Goal: Task Accomplishment & Management: Complete application form

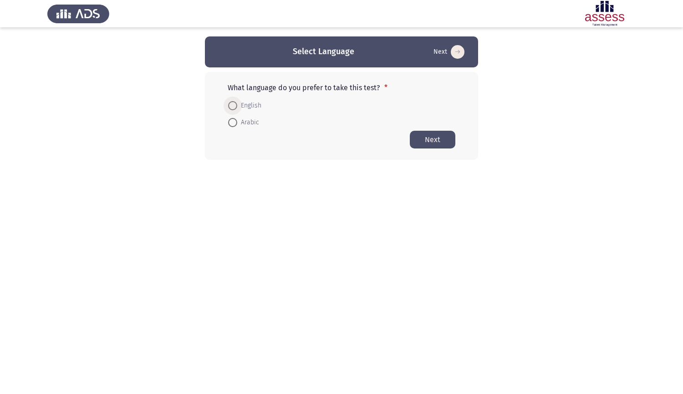
click at [236, 105] on span at bounding box center [232, 105] width 9 height 9
click at [236, 105] on input "English" at bounding box center [232, 105] width 9 height 9
radio input "true"
click at [235, 121] on span at bounding box center [232, 121] width 9 height 9
click at [235, 121] on input "Arabic" at bounding box center [232, 121] width 9 height 9
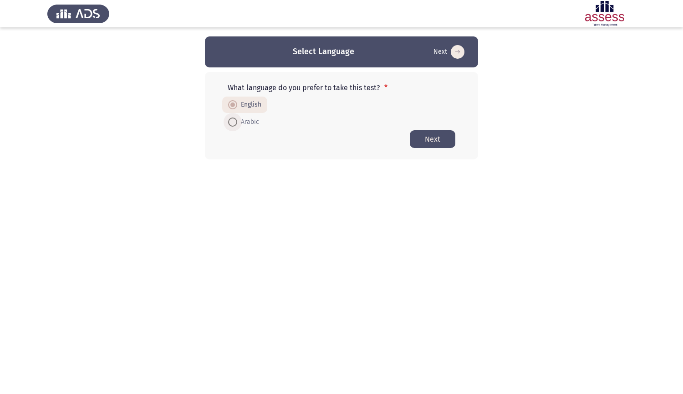
radio input "true"
click at [421, 139] on button "Next" at bounding box center [433, 139] width 46 height 18
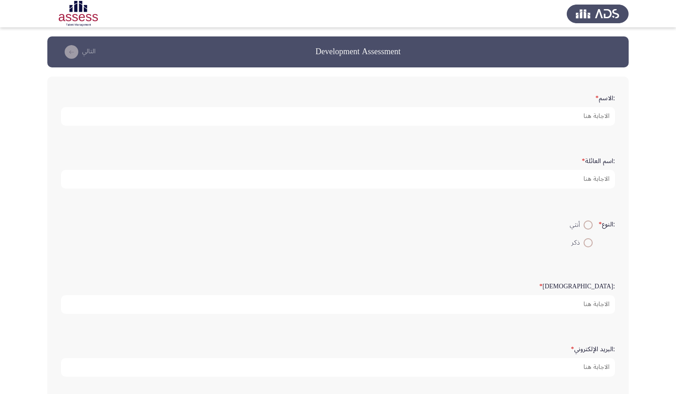
click at [72, 50] on icon "load next page" at bounding box center [72, 52] width 14 height 14
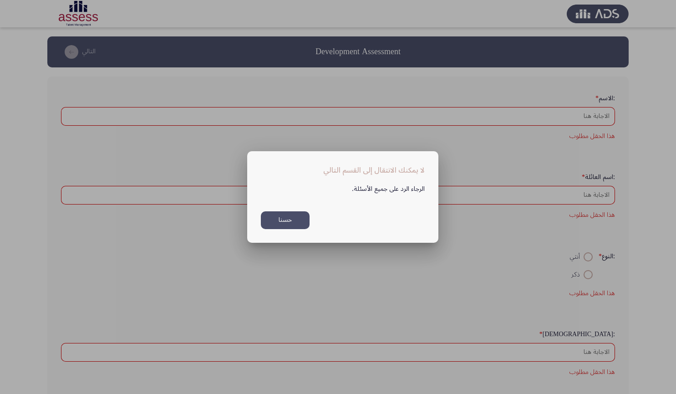
click at [273, 217] on button "حسنا" at bounding box center [285, 220] width 49 height 18
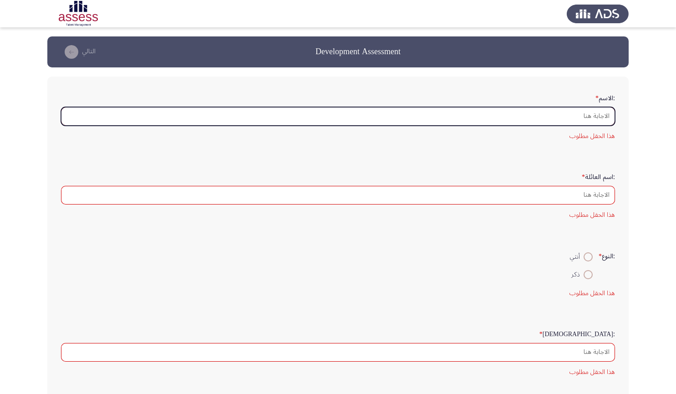
click at [359, 112] on input ":الاسم *" at bounding box center [338, 116] width 554 height 19
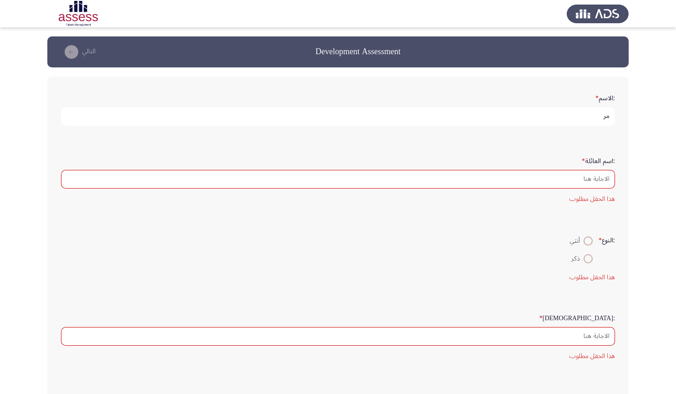
type input "م"
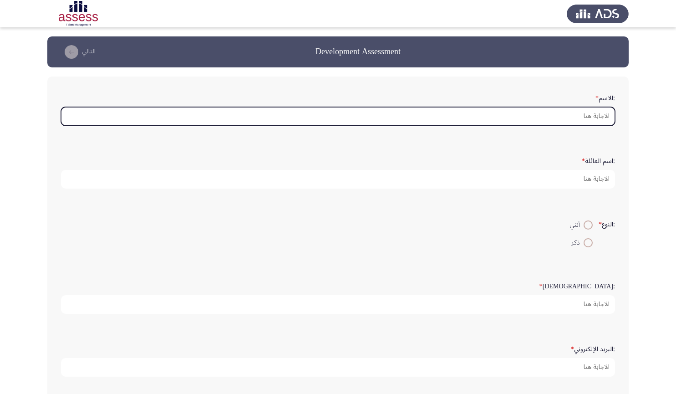
click at [541, 116] on input ":الاسم *" at bounding box center [338, 116] width 554 height 19
type input "ة"
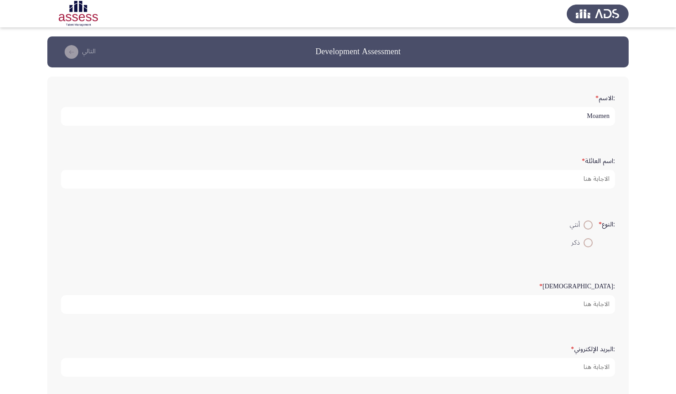
type input "Moamen"
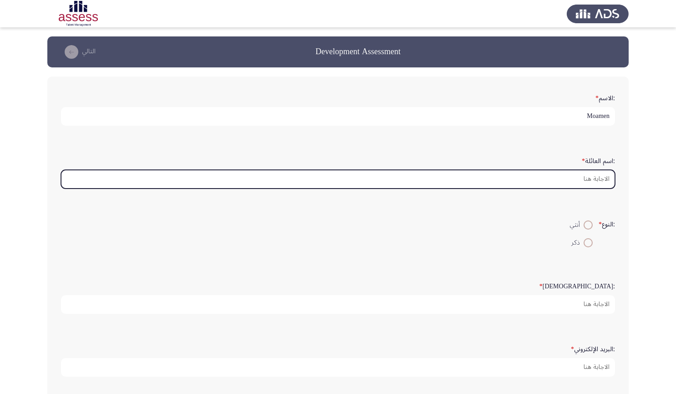
click at [544, 183] on input ":اسم العائلة *" at bounding box center [338, 179] width 554 height 19
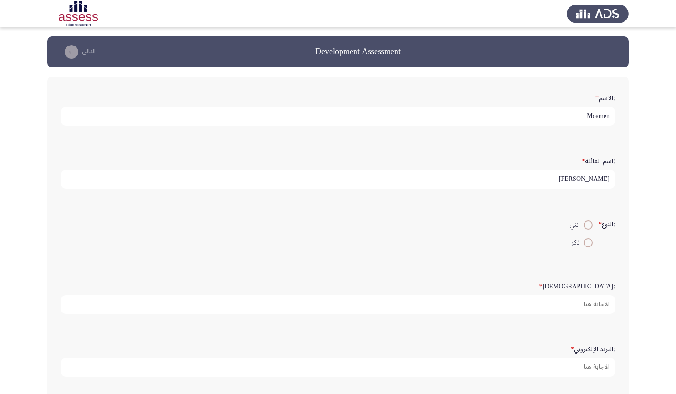
type input "[PERSON_NAME]"
click at [587, 244] on span at bounding box center [587, 242] width 9 height 9
click at [587, 244] on input "ذكر" at bounding box center [587, 242] width 9 height 9
radio input "true"
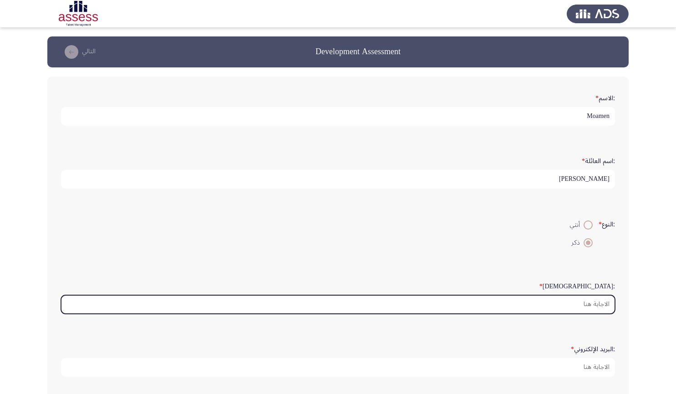
click at [579, 306] on input ":السن *" at bounding box center [338, 304] width 554 height 19
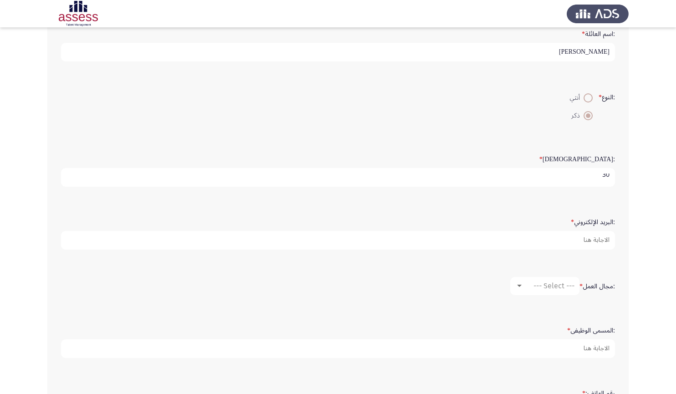
scroll to position [129, 0]
type input "30"
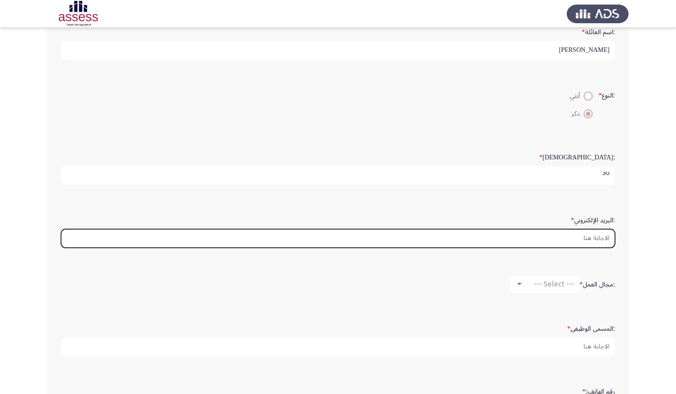
scroll to position [0, 0]
click at [560, 233] on input ":البريد الإلكتروني *" at bounding box center [338, 238] width 554 height 19
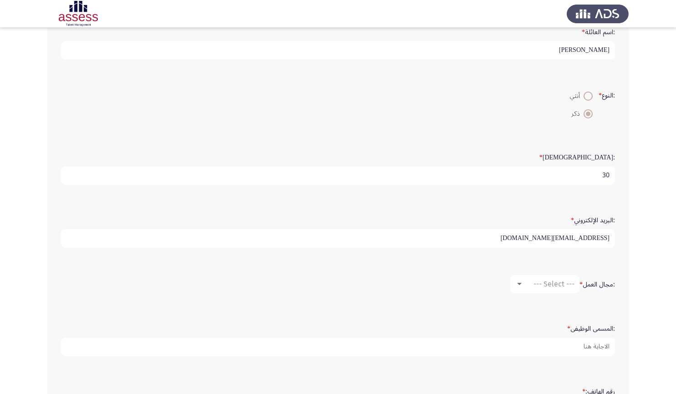
type input "[EMAIL_ADDRESS][DOMAIN_NAME]"
click at [544, 286] on span "--- Select ---" at bounding box center [553, 283] width 41 height 9
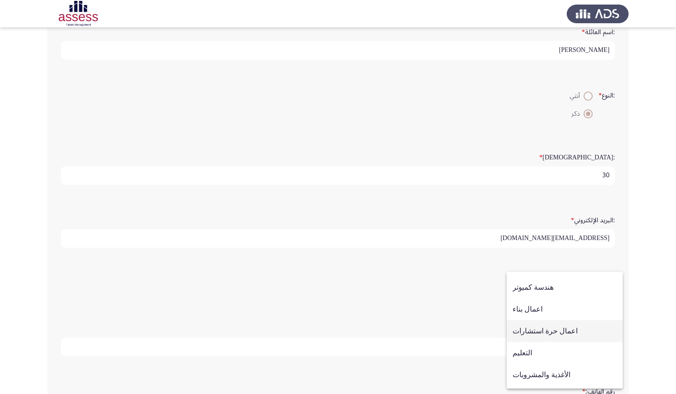
click at [543, 329] on span "اعمال حرة استشارات" at bounding box center [564, 331] width 104 height 22
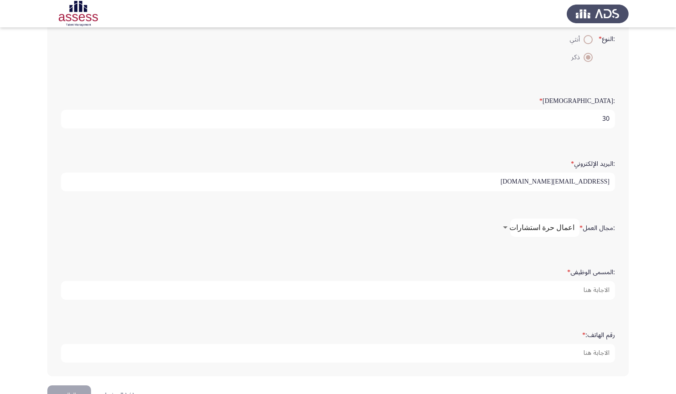
scroll to position [211, 0]
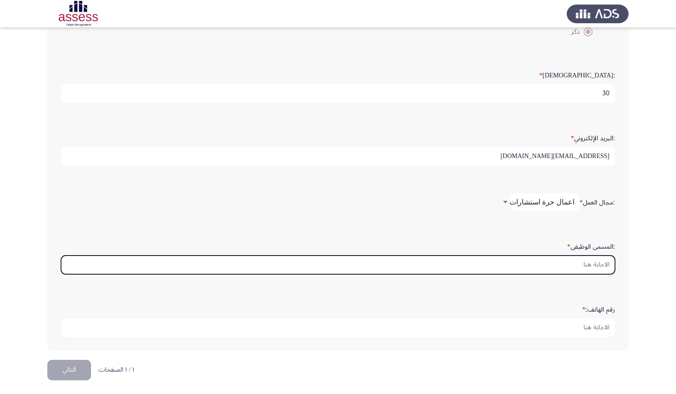
click at [508, 258] on input ":المسمى الوظيفى *" at bounding box center [338, 264] width 554 height 19
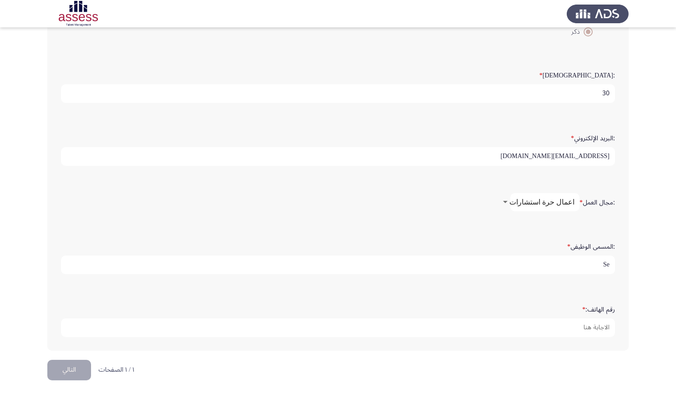
type input "S"
click at [564, 263] on input "Environmntal Expert" at bounding box center [338, 264] width 554 height 19
type input "Environmental Expert"
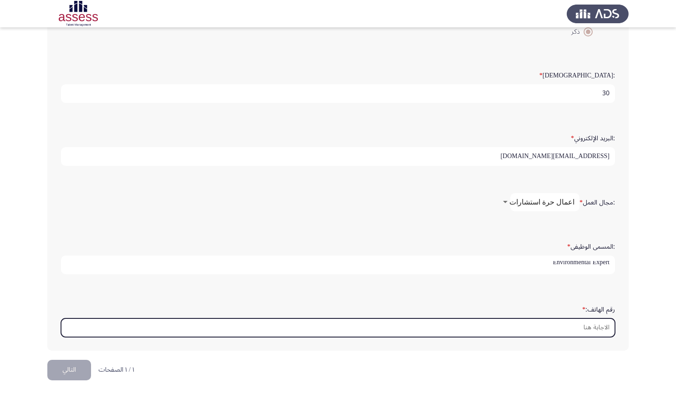
scroll to position [0, 0]
click at [561, 324] on input "رقم الهاتف: *" at bounding box center [338, 327] width 554 height 19
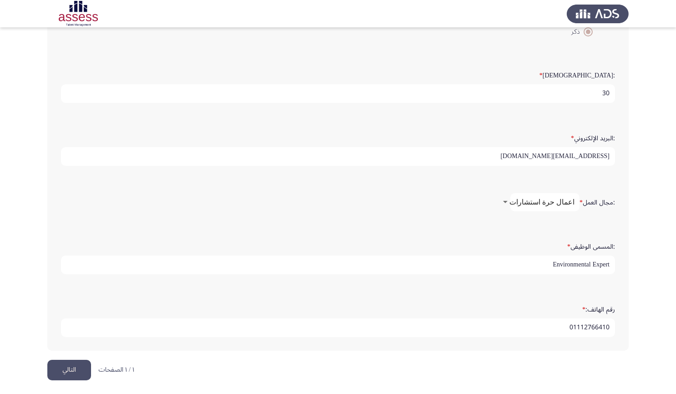
type input "01112766410"
click at [66, 359] on button "التالي" at bounding box center [69, 369] width 44 height 20
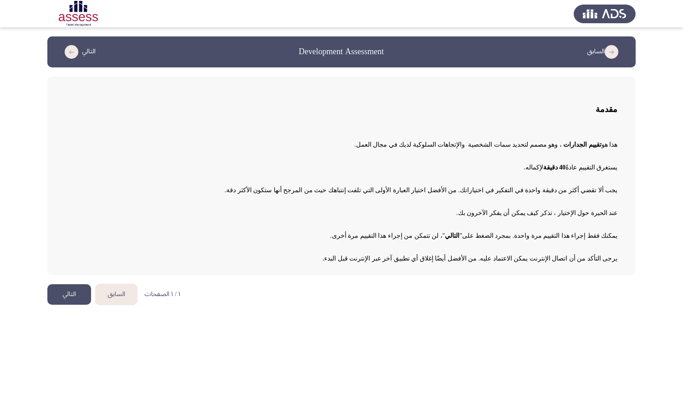
click at [55, 296] on button "التالي" at bounding box center [69, 294] width 44 height 20
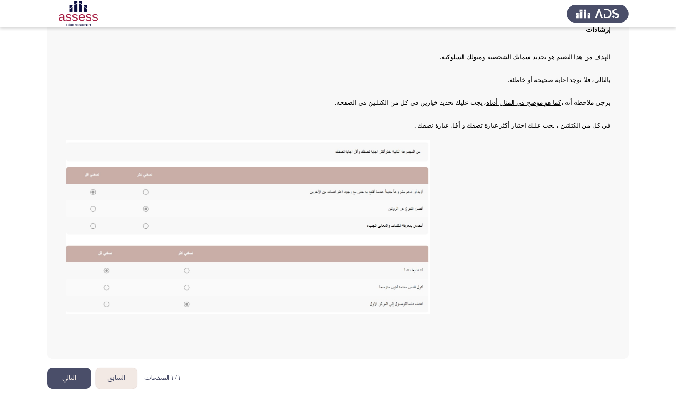
scroll to position [76, 0]
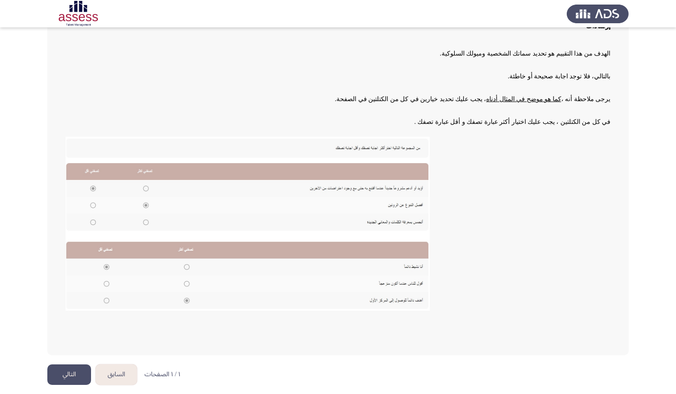
click at [328, 163] on img at bounding box center [248, 224] width 364 height 174
click at [71, 375] on button "التالي" at bounding box center [69, 374] width 44 height 20
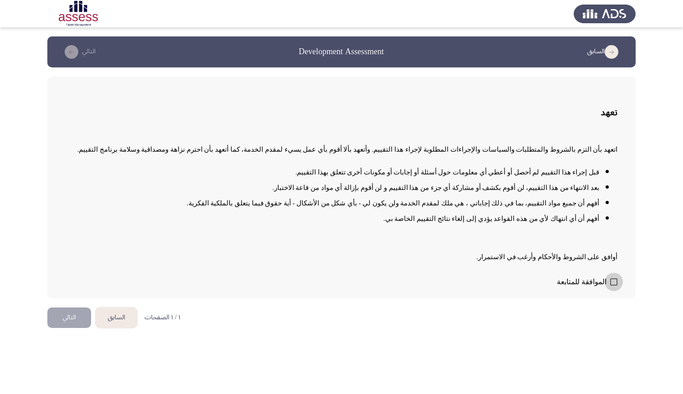
click at [617, 279] on span at bounding box center [613, 281] width 7 height 7
click at [613, 285] on input "الموافقة للمتابعة" at bounding box center [613, 285] width 0 height 0
checkbox input "true"
click at [57, 318] on button "التالي" at bounding box center [69, 317] width 44 height 20
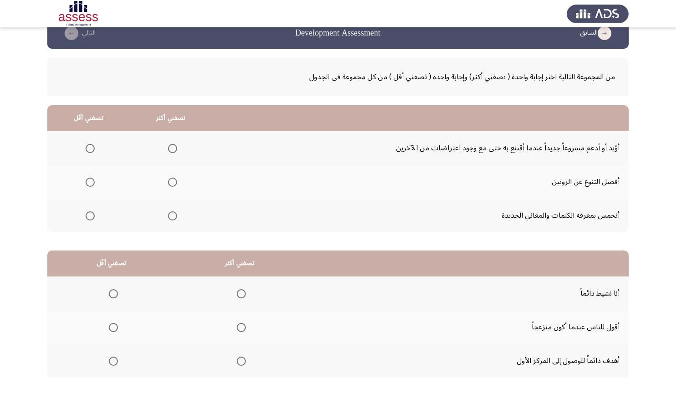
scroll to position [38, 0]
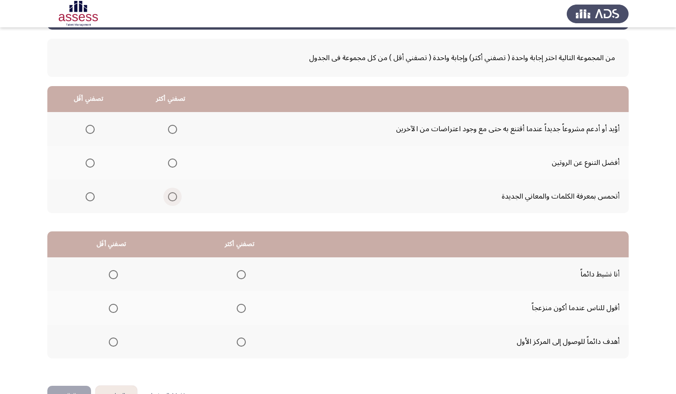
click at [172, 192] on span "Select an option" at bounding box center [172, 196] width 9 height 9
click at [172, 192] on input "Select an option" at bounding box center [172, 196] width 9 height 9
click at [170, 160] on span "Select an option" at bounding box center [172, 162] width 9 height 9
click at [170, 160] on input "Select an option" at bounding box center [172, 162] width 9 height 9
click at [174, 198] on span "Select an option" at bounding box center [172, 196] width 9 height 9
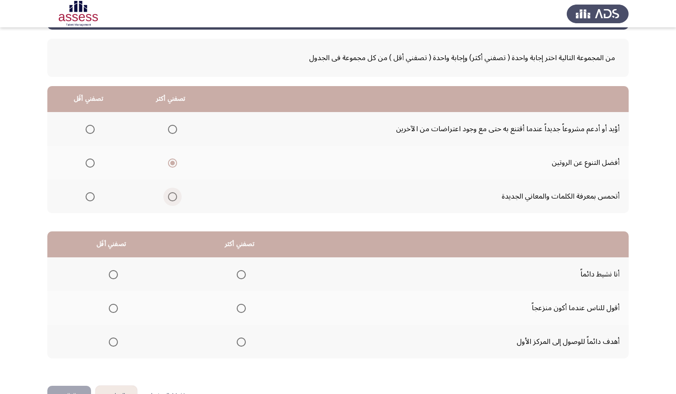
click at [174, 198] on input "Select an option" at bounding box center [172, 196] width 9 height 9
click at [90, 133] on span "Select an option" at bounding box center [90, 129] width 9 height 9
click at [90, 133] on input "Select an option" at bounding box center [90, 129] width 9 height 9
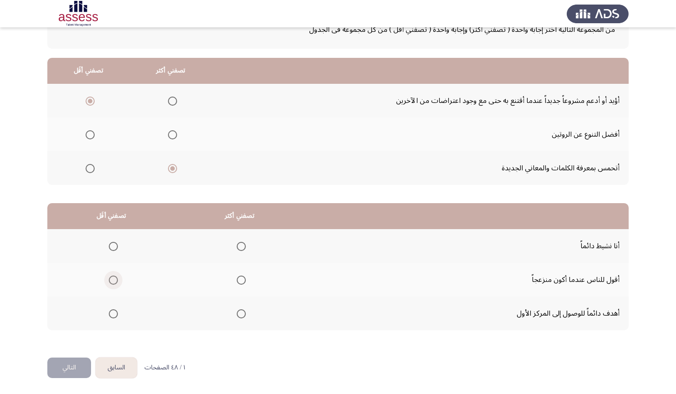
click at [113, 278] on span "Select an option" at bounding box center [113, 279] width 9 height 9
click at [113, 278] on input "Select an option" at bounding box center [113, 279] width 9 height 9
click at [239, 316] on span "Select an option" at bounding box center [241, 313] width 9 height 9
click at [239, 316] on input "Select an option" at bounding box center [241, 313] width 9 height 9
click at [70, 371] on button "التالي" at bounding box center [69, 367] width 44 height 20
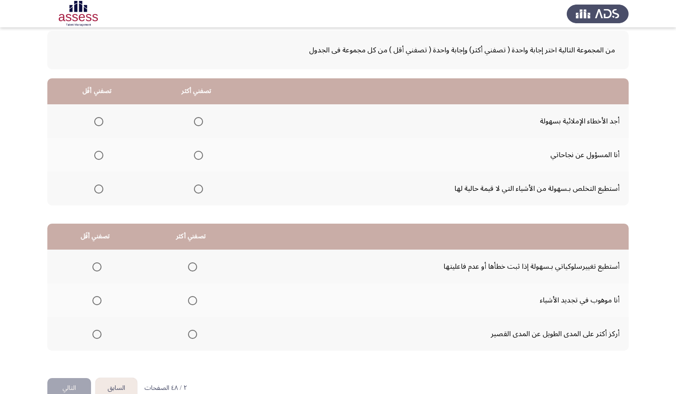
scroll to position [46, 0]
click at [196, 188] on span "Select an option" at bounding box center [198, 188] width 9 height 9
click at [196, 188] on input "Select an option" at bounding box center [198, 188] width 9 height 9
click at [99, 122] on span "Select an option" at bounding box center [98, 120] width 9 height 9
click at [99, 122] on input "Select an option" at bounding box center [98, 120] width 9 height 9
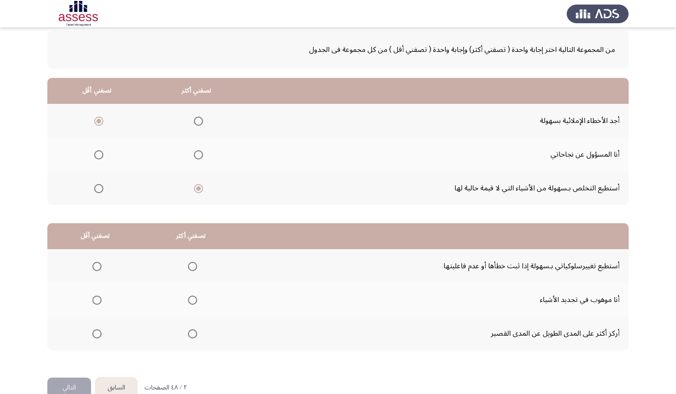
scroll to position [66, 0]
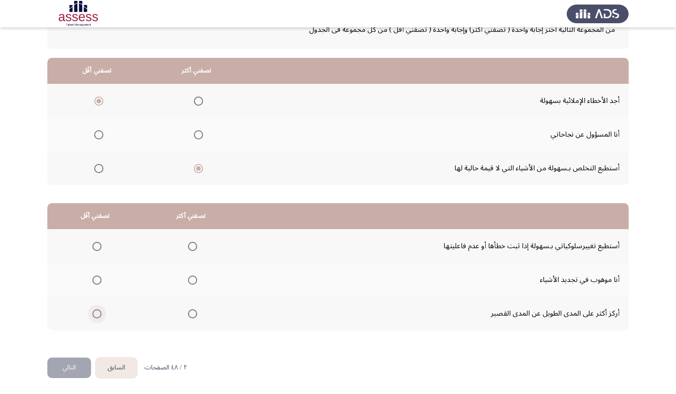
click at [92, 314] on span "Select an option" at bounding box center [96, 313] width 9 height 9
click at [92, 314] on input "Select an option" at bounding box center [96, 313] width 9 height 9
click at [189, 247] on span "Select an option" at bounding box center [192, 246] width 9 height 9
click at [189, 247] on input "Select an option" at bounding box center [192, 246] width 9 height 9
click at [82, 367] on button "التالي" at bounding box center [69, 367] width 44 height 20
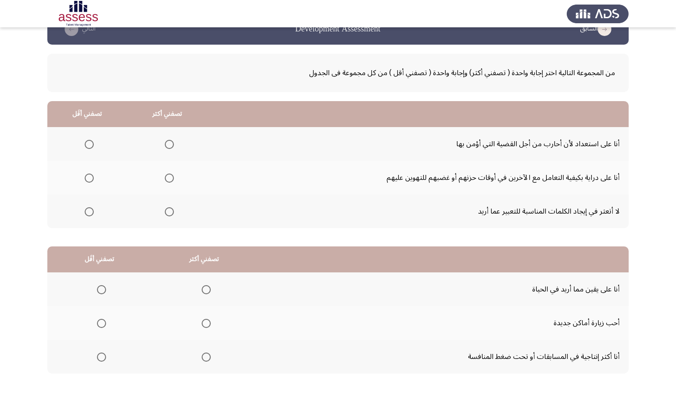
scroll to position [23, 0]
click at [170, 211] on span "Select an option" at bounding box center [169, 211] width 9 height 9
click at [170, 211] on input "Select an option" at bounding box center [169, 211] width 9 height 9
click at [91, 176] on span "Select an option" at bounding box center [89, 177] width 9 height 9
click at [91, 176] on input "Select an option" at bounding box center [89, 177] width 9 height 9
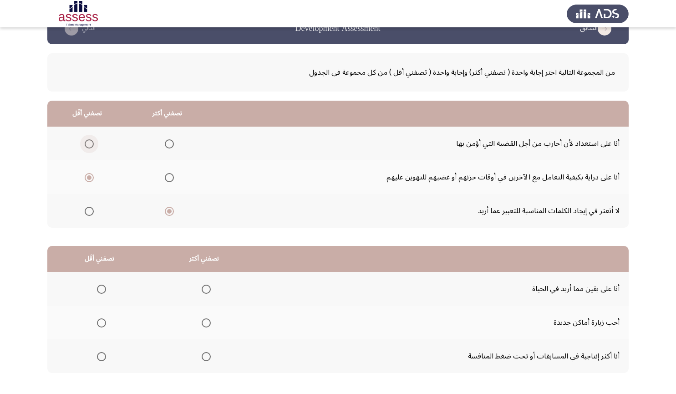
click at [91, 144] on span "Select an option" at bounding box center [89, 143] width 9 height 9
click at [91, 144] on input "Select an option" at bounding box center [89, 143] width 9 height 9
click at [91, 177] on span "Select an option" at bounding box center [89, 177] width 9 height 9
click at [91, 177] on input "Select an option" at bounding box center [89, 177] width 9 height 9
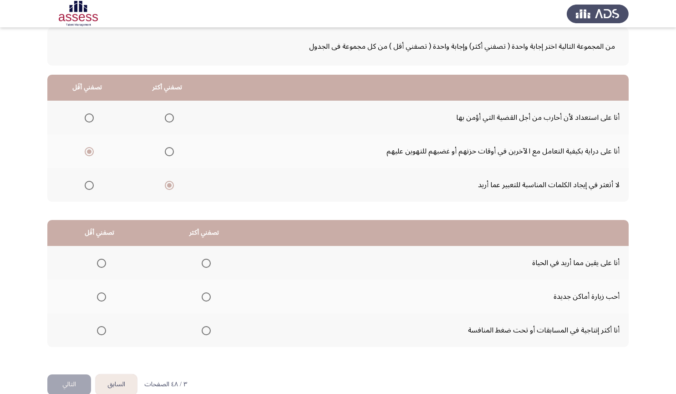
scroll to position [66, 0]
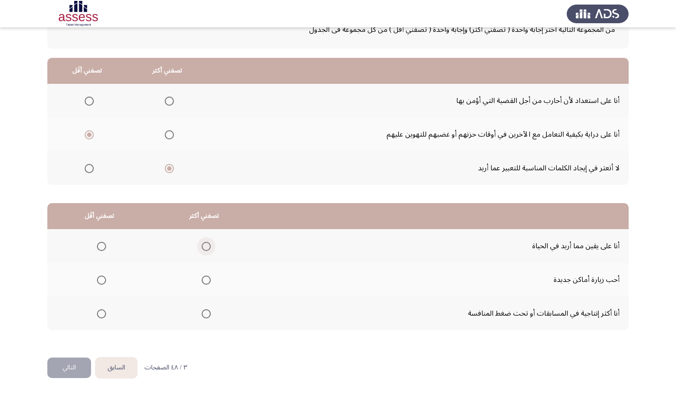
click at [206, 248] on span "Select an option" at bounding box center [206, 246] width 9 height 9
click at [206, 248] on input "Select an option" at bounding box center [206, 246] width 9 height 9
click at [101, 312] on span "Select an option" at bounding box center [101, 313] width 9 height 9
click at [101, 312] on input "Select an option" at bounding box center [101, 313] width 9 height 9
click at [65, 368] on button "التالي" at bounding box center [69, 367] width 44 height 20
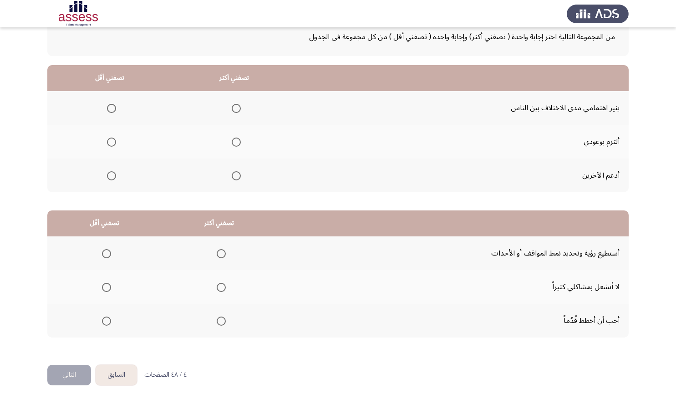
scroll to position [59, 0]
click at [235, 144] on span "Select an option" at bounding box center [236, 141] width 9 height 9
click at [235, 144] on input "Select an option" at bounding box center [236, 141] width 9 height 9
click at [113, 110] on span "Select an option" at bounding box center [111, 107] width 9 height 9
click at [113, 110] on input "Select an option" at bounding box center [111, 107] width 9 height 9
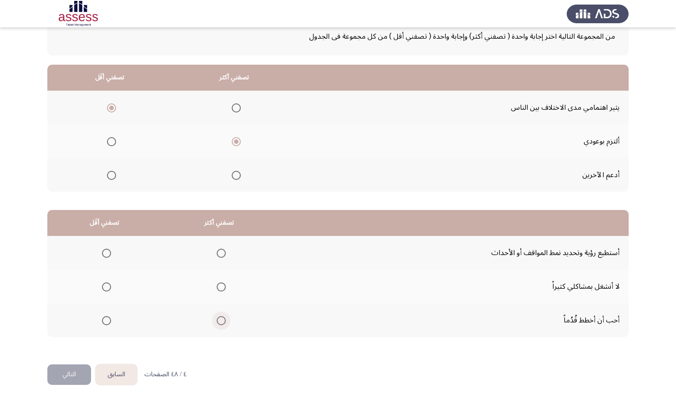
click at [218, 316] on span "Select an option" at bounding box center [221, 320] width 9 height 9
click at [218, 316] on input "Select an option" at bounding box center [221, 320] width 9 height 9
click at [104, 282] on span "Select an option" at bounding box center [106, 286] width 9 height 9
click at [104, 282] on input "Select an option" at bounding box center [106, 286] width 9 height 9
click at [68, 375] on button "التالي" at bounding box center [69, 374] width 44 height 20
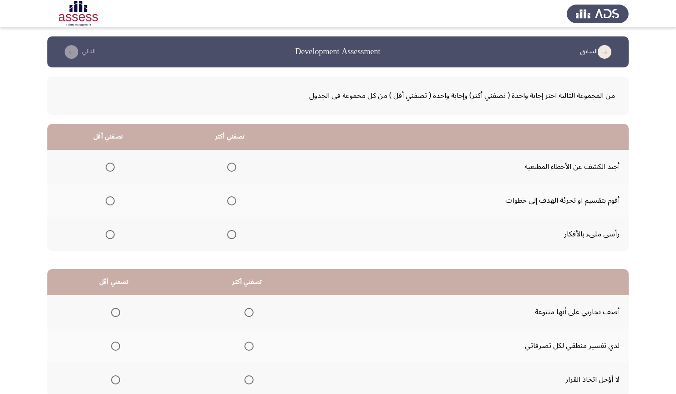
scroll to position [20, 0]
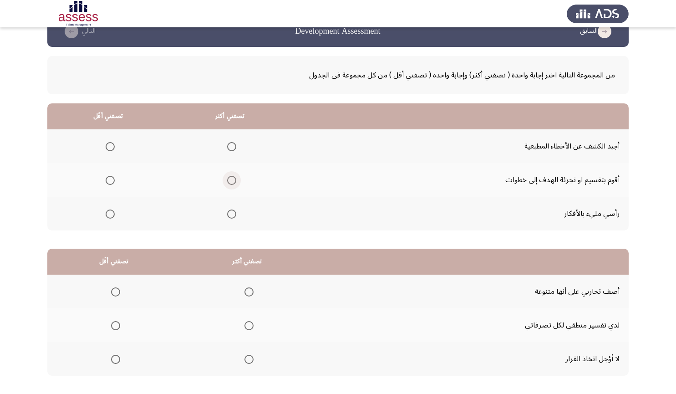
click at [230, 183] on span "Select an option" at bounding box center [231, 180] width 9 height 9
click at [230, 183] on input "Select an option" at bounding box center [231, 180] width 9 height 9
click at [111, 216] on span "Select an option" at bounding box center [110, 213] width 9 height 9
click at [111, 216] on input "Select an option" at bounding box center [110, 213] width 9 height 9
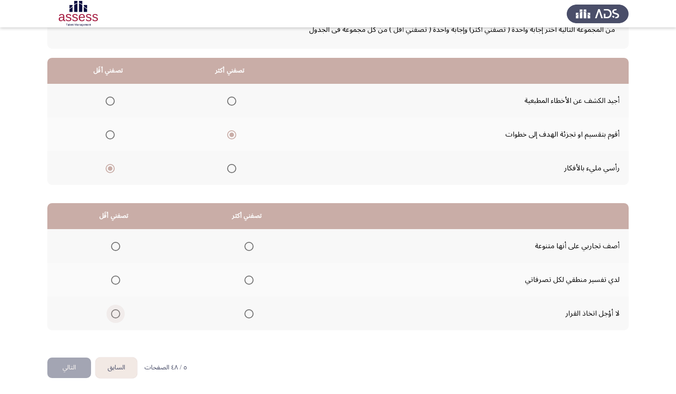
click at [112, 314] on span "Select an option" at bounding box center [115, 313] width 9 height 9
click at [112, 314] on input "Select an option" at bounding box center [115, 313] width 9 height 9
click at [249, 284] on mat-radio-group "Select an option" at bounding box center [247, 279] width 13 height 15
click at [249, 275] on mat-radio-button "Select an option" at bounding box center [247, 280] width 13 height 10
click at [248, 278] on span "Select an option" at bounding box center [248, 279] width 9 height 9
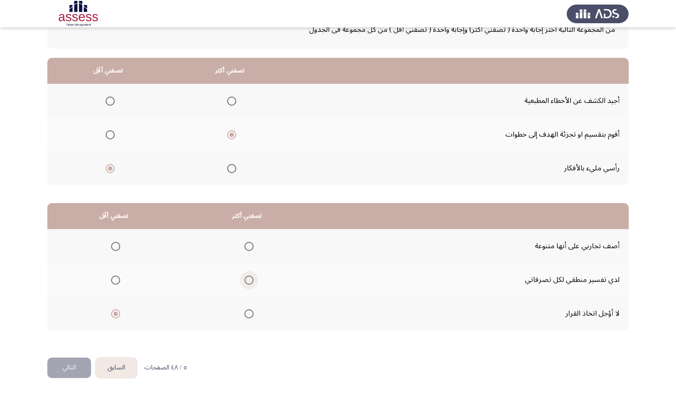
click at [248, 278] on input "Select an option" at bounding box center [248, 279] width 9 height 9
click at [67, 369] on button "التالي" at bounding box center [69, 367] width 44 height 20
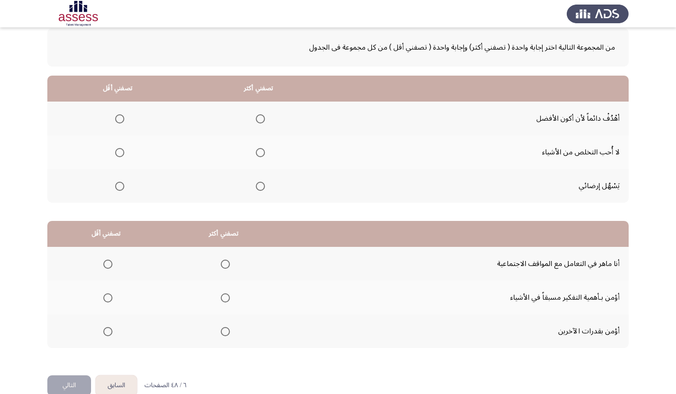
scroll to position [49, 0]
click at [263, 118] on span "Select an option" at bounding box center [260, 118] width 9 height 9
click at [263, 118] on input "Select an option" at bounding box center [260, 118] width 9 height 9
click at [118, 186] on span "Select an option" at bounding box center [119, 185] width 9 height 9
click at [118, 186] on input "Select an option" at bounding box center [119, 185] width 9 height 9
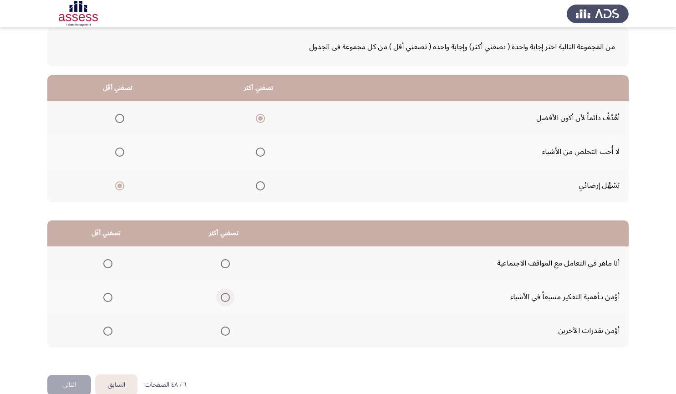
click at [227, 299] on span "Select an option" at bounding box center [225, 297] width 9 height 9
click at [227, 299] on input "Select an option" at bounding box center [225, 297] width 9 height 9
click at [106, 264] on span "Select an option" at bounding box center [107, 263] width 9 height 9
click at [106, 264] on input "Select an option" at bounding box center [107, 263] width 9 height 9
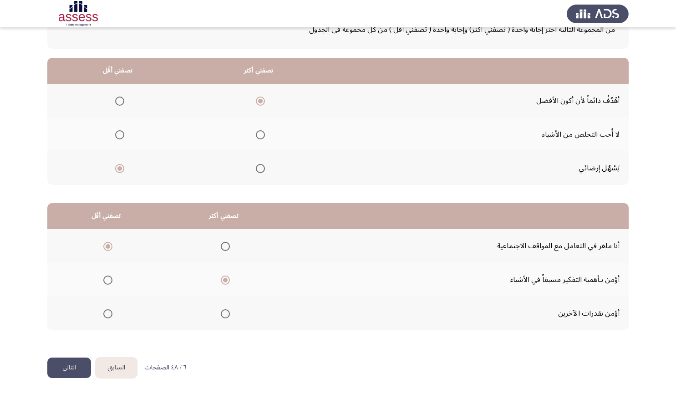
click at [70, 371] on button "التالي" at bounding box center [69, 367] width 44 height 20
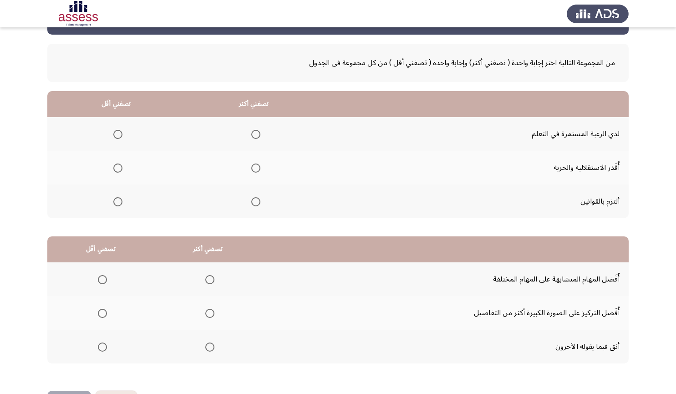
scroll to position [35, 0]
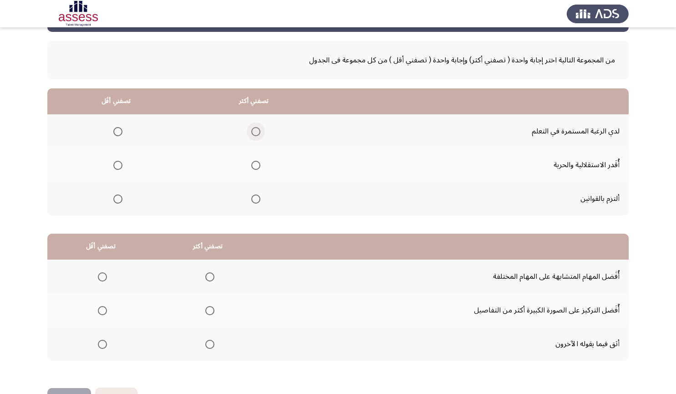
click at [255, 136] on span "Select an option" at bounding box center [255, 131] width 9 height 9
click at [255, 136] on input "Select an option" at bounding box center [255, 131] width 9 height 9
click at [119, 167] on span "Select an option" at bounding box center [117, 165] width 9 height 9
click at [119, 167] on input "Select an option" at bounding box center [117, 165] width 9 height 9
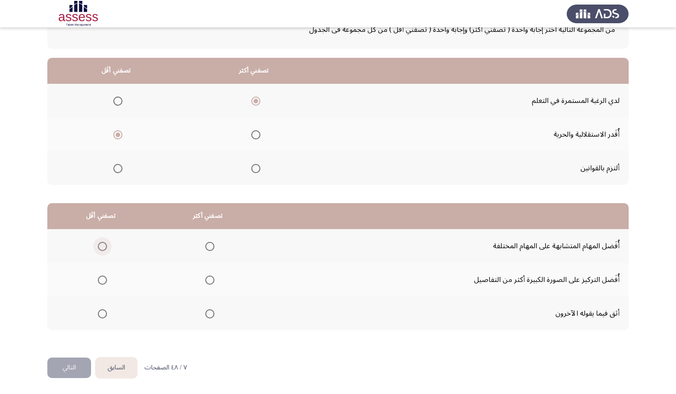
click at [103, 249] on span "Select an option" at bounding box center [102, 246] width 9 height 9
click at [103, 249] on input "Select an option" at bounding box center [102, 246] width 9 height 9
click at [208, 283] on span "Select an option" at bounding box center [209, 279] width 9 height 9
click at [208, 283] on input "Select an option" at bounding box center [209, 279] width 9 height 9
click at [101, 315] on span "Select an option" at bounding box center [102, 313] width 9 height 9
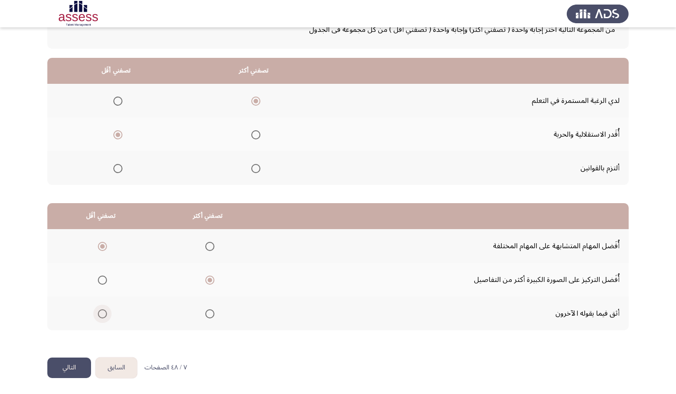
click at [101, 315] on input "Select an option" at bounding box center [102, 313] width 9 height 9
click at [206, 251] on mat-radio-group "Select an option" at bounding box center [208, 245] width 13 height 15
click at [209, 249] on span "Select an option" at bounding box center [209, 246] width 9 height 9
click at [209, 249] on input "Select an option" at bounding box center [209, 246] width 9 height 9
click at [208, 281] on span "Select an option" at bounding box center [209, 279] width 9 height 9
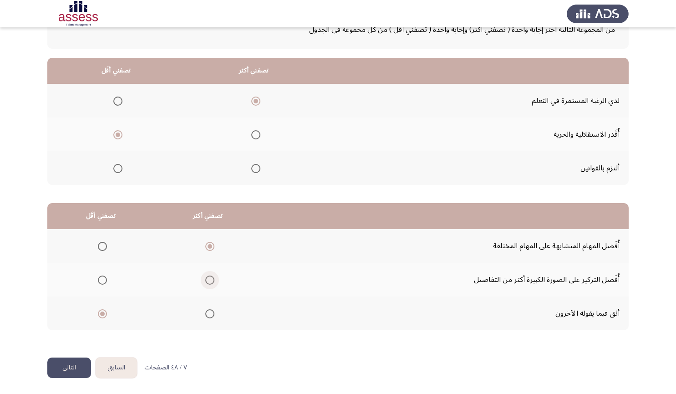
click at [208, 281] on input "Select an option" at bounding box center [209, 279] width 9 height 9
click at [81, 367] on button "التالي" at bounding box center [69, 367] width 44 height 20
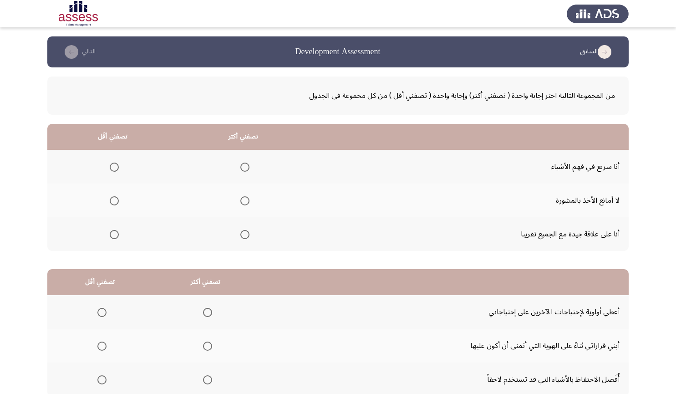
click at [243, 206] on mat-radio-group "Select an option" at bounding box center [243, 199] width 13 height 15
click at [243, 205] on span "Select an option" at bounding box center [244, 200] width 9 height 9
click at [243, 205] on input "Select an option" at bounding box center [244, 200] width 9 height 9
click at [246, 165] on span "Select an option" at bounding box center [244, 166] width 9 height 9
click at [246, 165] on input "Select an option" at bounding box center [244, 166] width 9 height 9
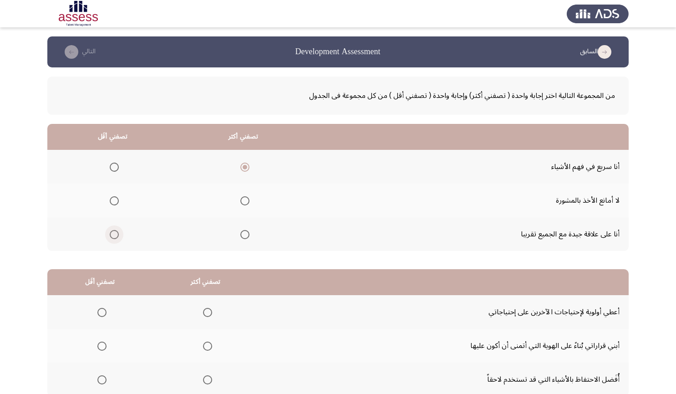
click at [115, 231] on span "Select an option" at bounding box center [114, 234] width 9 height 9
click at [115, 231] on input "Select an option" at bounding box center [114, 234] width 9 height 9
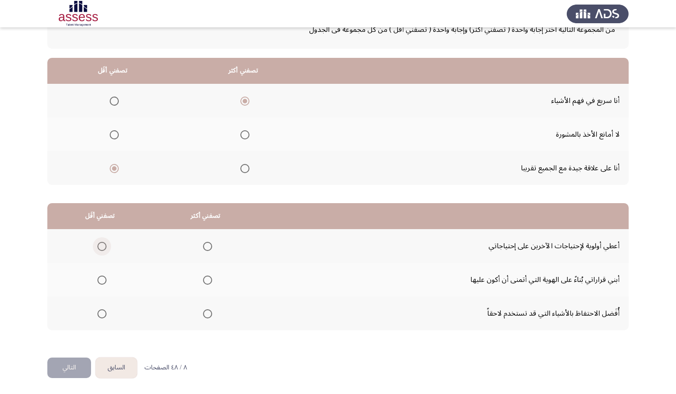
click at [103, 246] on span "Select an option" at bounding box center [101, 246] width 9 height 9
click at [103, 246] on input "Select an option" at bounding box center [101, 246] width 9 height 9
click at [204, 279] on span "Select an option" at bounding box center [207, 279] width 9 height 9
click at [204, 279] on input "Select an option" at bounding box center [207, 279] width 9 height 9
click at [98, 312] on span "Select an option" at bounding box center [101, 313] width 9 height 9
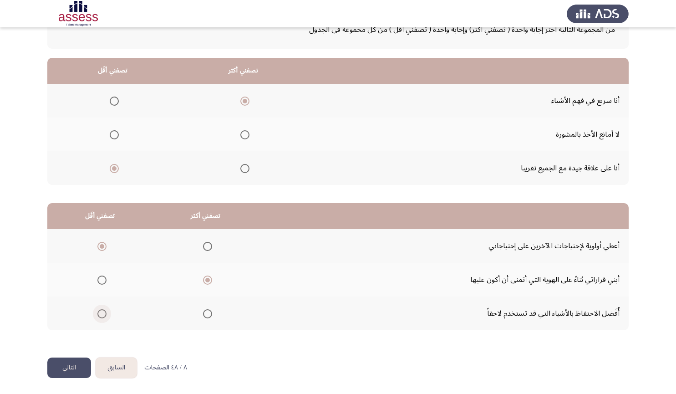
click at [98, 312] on input "Select an option" at bounding box center [101, 313] width 9 height 9
click at [65, 370] on button "التالي" at bounding box center [69, 367] width 44 height 20
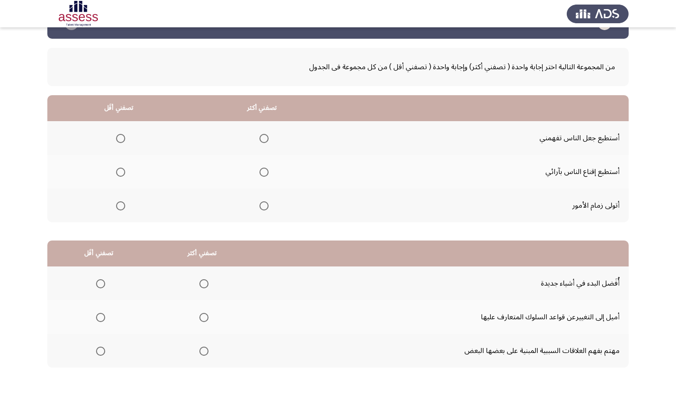
scroll to position [28, 0]
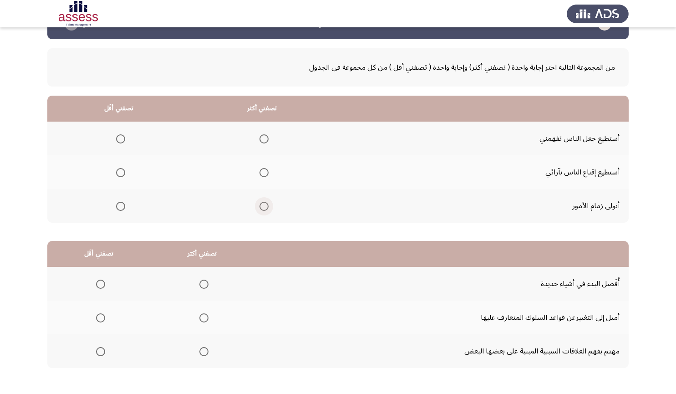
click at [261, 209] on span "Select an option" at bounding box center [263, 206] width 9 height 9
click at [261, 209] on input "Select an option" at bounding box center [263, 206] width 9 height 9
click at [262, 138] on span "Select an option" at bounding box center [263, 138] width 9 height 9
click at [262, 138] on input "Select an option" at bounding box center [263, 138] width 9 height 9
click at [116, 207] on span "Select an option" at bounding box center [120, 206] width 9 height 9
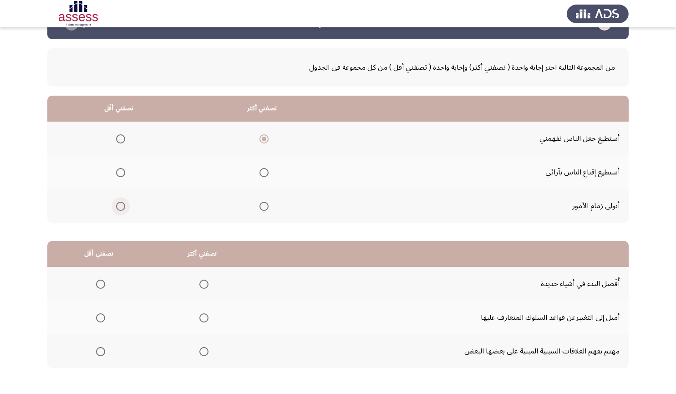
click at [116, 207] on input "Select an option" at bounding box center [120, 206] width 9 height 9
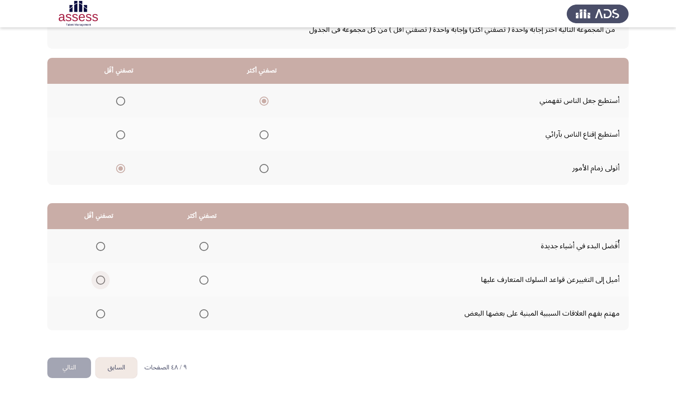
click at [101, 282] on span "Select an option" at bounding box center [100, 279] width 9 height 9
click at [101, 282] on input "Select an option" at bounding box center [100, 279] width 9 height 9
click at [206, 315] on span "Select an option" at bounding box center [203, 313] width 9 height 9
click at [206, 315] on input "Select an option" at bounding box center [203, 313] width 9 height 9
click at [62, 373] on button "التالي" at bounding box center [69, 367] width 44 height 20
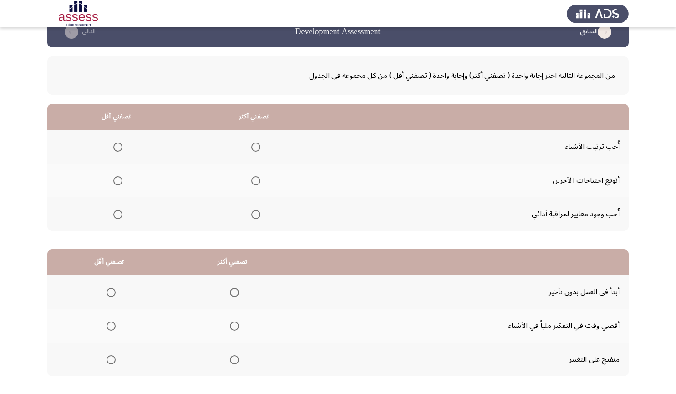
scroll to position [20, 0]
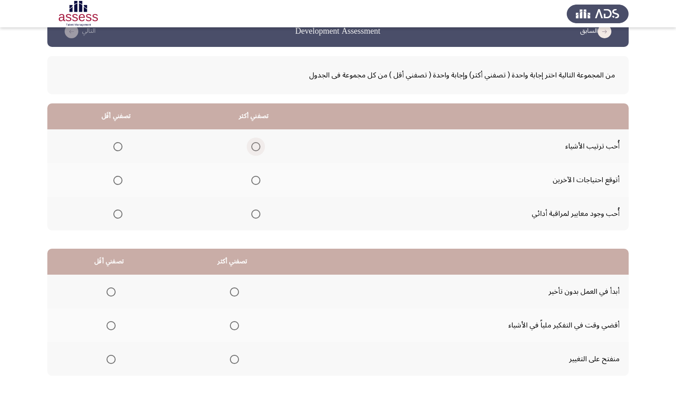
click at [253, 147] on span "Select an option" at bounding box center [255, 146] width 9 height 9
click at [253, 147] on input "Select an option" at bounding box center [255, 146] width 9 height 9
click at [118, 179] on span "Select an option" at bounding box center [117, 180] width 9 height 9
click at [118, 179] on input "Select an option" at bounding box center [117, 180] width 9 height 9
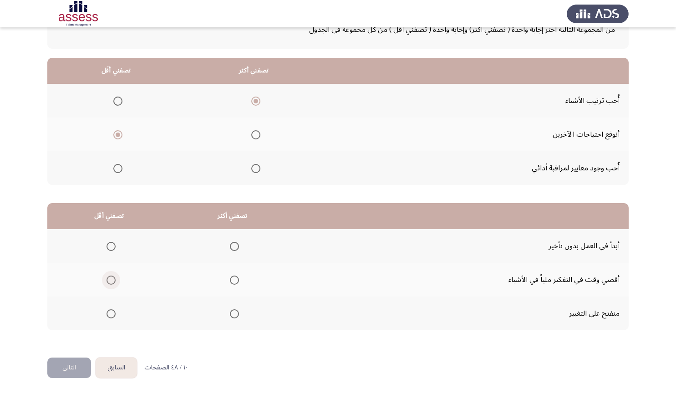
click at [108, 278] on span "Select an option" at bounding box center [110, 279] width 9 height 9
click at [108, 278] on input "Select an option" at bounding box center [110, 279] width 9 height 9
click at [231, 247] on span "Select an option" at bounding box center [234, 246] width 9 height 9
click at [231, 247] on input "Select an option" at bounding box center [234, 246] width 9 height 9
click at [70, 369] on button "التالي" at bounding box center [69, 367] width 44 height 20
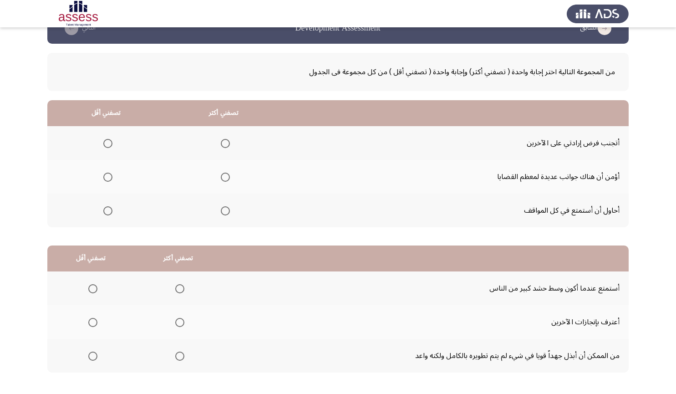
scroll to position [20, 0]
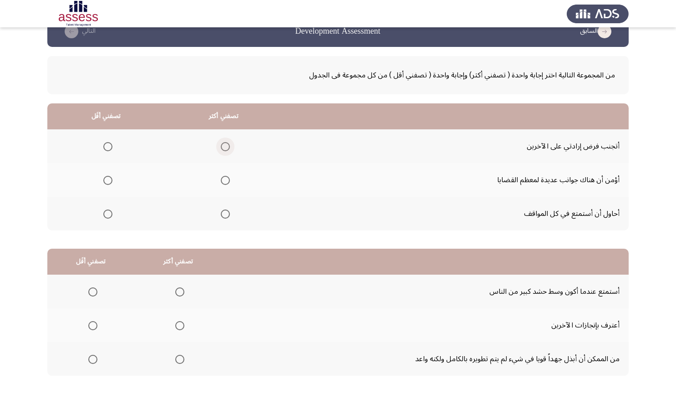
click at [221, 149] on span "Select an option" at bounding box center [225, 146] width 9 height 9
click at [221, 149] on input "Select an option" at bounding box center [225, 146] width 9 height 9
click at [109, 216] on span "Select an option" at bounding box center [107, 213] width 9 height 9
click at [109, 216] on input "Select an option" at bounding box center [107, 213] width 9 height 9
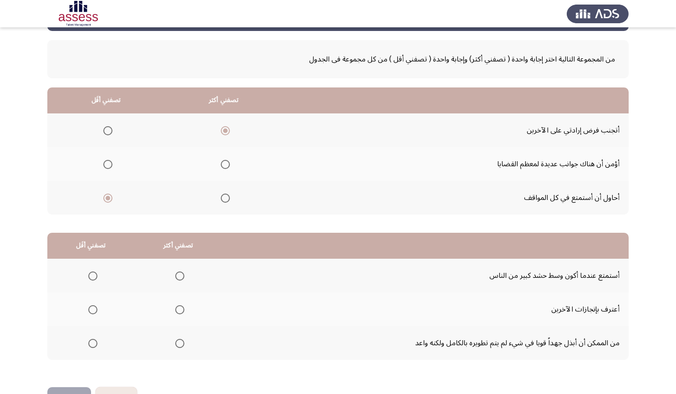
scroll to position [66, 0]
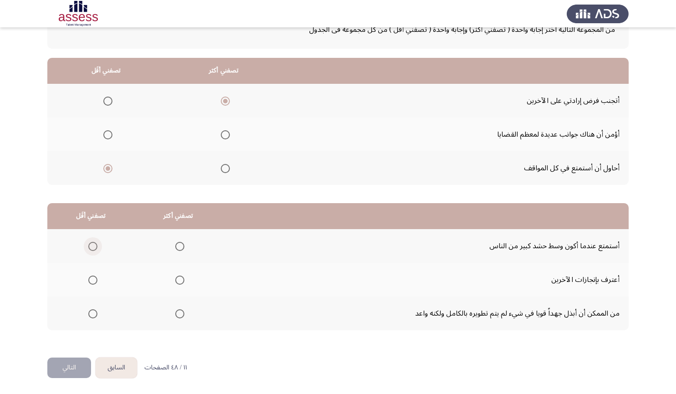
click at [95, 246] on span "Select an option" at bounding box center [92, 246] width 9 height 9
click at [95, 246] on input "Select an option" at bounding box center [92, 246] width 9 height 9
click at [177, 283] on span "Select an option" at bounding box center [179, 279] width 9 height 9
click at [177, 283] on input "Select an option" at bounding box center [179, 279] width 9 height 9
click at [69, 367] on button "التالي" at bounding box center [69, 367] width 44 height 20
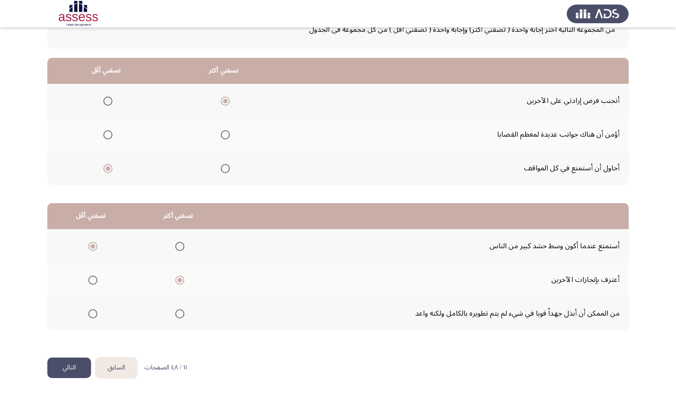
scroll to position [0, 0]
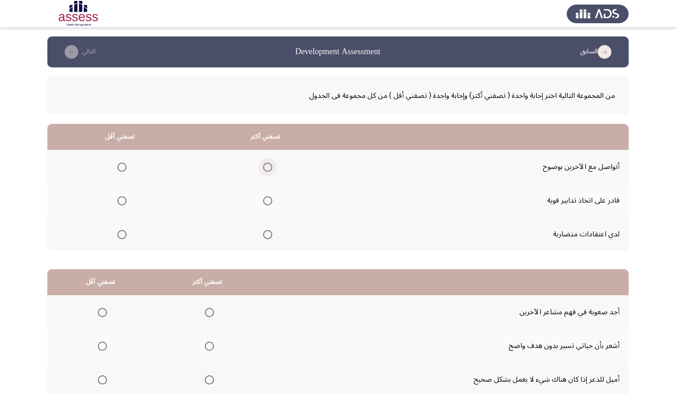
click at [264, 170] on span "Select an option" at bounding box center [267, 166] width 9 height 9
click at [264, 170] on input "Select an option" at bounding box center [267, 166] width 9 height 9
click at [119, 237] on span "Select an option" at bounding box center [121, 234] width 9 height 9
click at [119, 237] on input "Select an option" at bounding box center [121, 234] width 9 height 9
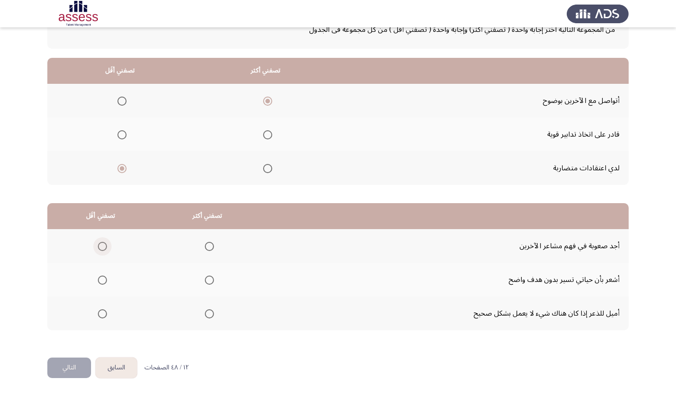
click at [103, 243] on span "Select an option" at bounding box center [102, 246] width 9 height 9
click at [103, 243] on input "Select an option" at bounding box center [102, 246] width 9 height 9
click at [208, 279] on span "Select an option" at bounding box center [209, 279] width 9 height 9
click at [208, 279] on input "Select an option" at bounding box center [209, 279] width 9 height 9
click at [59, 365] on button "التالي" at bounding box center [69, 367] width 44 height 20
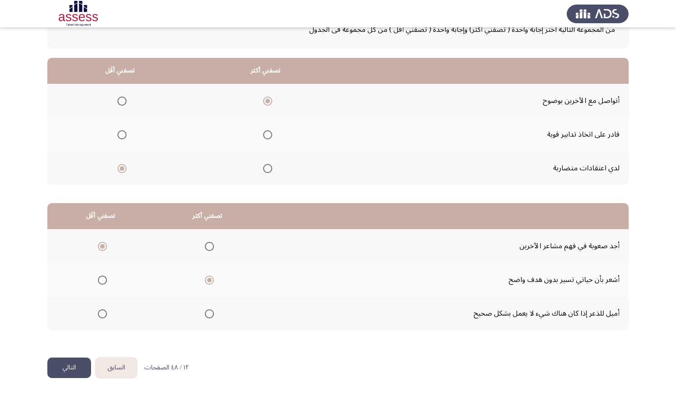
scroll to position [0, 0]
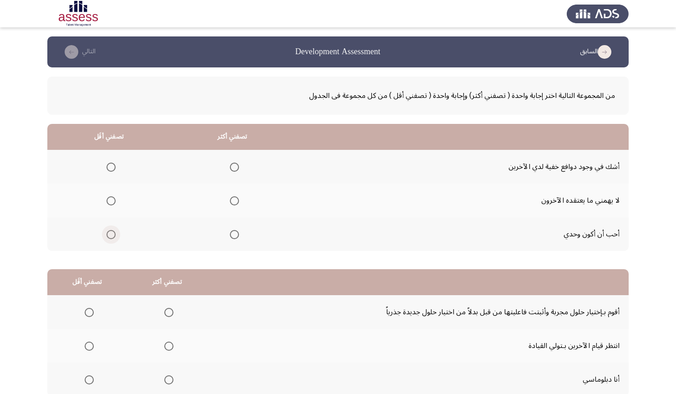
click at [110, 233] on span "Select an option" at bounding box center [110, 234] width 9 height 9
click at [110, 233] on input "Select an option" at bounding box center [110, 234] width 9 height 9
click at [234, 165] on span "Select an option" at bounding box center [234, 166] width 9 height 9
click at [234, 165] on input "Select an option" at bounding box center [234, 166] width 9 height 9
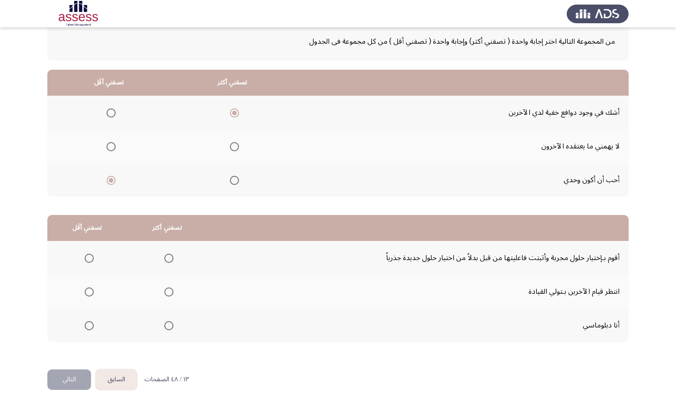
scroll to position [66, 0]
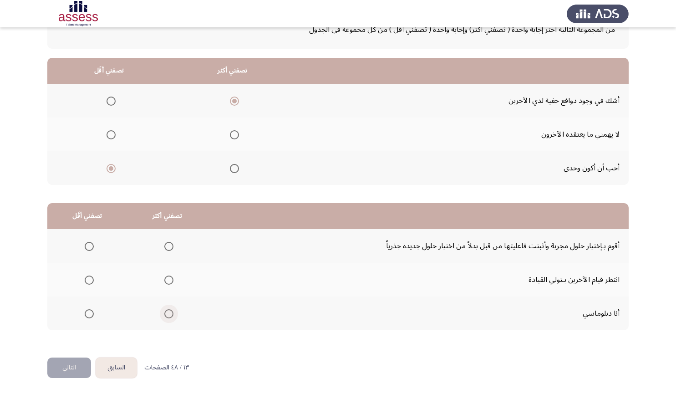
click at [165, 313] on span "Select an option" at bounding box center [168, 313] width 9 height 9
click at [165, 313] on input "Select an option" at bounding box center [168, 313] width 9 height 9
click at [85, 280] on span "Select an option" at bounding box center [89, 279] width 9 height 9
click at [85, 280] on input "Select an option" at bounding box center [89, 279] width 9 height 9
click at [64, 361] on button "التالي" at bounding box center [69, 367] width 44 height 20
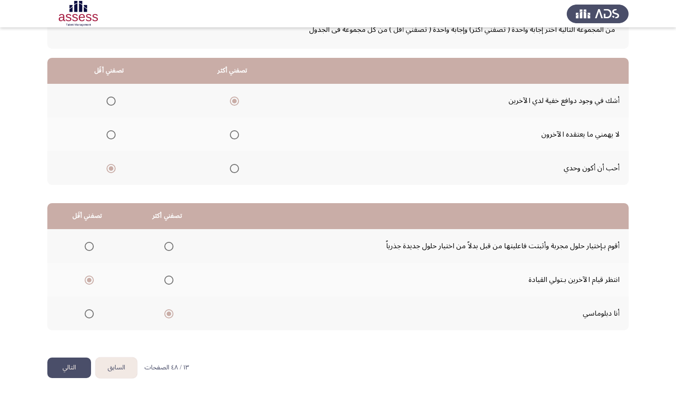
scroll to position [0, 0]
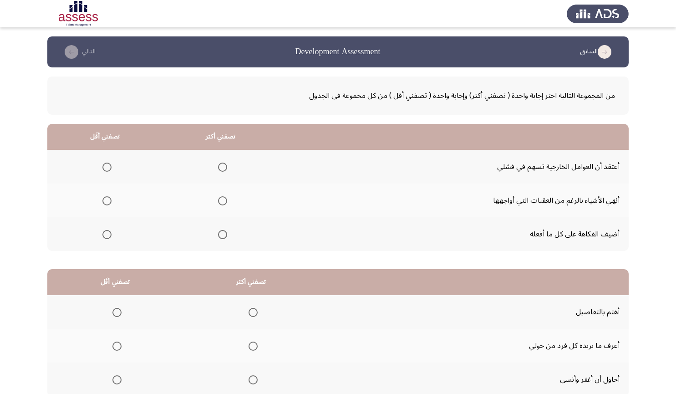
click at [101, 156] on th at bounding box center [105, 167] width 116 height 34
click at [106, 163] on span "Select an option" at bounding box center [106, 166] width 9 height 9
click at [106, 163] on input "Select an option" at bounding box center [106, 166] width 9 height 9
click at [221, 203] on span "Select an option" at bounding box center [222, 200] width 9 height 9
click at [221, 203] on input "Select an option" at bounding box center [222, 200] width 9 height 9
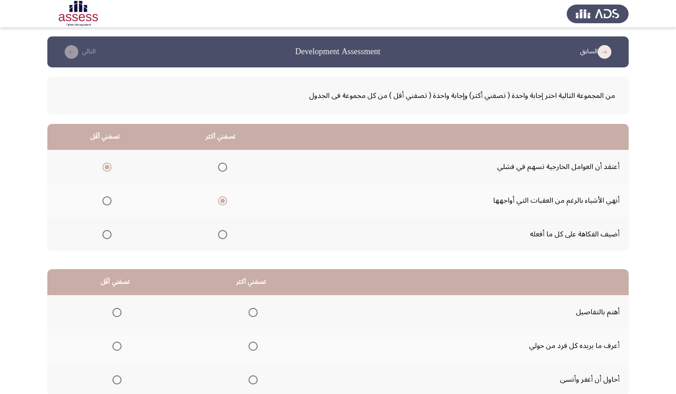
scroll to position [66, 0]
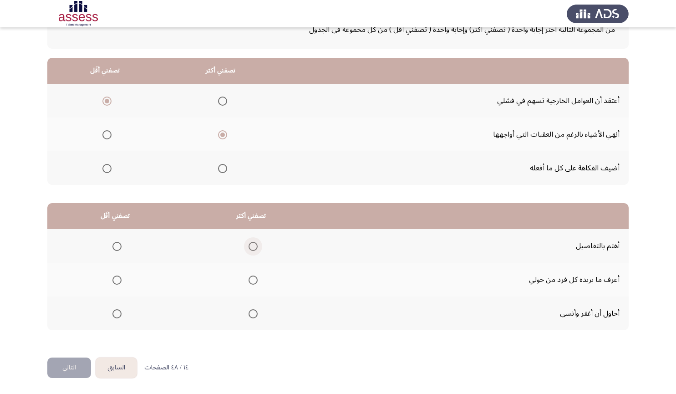
click at [250, 249] on span "Select an option" at bounding box center [252, 246] width 9 height 9
click at [250, 249] on input "Select an option" at bounding box center [252, 246] width 9 height 9
click at [116, 311] on span "Select an option" at bounding box center [116, 313] width 9 height 9
click at [116, 311] on input "Select an option" at bounding box center [116, 313] width 9 height 9
click at [112, 283] on label "Select an option" at bounding box center [115, 279] width 13 height 9
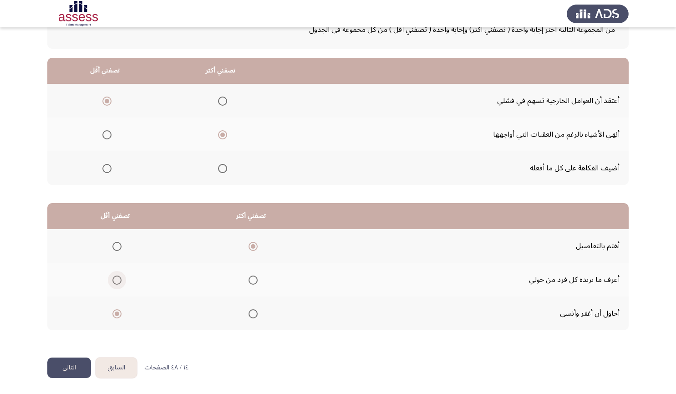
click at [112, 283] on input "Select an option" at bounding box center [116, 279] width 9 height 9
click at [74, 363] on button "التالي" at bounding box center [69, 367] width 44 height 20
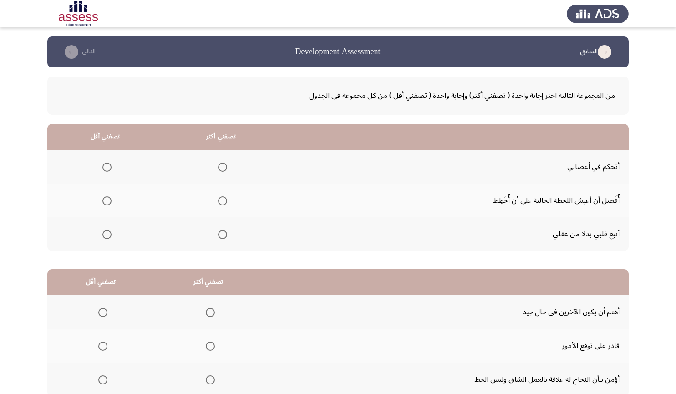
click at [218, 173] on mat-radio-group "Select an option" at bounding box center [220, 166] width 13 height 15
click at [220, 168] on span "Select an option" at bounding box center [222, 166] width 9 height 9
click at [220, 168] on input "Select an option" at bounding box center [222, 166] width 9 height 9
click at [105, 200] on span "Select an option" at bounding box center [106, 200] width 9 height 9
click at [105, 200] on input "Select an option" at bounding box center [106, 200] width 9 height 9
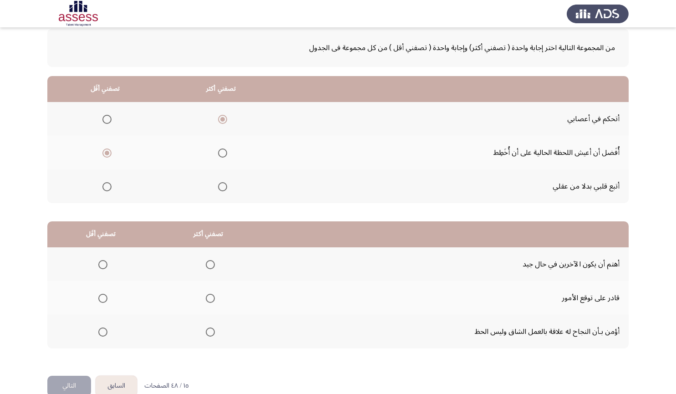
scroll to position [66, 0]
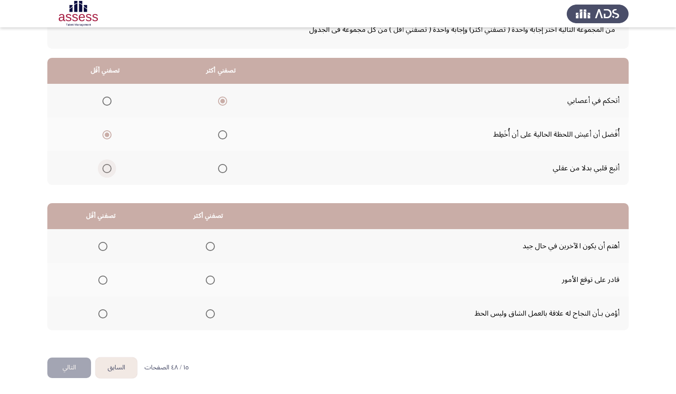
click at [105, 169] on span "Select an option" at bounding box center [106, 168] width 9 height 9
click at [105, 169] on input "Select an option" at bounding box center [106, 168] width 9 height 9
click at [102, 312] on span "Select an option" at bounding box center [102, 313] width 9 height 9
click at [102, 312] on input "Select an option" at bounding box center [102, 313] width 9 height 9
click at [209, 246] on span "Select an option" at bounding box center [210, 246] width 9 height 9
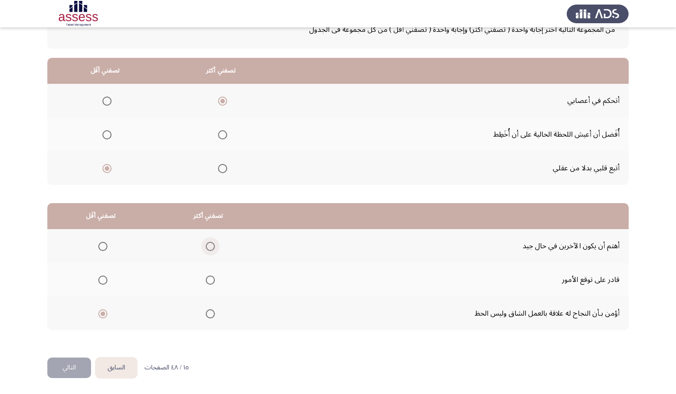
click at [209, 246] on input "Select an option" at bounding box center [210, 246] width 9 height 9
click at [70, 364] on button "التالي" at bounding box center [69, 367] width 44 height 20
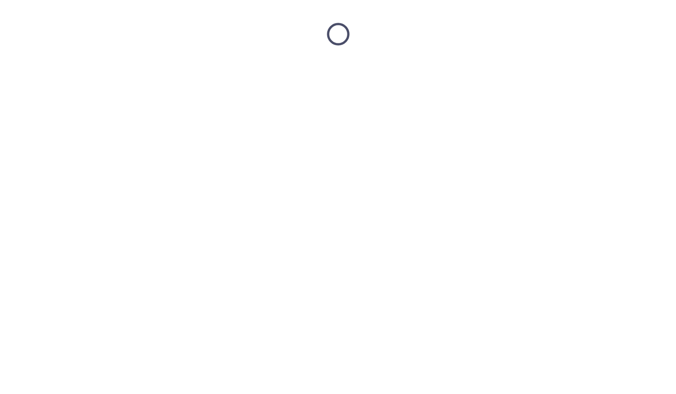
scroll to position [0, 0]
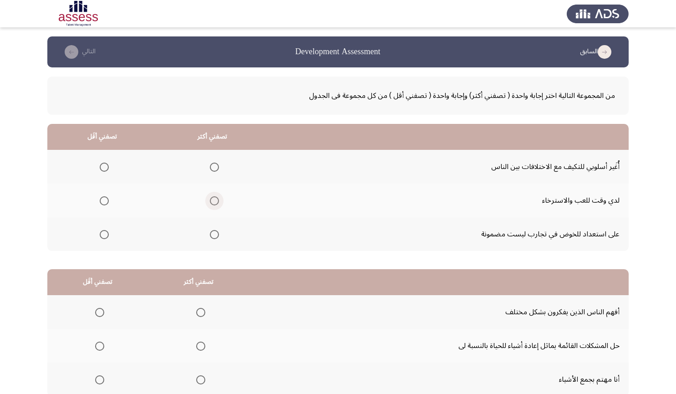
click at [213, 196] on span "Select an option" at bounding box center [214, 200] width 9 height 9
click at [213, 196] on input "Select an option" at bounding box center [214, 200] width 9 height 9
click at [102, 237] on span "Select an option" at bounding box center [104, 234] width 9 height 9
click at [102, 237] on input "Select an option" at bounding box center [104, 234] width 9 height 9
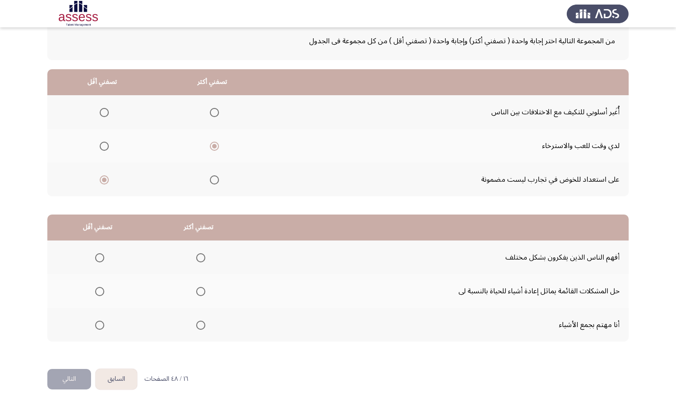
scroll to position [66, 0]
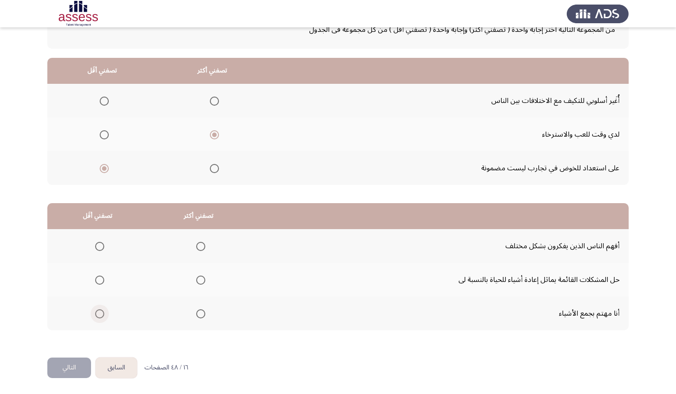
click at [96, 316] on span "Select an option" at bounding box center [99, 313] width 9 height 9
click at [96, 316] on input "Select an option" at bounding box center [99, 313] width 9 height 9
click at [197, 279] on span "Select an option" at bounding box center [200, 279] width 9 height 9
click at [197, 279] on input "Select an option" at bounding box center [200, 279] width 9 height 9
click at [70, 365] on button "التالي" at bounding box center [69, 367] width 44 height 20
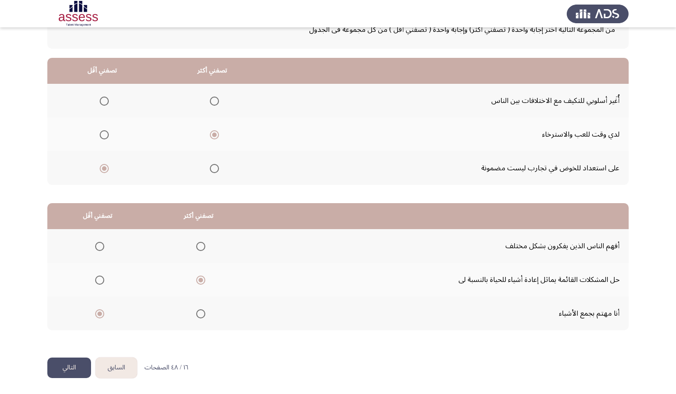
scroll to position [0, 0]
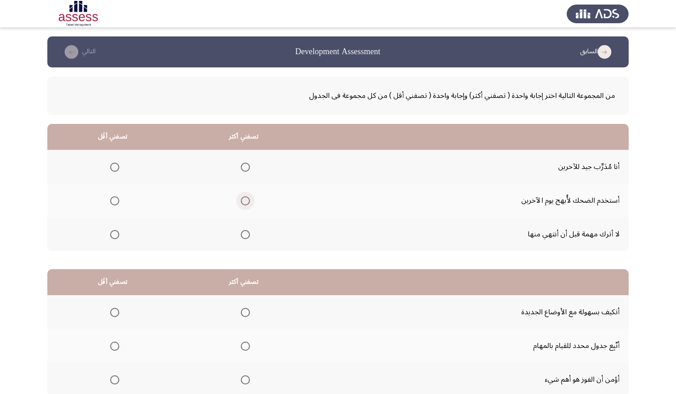
click at [242, 201] on span "Select an option" at bounding box center [245, 200] width 9 height 9
click at [242, 201] on input "Select an option" at bounding box center [245, 200] width 9 height 9
click at [116, 202] on span "Select an option" at bounding box center [114, 200] width 9 height 9
click at [116, 202] on input "Select an option" at bounding box center [114, 200] width 9 height 9
click at [241, 200] on span "Select an option" at bounding box center [245, 200] width 9 height 9
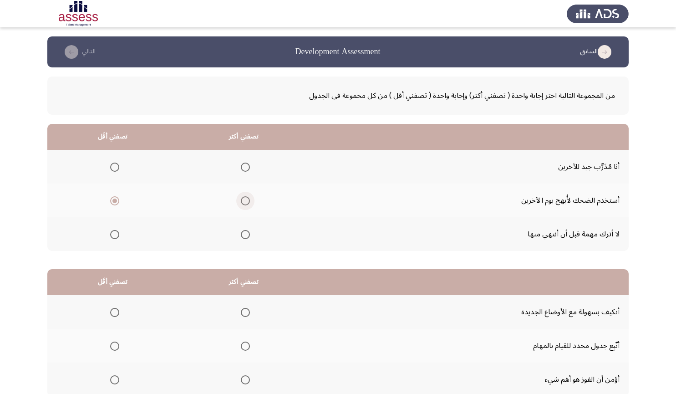
click at [241, 200] on input "Select an option" at bounding box center [245, 200] width 9 height 9
click at [246, 237] on span "Select an option" at bounding box center [245, 234] width 9 height 9
click at [246, 237] on input "Select an option" at bounding box center [245, 234] width 9 height 9
click at [116, 197] on span "Select an option" at bounding box center [114, 200] width 9 height 9
click at [116, 197] on input "Select an option" at bounding box center [114, 200] width 9 height 9
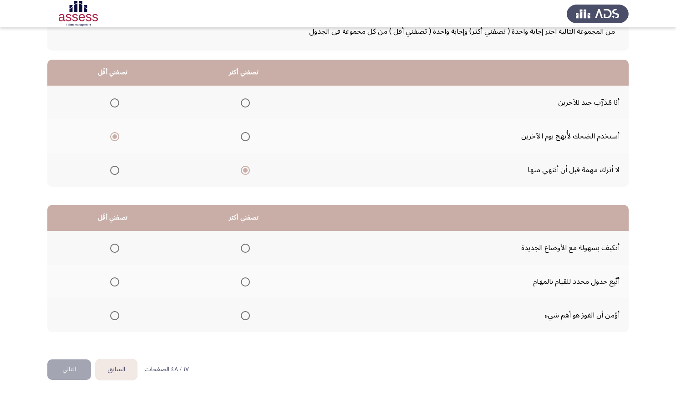
scroll to position [66, 0]
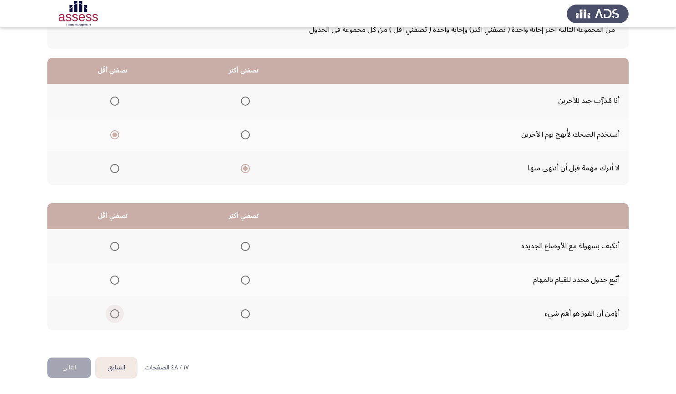
click at [116, 310] on span "Select an option" at bounding box center [114, 313] width 9 height 9
click at [116, 310] on input "Select an option" at bounding box center [114, 313] width 9 height 9
click at [247, 278] on span "Select an option" at bounding box center [245, 279] width 9 height 9
click at [247, 278] on input "Select an option" at bounding box center [245, 279] width 9 height 9
click at [70, 376] on button "التالي" at bounding box center [69, 367] width 44 height 20
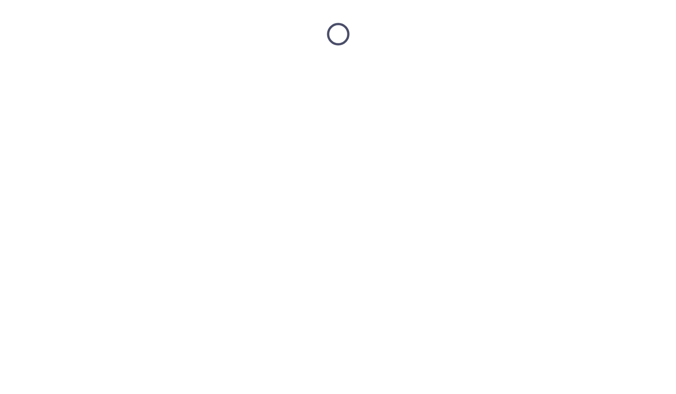
scroll to position [0, 0]
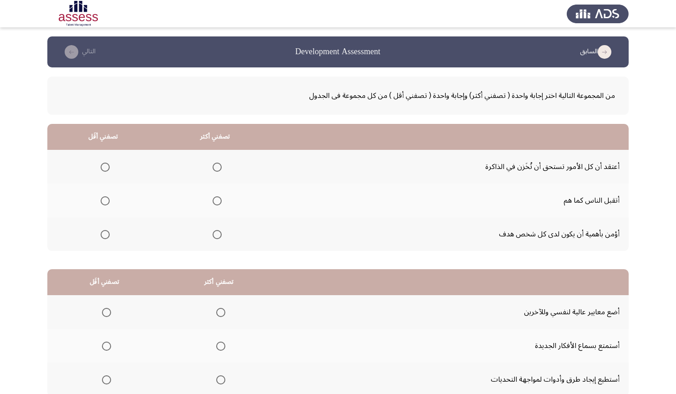
click at [106, 161] on mat-radio-group "Select an option" at bounding box center [103, 166] width 13 height 15
click at [106, 170] on span "Select an option" at bounding box center [105, 166] width 9 height 9
click at [106, 170] on input "Select an option" at bounding box center [105, 166] width 9 height 9
click at [216, 233] on span "Select an option" at bounding box center [216, 234] width 9 height 9
click at [216, 233] on input "Select an option" at bounding box center [216, 234] width 9 height 9
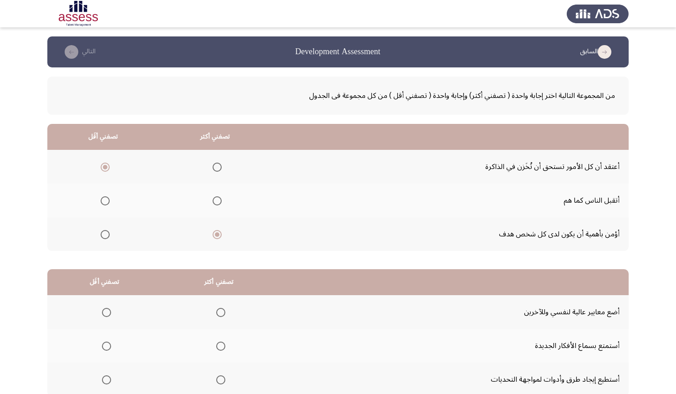
scroll to position [66, 0]
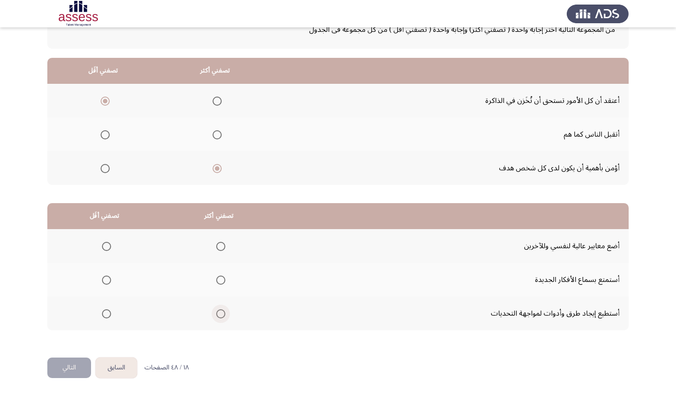
click at [218, 309] on span "Select an option" at bounding box center [220, 313] width 9 height 9
click at [218, 309] on input "Select an option" at bounding box center [220, 313] width 9 height 9
click at [102, 248] on span "Select an option" at bounding box center [106, 246] width 9 height 9
click at [102, 248] on input "Select an option" at bounding box center [106, 246] width 9 height 9
click at [71, 373] on button "التالي" at bounding box center [69, 367] width 44 height 20
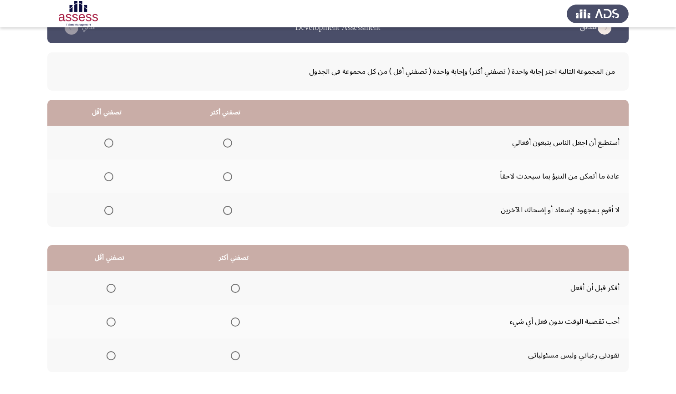
scroll to position [25, 0]
click at [223, 182] on mat-radio-group "Select an option" at bounding box center [225, 175] width 13 height 15
click at [226, 178] on span "Select an option" at bounding box center [227, 176] width 9 height 9
click at [226, 178] on input "Select an option" at bounding box center [227, 176] width 9 height 9
click at [228, 142] on span "Select an option" at bounding box center [228, 142] width 0 height 0
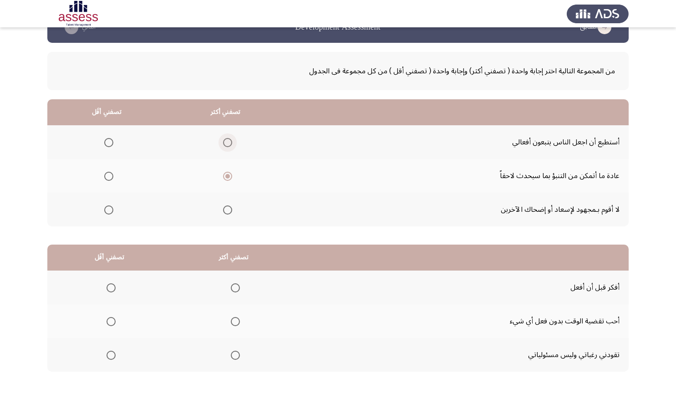
click at [226, 142] on input "Select an option" at bounding box center [227, 142] width 9 height 9
click at [106, 212] on span "Select an option" at bounding box center [108, 209] width 9 height 9
click at [106, 212] on input "Select an option" at bounding box center [108, 209] width 9 height 9
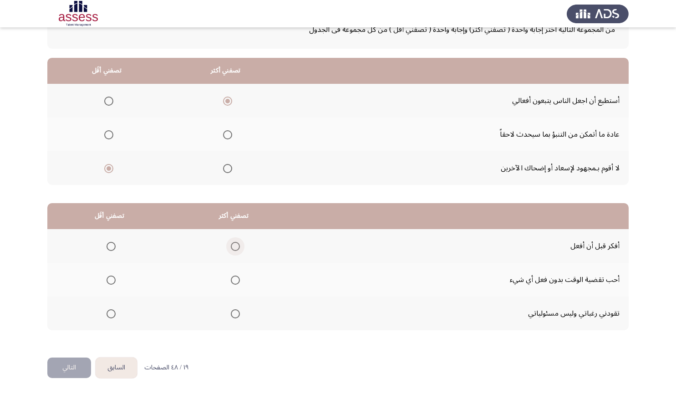
click at [231, 246] on span "Select an option" at bounding box center [235, 246] width 9 height 9
click at [231, 246] on input "Select an option" at bounding box center [235, 246] width 9 height 9
click at [112, 281] on span "Select an option" at bounding box center [110, 279] width 9 height 9
click at [112, 281] on input "Select an option" at bounding box center [110, 279] width 9 height 9
click at [68, 368] on button "التالي" at bounding box center [69, 367] width 44 height 20
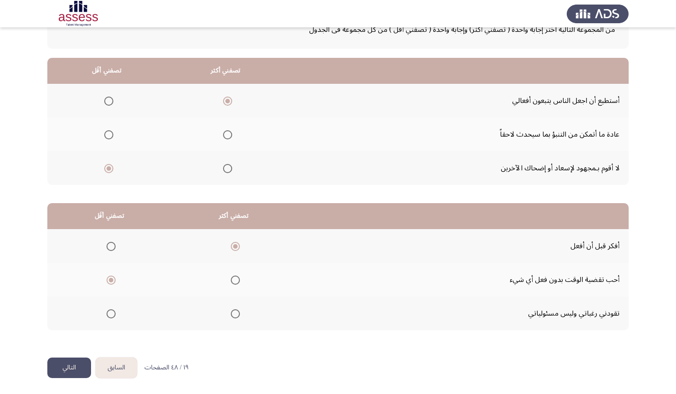
scroll to position [0, 0]
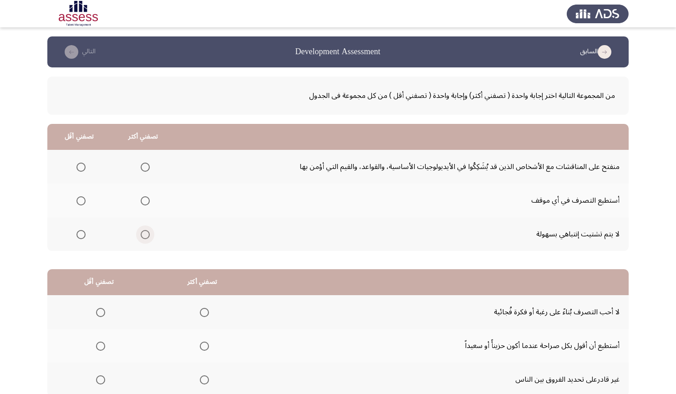
click at [146, 235] on span "Select an option" at bounding box center [145, 234] width 9 height 9
click at [146, 235] on input "Select an option" at bounding box center [145, 234] width 9 height 9
click at [79, 168] on span "Select an option" at bounding box center [80, 166] width 9 height 9
click at [79, 168] on input "Select an option" at bounding box center [80, 166] width 9 height 9
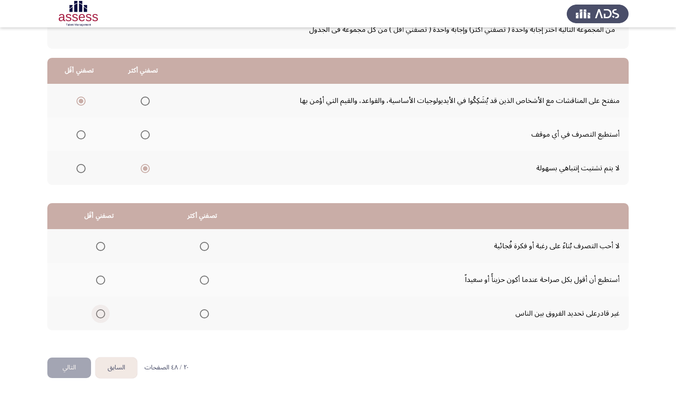
click at [101, 316] on span "Select an option" at bounding box center [100, 313] width 9 height 9
click at [101, 316] on input "Select an option" at bounding box center [100, 313] width 9 height 9
click at [207, 247] on th at bounding box center [202, 246] width 103 height 34
click at [200, 246] on span "Select an option" at bounding box center [204, 246] width 9 height 9
click at [200, 246] on input "Select an option" at bounding box center [204, 246] width 9 height 9
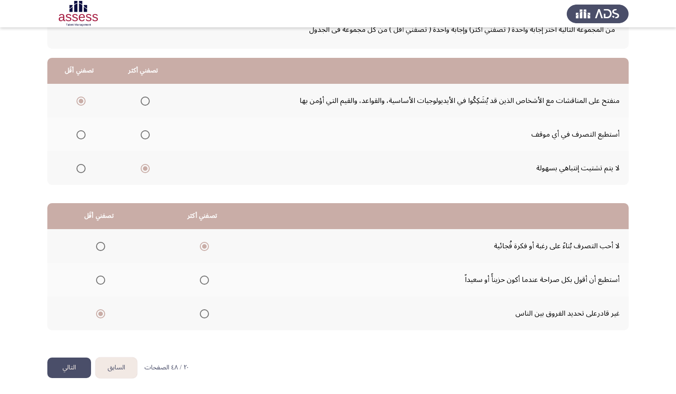
click at [66, 357] on button "التالي" at bounding box center [69, 367] width 44 height 20
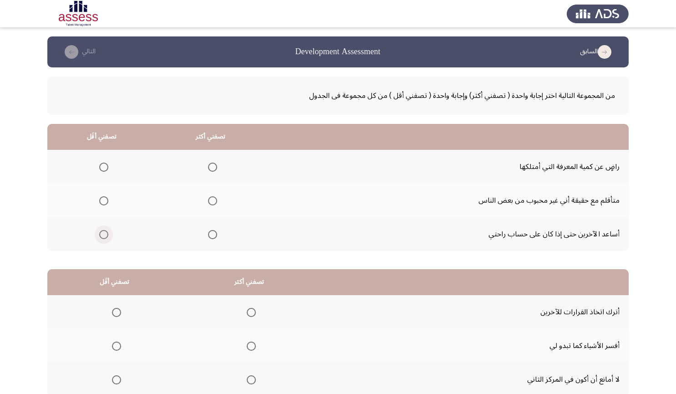
click at [105, 233] on span "Select an option" at bounding box center [103, 234] width 9 height 9
click at [105, 233] on input "Select an option" at bounding box center [103, 234] width 9 height 9
click at [106, 202] on span "Select an option" at bounding box center [103, 200] width 9 height 9
click at [106, 202] on input "Select an option" at bounding box center [103, 200] width 9 height 9
click at [102, 233] on span "Select an option" at bounding box center [103, 234] width 9 height 9
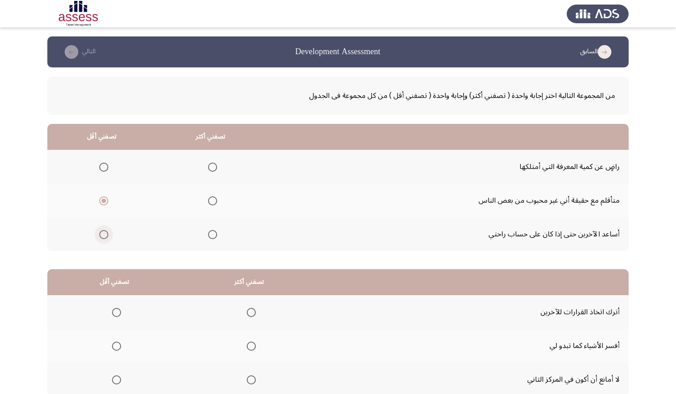
click at [102, 233] on input "Select an option" at bounding box center [103, 234] width 9 height 9
click at [212, 197] on span "Select an option" at bounding box center [212, 200] width 9 height 9
click at [212, 197] on input "Select an option" at bounding box center [212, 200] width 9 height 9
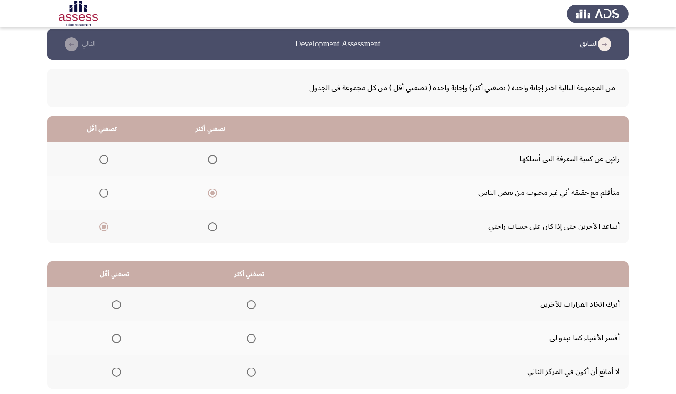
scroll to position [66, 0]
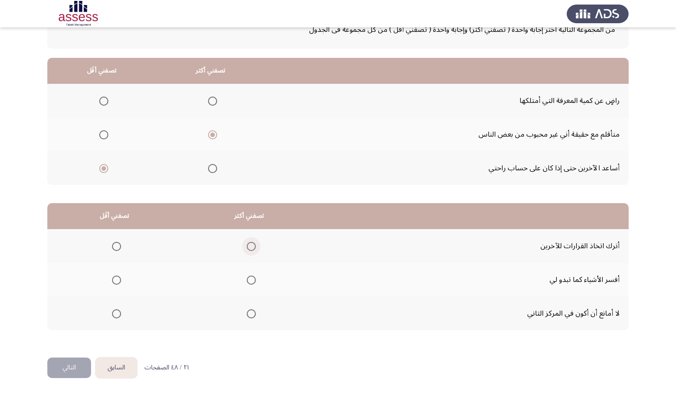
click at [251, 247] on span "Select an option" at bounding box center [251, 246] width 9 height 9
click at [251, 247] on input "Select an option" at bounding box center [251, 246] width 9 height 9
click at [250, 281] on span "Select an option" at bounding box center [251, 279] width 9 height 9
click at [250, 281] on input "Select an option" at bounding box center [251, 279] width 9 height 9
click at [117, 280] on span "Select an option" at bounding box center [116, 279] width 9 height 9
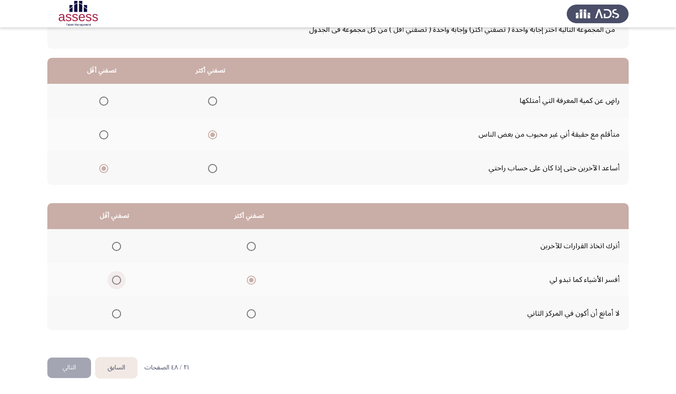
click at [117, 280] on input "Select an option" at bounding box center [116, 279] width 9 height 9
click at [250, 244] on span "Select an option" at bounding box center [251, 246] width 9 height 9
click at [250, 244] on input "Select an option" at bounding box center [251, 246] width 9 height 9
click at [248, 282] on span "Select an option" at bounding box center [251, 279] width 9 height 9
click at [248, 282] on input "Select an option" at bounding box center [251, 279] width 9 height 9
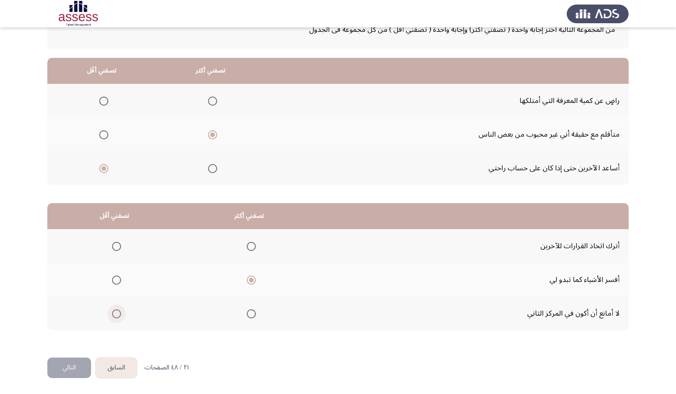
click at [116, 312] on span "Select an option" at bounding box center [116, 313] width 9 height 9
click at [116, 312] on input "Select an option" at bounding box center [116, 313] width 9 height 9
click at [72, 363] on button "التالي" at bounding box center [69, 367] width 44 height 20
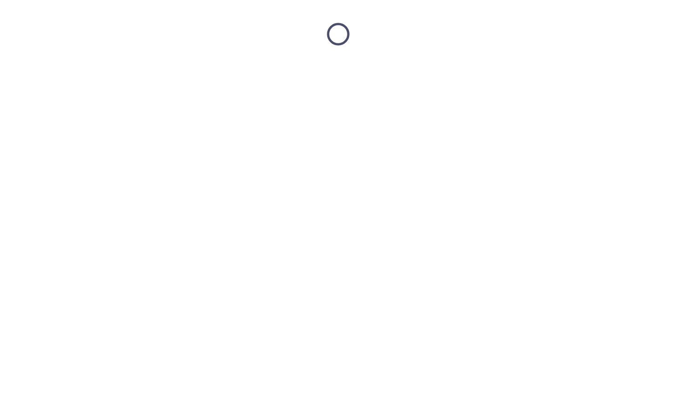
scroll to position [0, 0]
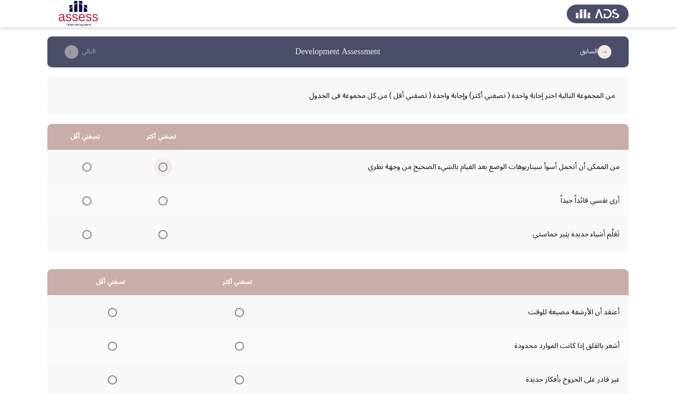
click at [159, 167] on span "Select an option" at bounding box center [162, 166] width 9 height 9
click at [159, 167] on input "Select an option" at bounding box center [162, 166] width 9 height 9
click at [160, 234] on span "Select an option" at bounding box center [162, 234] width 9 height 9
click at [160, 234] on input "Select an option" at bounding box center [162, 234] width 9 height 9
click at [86, 168] on span "Select an option" at bounding box center [86, 166] width 9 height 9
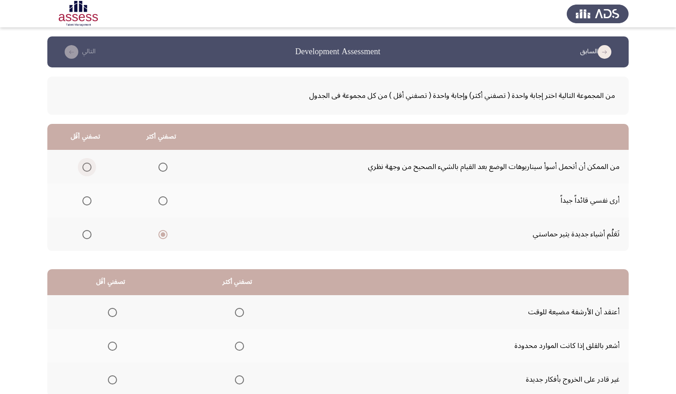
click at [86, 168] on input "Select an option" at bounding box center [86, 166] width 9 height 9
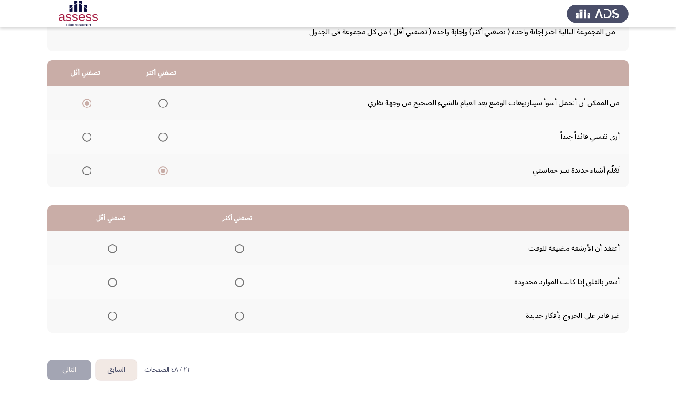
scroll to position [65, 0]
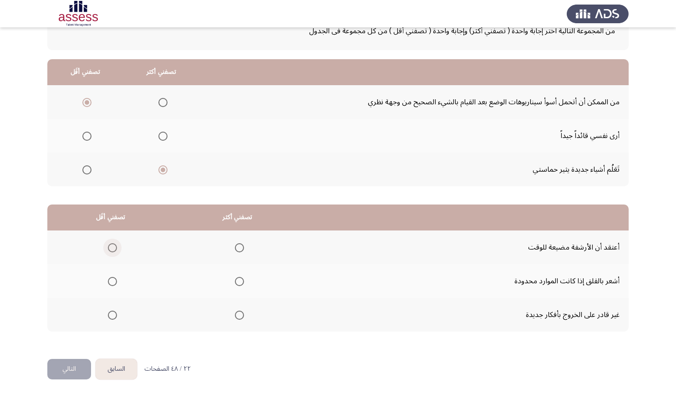
click at [111, 246] on span "Select an option" at bounding box center [112, 247] width 9 height 9
click at [111, 246] on input "Select an option" at bounding box center [112, 247] width 9 height 9
click at [240, 283] on span "Select an option" at bounding box center [239, 281] width 9 height 9
click at [240, 283] on input "Select an option" at bounding box center [239, 281] width 9 height 9
click at [240, 283] on span "Select an option" at bounding box center [239, 281] width 9 height 9
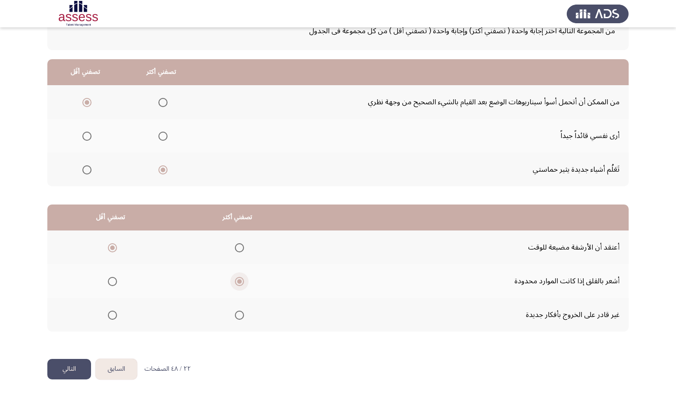
click at [240, 283] on input "Select an option" at bounding box center [239, 281] width 9 height 9
click at [72, 379] on html "السابق Development Assessment التالي من المجموعة التالية اختر إجابة واحدة ( تصف…" at bounding box center [338, 165] width 676 height 460
click at [67, 373] on button "التالي" at bounding box center [69, 369] width 44 height 20
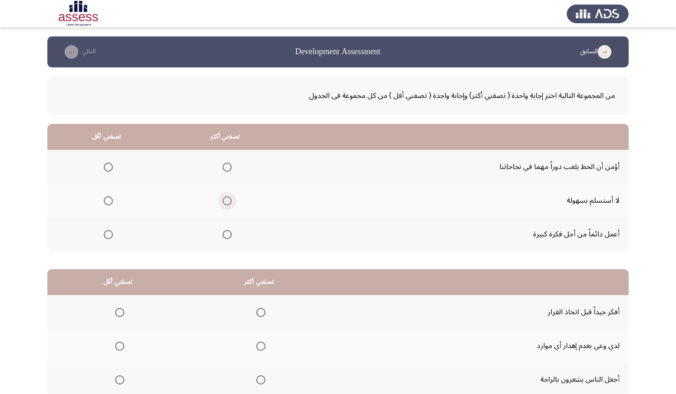
click at [223, 197] on span "Select an option" at bounding box center [227, 200] width 9 height 9
click at [223, 197] on input "Select an option" at bounding box center [227, 200] width 9 height 9
click at [106, 166] on span "Select an option" at bounding box center [108, 166] width 9 height 9
click at [106, 166] on input "Select an option" at bounding box center [108, 166] width 9 height 9
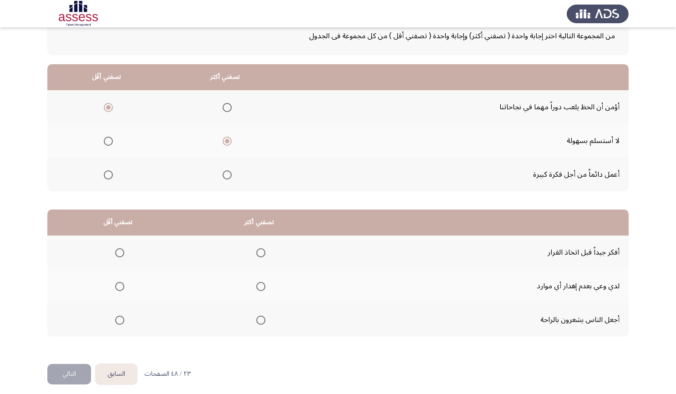
scroll to position [66, 0]
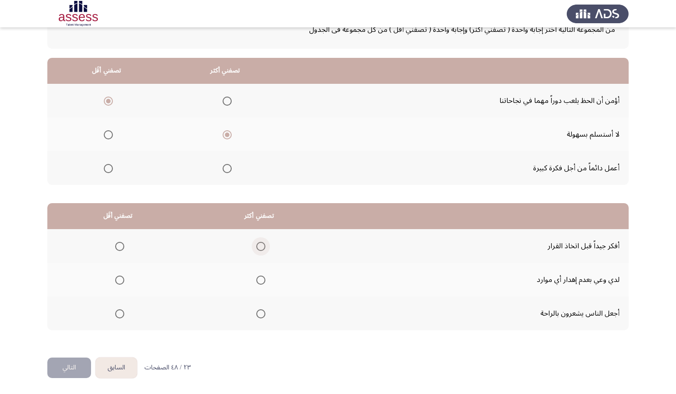
click at [256, 245] on span "Select an option" at bounding box center [260, 246] width 9 height 9
click at [256, 245] on input "Select an option" at bounding box center [260, 246] width 9 height 9
click at [117, 309] on span "Select an option" at bounding box center [119, 313] width 9 height 9
click at [117, 309] on input "Select an option" at bounding box center [119, 313] width 9 height 9
click at [116, 280] on span "Select an option" at bounding box center [119, 279] width 9 height 9
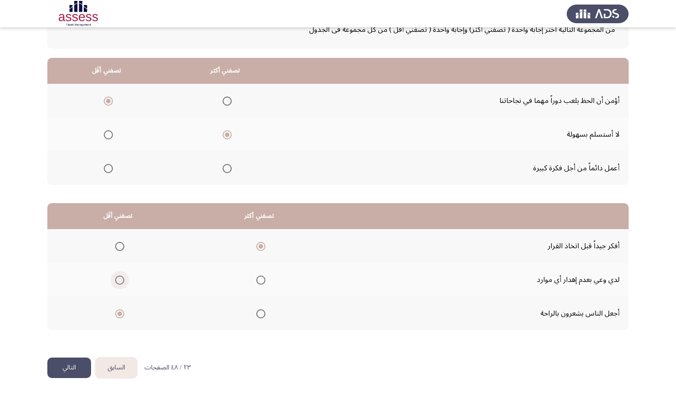
click at [116, 280] on input "Select an option" at bounding box center [119, 279] width 9 height 9
click at [263, 283] on span "Select an option" at bounding box center [260, 279] width 9 height 9
click at [263, 283] on input "Select an option" at bounding box center [260, 279] width 9 height 9
click at [119, 314] on span "Select an option" at bounding box center [119, 313] width 9 height 9
click at [119, 314] on input "Select an option" at bounding box center [119, 313] width 9 height 9
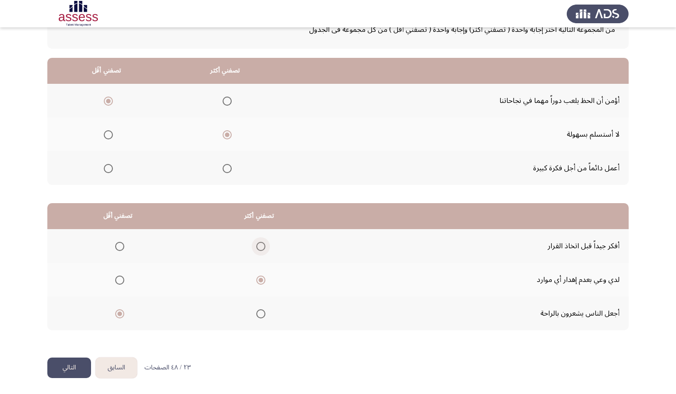
click at [256, 248] on span "Select an option" at bounding box center [260, 246] width 9 height 9
click at [256, 248] on input "Select an option" at bounding box center [260, 246] width 9 height 9
click at [76, 364] on button "التالي" at bounding box center [69, 367] width 44 height 20
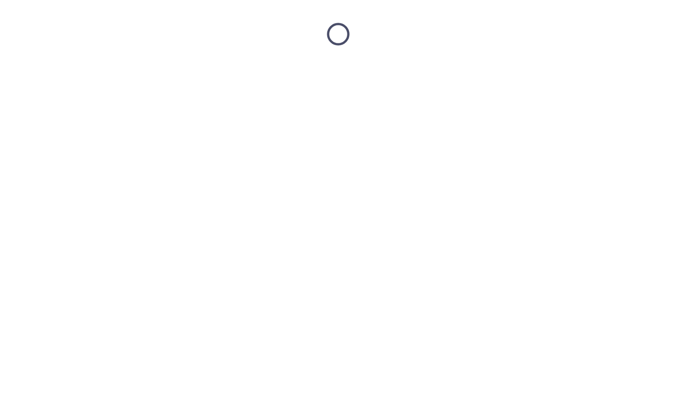
scroll to position [0, 0]
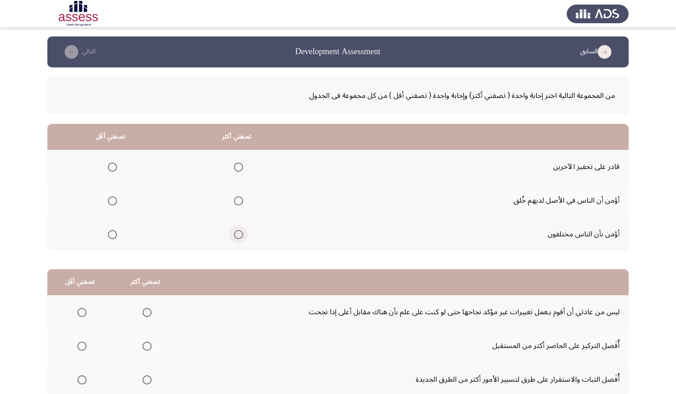
click at [235, 235] on span "Select an option" at bounding box center [238, 234] width 9 height 9
click at [235, 235] on input "Select an option" at bounding box center [238, 234] width 9 height 9
click at [112, 203] on span "Select an option" at bounding box center [112, 200] width 9 height 9
click at [112, 203] on input "Select an option" at bounding box center [112, 200] width 9 height 9
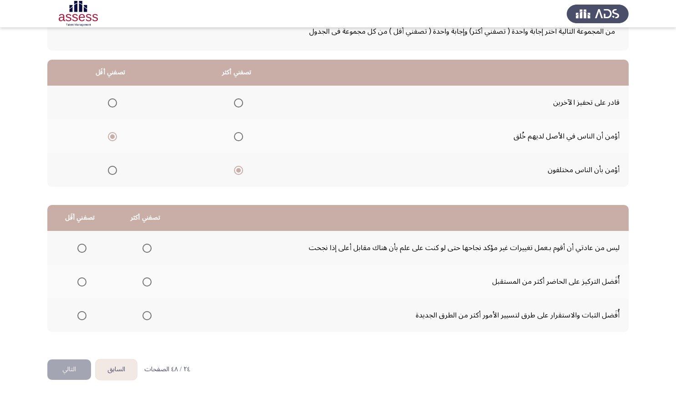
scroll to position [65, 0]
click at [81, 248] on span "Select an option" at bounding box center [81, 247] width 9 height 9
click at [81, 248] on input "Select an option" at bounding box center [81, 247] width 9 height 9
click at [81, 314] on span "Select an option" at bounding box center [81, 314] width 9 height 9
click at [81, 314] on input "Select an option" at bounding box center [81, 314] width 9 height 9
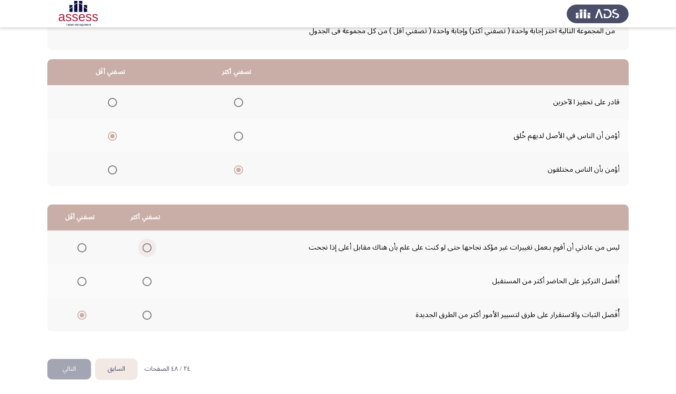
click at [145, 248] on span "Select an option" at bounding box center [146, 247] width 9 height 9
click at [145, 248] on input "Select an option" at bounding box center [146, 247] width 9 height 9
click at [146, 281] on span "Select an option" at bounding box center [146, 281] width 9 height 9
click at [146, 281] on input "Select an option" at bounding box center [146, 281] width 9 height 9
click at [81, 246] on span "Select an option" at bounding box center [81, 247] width 9 height 9
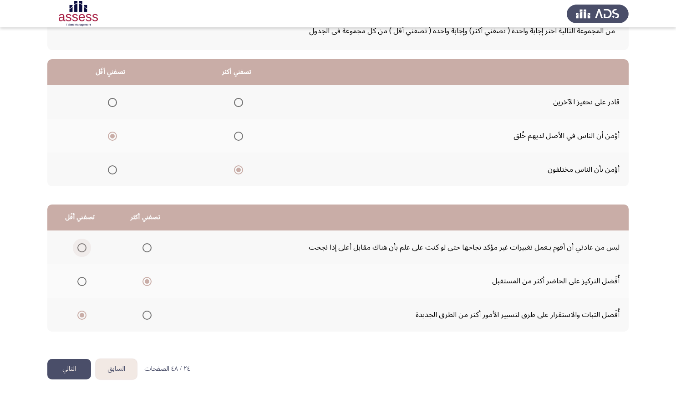
click at [81, 246] on input "Select an option" at bounding box center [81, 247] width 9 height 9
click at [67, 371] on button "التالي" at bounding box center [69, 369] width 44 height 20
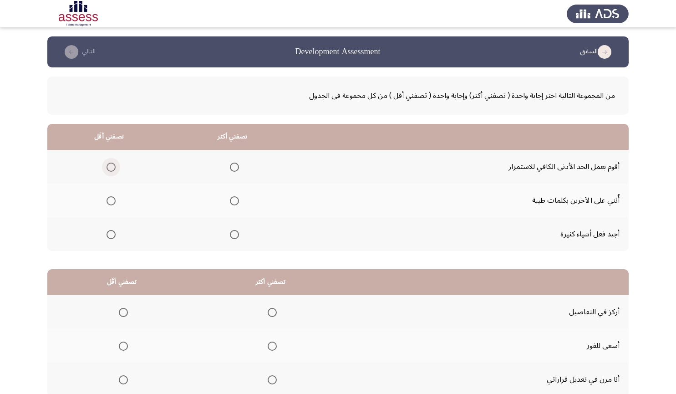
click at [110, 168] on span "Select an option" at bounding box center [110, 166] width 9 height 9
click at [110, 168] on input "Select an option" at bounding box center [110, 166] width 9 height 9
click at [229, 207] on mat-radio-group "Select an option" at bounding box center [232, 199] width 13 height 15
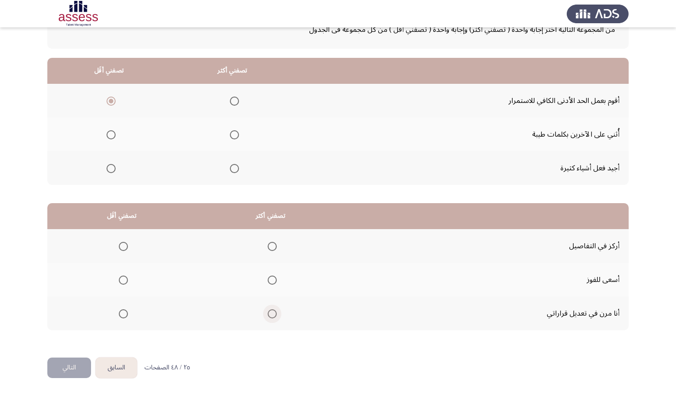
click at [270, 313] on span "Select an option" at bounding box center [272, 313] width 9 height 9
click at [270, 313] on input "Select an option" at bounding box center [272, 313] width 9 height 9
click at [122, 244] on span "Select an option" at bounding box center [123, 246] width 9 height 9
click at [122, 244] on input "Select an option" at bounding box center [123, 246] width 9 height 9
click at [233, 168] on span "Select an option" at bounding box center [234, 168] width 9 height 9
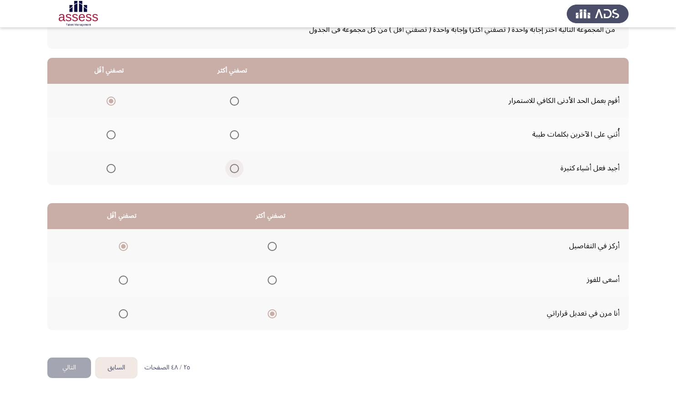
click at [233, 168] on input "Select an option" at bounding box center [234, 168] width 9 height 9
click at [235, 132] on span "Select an option" at bounding box center [234, 134] width 9 height 9
click at [235, 132] on input "Select an option" at bounding box center [234, 134] width 9 height 9
click at [71, 363] on button "التالي" at bounding box center [69, 367] width 44 height 20
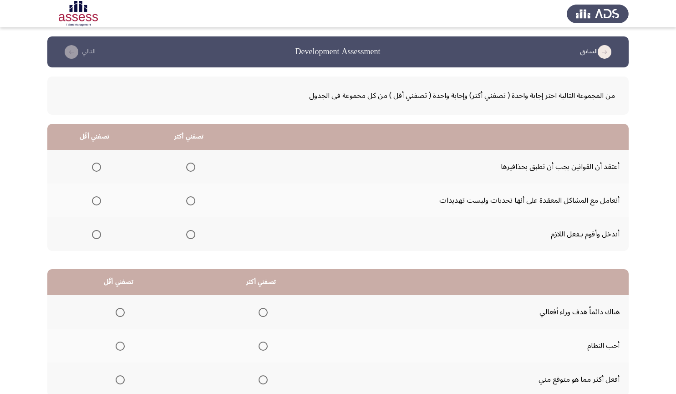
click at [182, 197] on th at bounding box center [189, 200] width 95 height 34
click at [187, 201] on span "Select an option" at bounding box center [190, 200] width 9 height 9
click at [187, 201] on input "Select an option" at bounding box center [190, 200] width 9 height 9
click at [92, 172] on mat-radio-group "Select an option" at bounding box center [94, 166] width 13 height 15
click at [93, 167] on span "Select an option" at bounding box center [96, 166] width 9 height 9
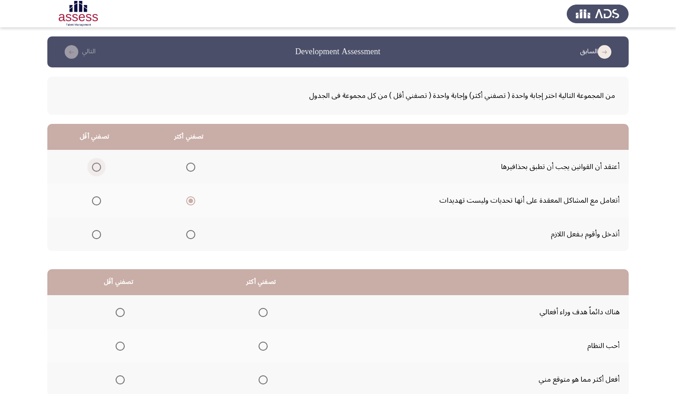
click at [93, 167] on input "Select an option" at bounding box center [96, 166] width 9 height 9
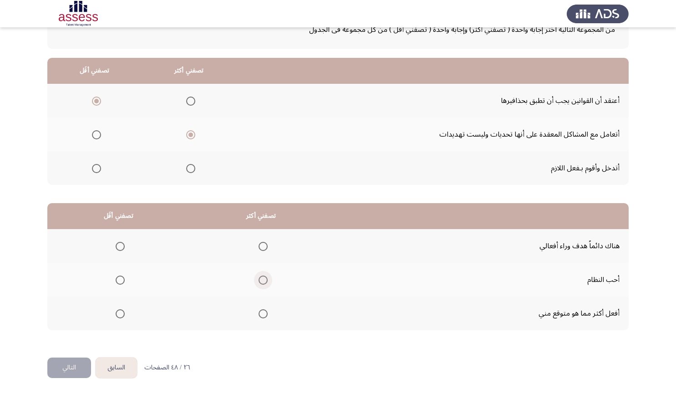
click at [263, 280] on span "Select an option" at bounding box center [262, 279] width 9 height 9
click at [263, 280] on input "Select an option" at bounding box center [262, 279] width 9 height 9
click at [262, 314] on span "Select an option" at bounding box center [262, 313] width 9 height 9
click at [262, 314] on input "Select an option" at bounding box center [262, 313] width 9 height 9
click at [117, 243] on span "Select an option" at bounding box center [120, 246] width 9 height 9
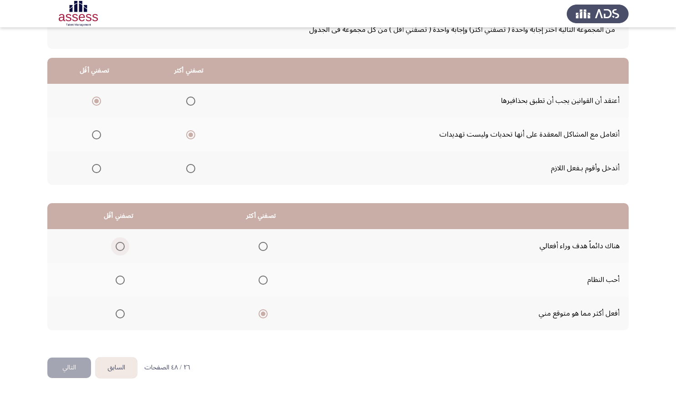
click at [117, 243] on input "Select an option" at bounding box center [120, 246] width 9 height 9
click at [56, 364] on button "التالي" at bounding box center [69, 367] width 44 height 20
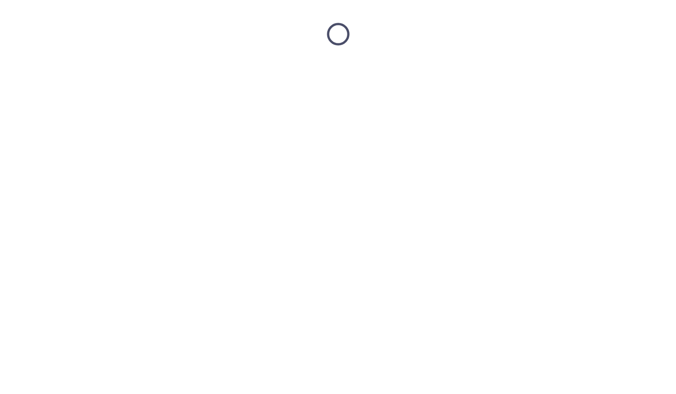
scroll to position [0, 0]
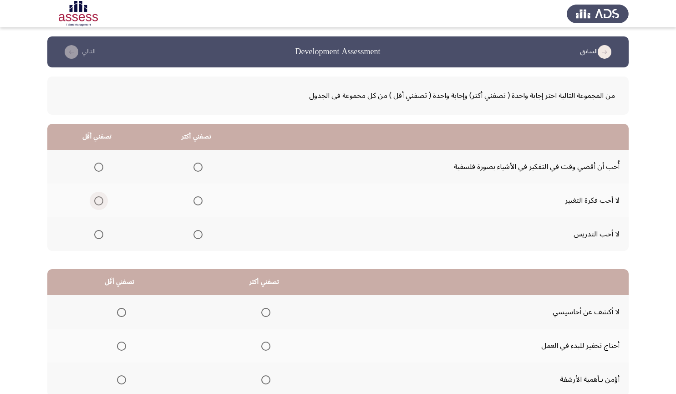
click at [97, 202] on span "Select an option" at bounding box center [98, 200] width 9 height 9
click at [97, 202] on input "Select an option" at bounding box center [98, 200] width 9 height 9
click at [196, 169] on span "Select an option" at bounding box center [197, 166] width 9 height 9
click at [196, 169] on input "Select an option" at bounding box center [197, 166] width 9 height 9
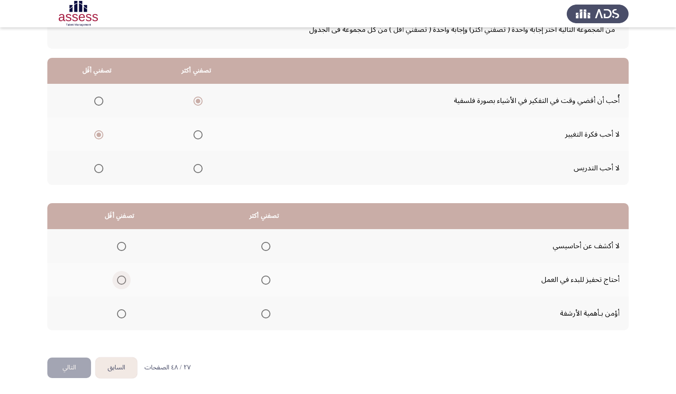
click at [118, 281] on span "Select an option" at bounding box center [121, 279] width 9 height 9
click at [118, 281] on input "Select an option" at bounding box center [121, 279] width 9 height 9
click at [262, 249] on span "Select an option" at bounding box center [265, 246] width 9 height 9
click at [262, 249] on input "Select an option" at bounding box center [265, 246] width 9 height 9
click at [261, 313] on span "Select an option" at bounding box center [265, 313] width 9 height 9
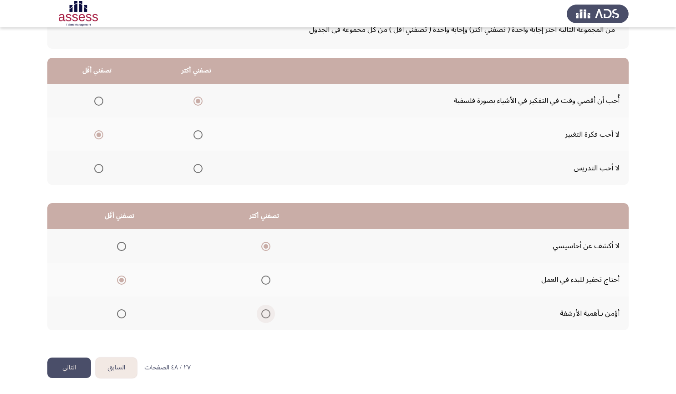
click at [261, 313] on input "Select an option" at bounding box center [265, 313] width 9 height 9
click at [86, 365] on button "التالي" at bounding box center [69, 367] width 44 height 20
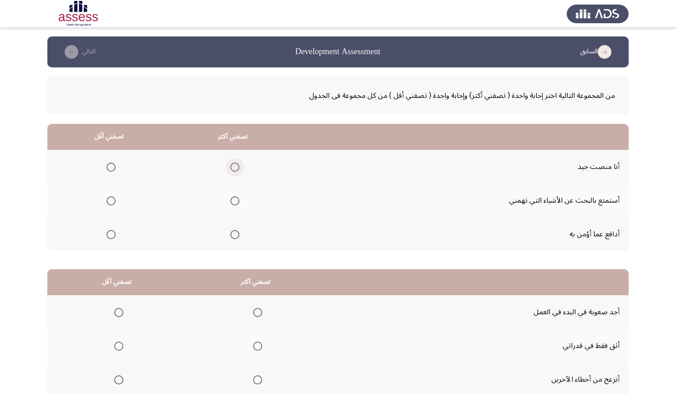
click at [234, 169] on span "Select an option" at bounding box center [234, 166] width 9 height 9
click at [234, 169] on input "Select an option" at bounding box center [234, 166] width 9 height 9
click at [107, 199] on span "Select an option" at bounding box center [110, 200] width 9 height 9
click at [107, 199] on input "Select an option" at bounding box center [110, 200] width 9 height 9
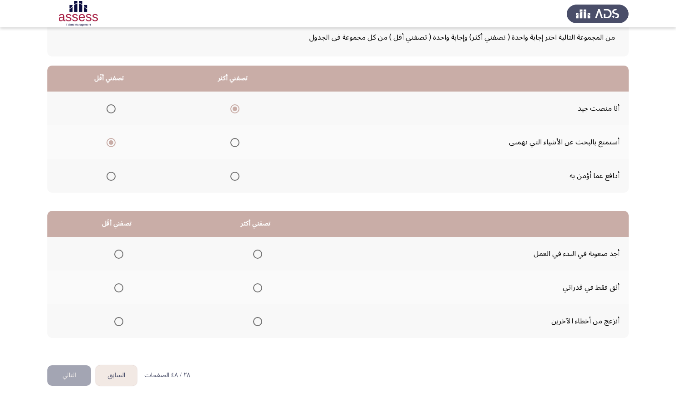
scroll to position [66, 0]
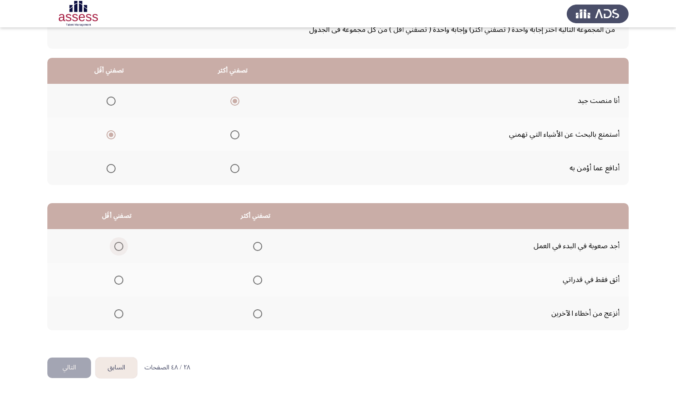
click at [122, 246] on span "Select an option" at bounding box center [118, 246] width 9 height 9
click at [122, 246] on input "Select an option" at bounding box center [118, 246] width 9 height 9
click at [253, 311] on span "Select an option" at bounding box center [257, 313] width 9 height 9
click at [253, 311] on input "Select an option" at bounding box center [257, 313] width 9 height 9
click at [86, 362] on button "التالي" at bounding box center [69, 367] width 44 height 20
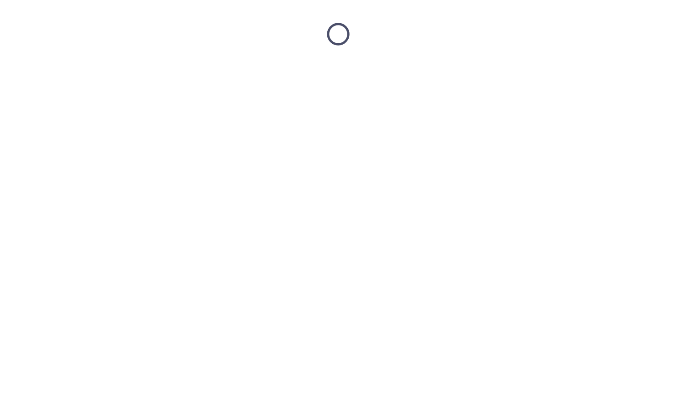
scroll to position [0, 0]
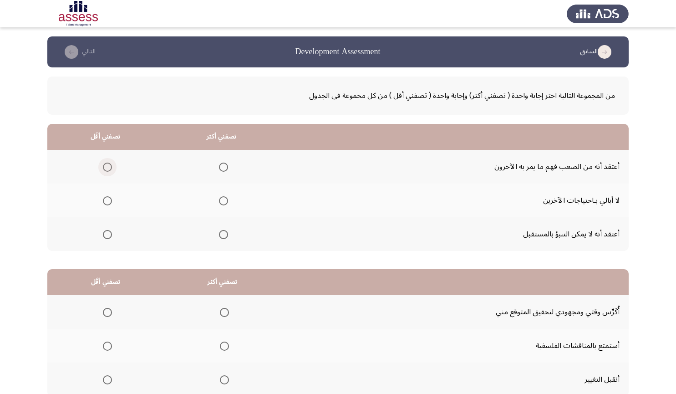
click at [106, 167] on span "Select an option" at bounding box center [107, 166] width 9 height 9
click at [106, 167] on input "Select an option" at bounding box center [107, 166] width 9 height 9
click at [107, 198] on span "Select an option" at bounding box center [107, 200] width 9 height 9
click at [107, 198] on input "Select an option" at bounding box center [107, 200] width 9 height 9
click at [220, 162] on mat-radio-button "Select an option" at bounding box center [221, 167] width 13 height 10
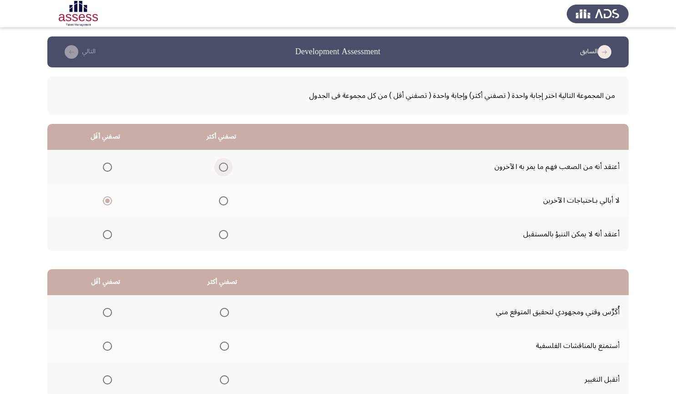
click at [222, 167] on span "Select an option" at bounding box center [223, 166] width 9 height 9
click at [222, 167] on input "Select an option" at bounding box center [223, 166] width 9 height 9
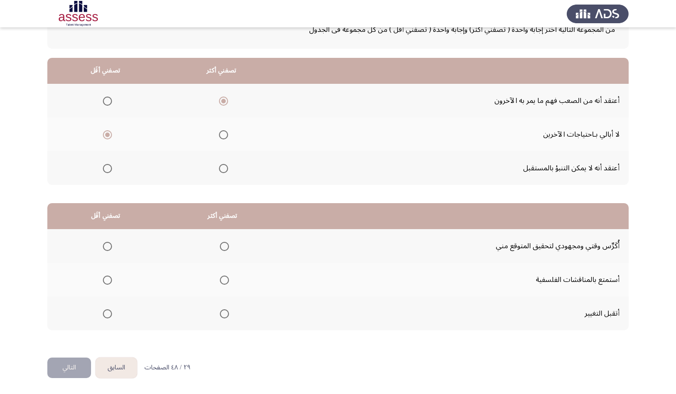
click at [230, 246] on th at bounding box center [222, 246] width 117 height 34
click at [224, 246] on span "Select an option" at bounding box center [224, 246] width 9 height 9
click at [224, 246] on input "Select an option" at bounding box center [224, 246] width 9 height 9
click at [106, 282] on span "Select an option" at bounding box center [107, 279] width 9 height 9
click at [106, 282] on input "Select an option" at bounding box center [107, 279] width 9 height 9
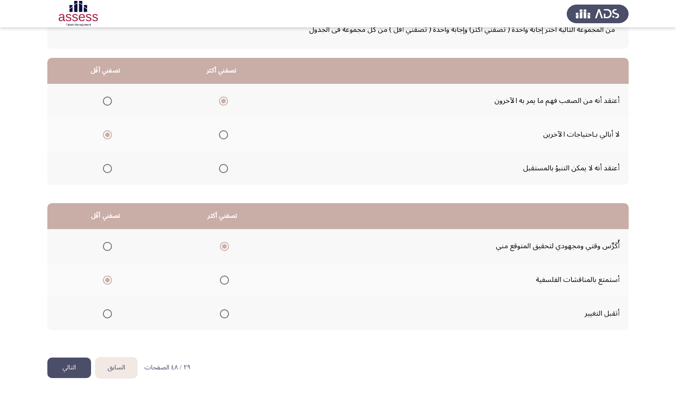
click at [72, 375] on button "التالي" at bounding box center [69, 367] width 44 height 20
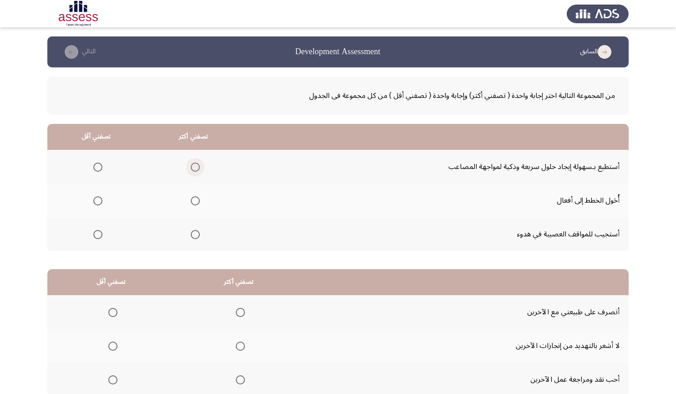
click at [191, 166] on span "Select an option" at bounding box center [195, 166] width 9 height 9
click at [191, 166] on input "Select an option" at bounding box center [195, 166] width 9 height 9
click at [97, 235] on span "Select an option" at bounding box center [97, 234] width 9 height 9
click at [97, 235] on input "Select an option" at bounding box center [97, 234] width 9 height 9
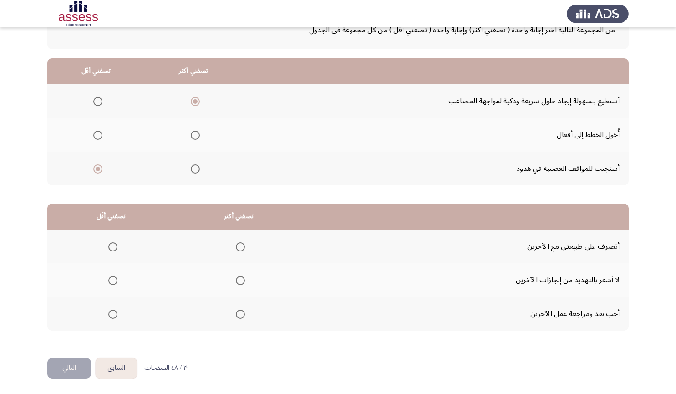
scroll to position [66, 0]
click at [237, 245] on span "Select an option" at bounding box center [240, 246] width 9 height 9
click at [237, 245] on input "Select an option" at bounding box center [240, 246] width 9 height 9
click at [109, 313] on span "Select an option" at bounding box center [112, 313] width 9 height 9
click at [109, 313] on input "Select an option" at bounding box center [112, 313] width 9 height 9
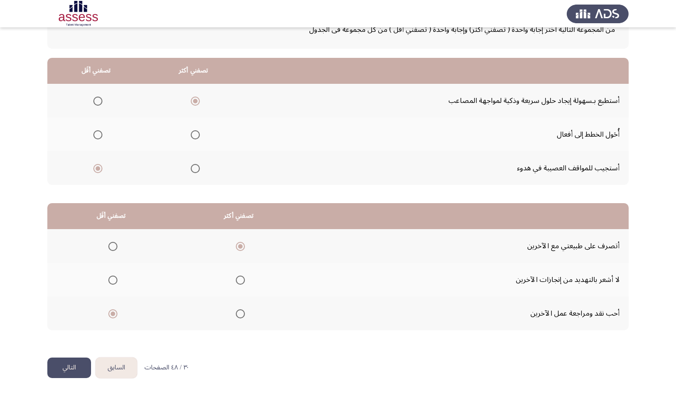
click at [68, 364] on button "التالي" at bounding box center [69, 367] width 44 height 20
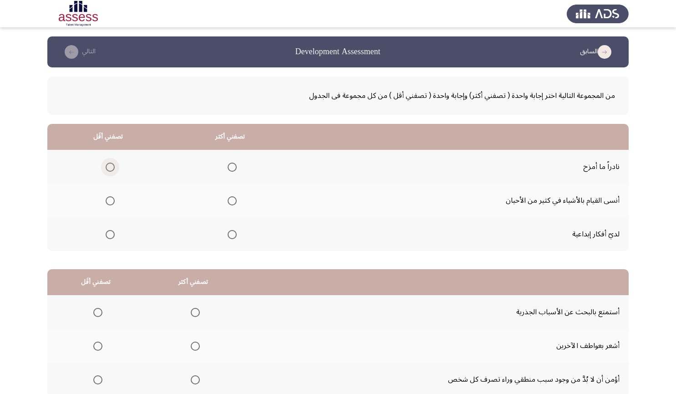
click at [106, 168] on span "Select an option" at bounding box center [110, 166] width 9 height 9
click at [106, 168] on input "Select an option" at bounding box center [110, 166] width 9 height 9
click at [228, 237] on span "Select an option" at bounding box center [232, 234] width 9 height 9
click at [228, 237] on input "Select an option" at bounding box center [232, 234] width 9 height 9
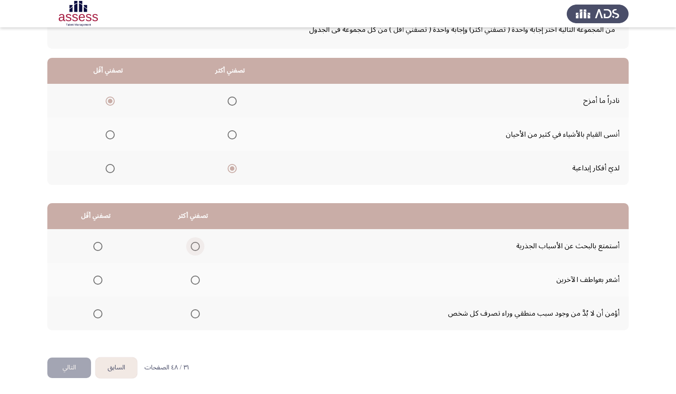
click at [195, 249] on span "Select an option" at bounding box center [195, 246] width 9 height 9
click at [195, 249] on input "Select an option" at bounding box center [195, 246] width 9 height 9
click at [97, 314] on span "Select an option" at bounding box center [97, 313] width 9 height 9
click at [97, 314] on input "Select an option" at bounding box center [97, 313] width 9 height 9
click at [66, 370] on button "التالي" at bounding box center [69, 367] width 44 height 20
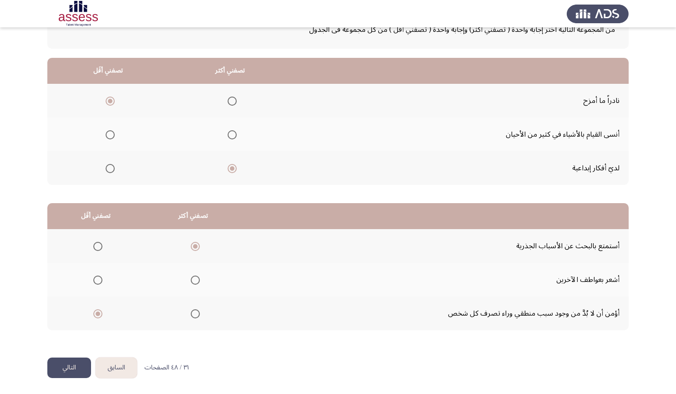
scroll to position [0, 0]
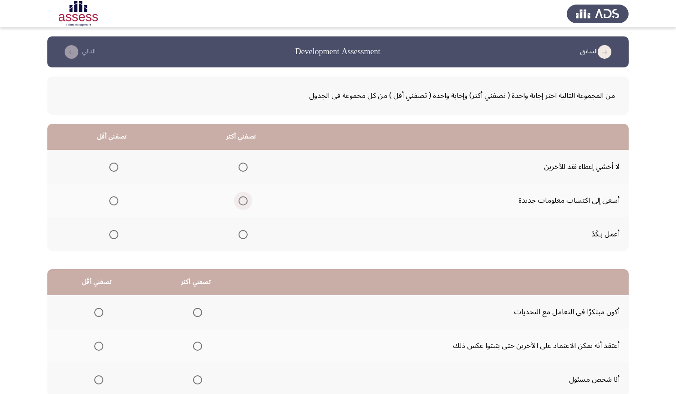
click at [241, 199] on span "Select an option" at bounding box center [242, 200] width 9 height 9
click at [241, 199] on input "Select an option" at bounding box center [242, 200] width 9 height 9
click at [115, 163] on span "Select an option" at bounding box center [113, 166] width 9 height 9
click at [115, 163] on input "Select an option" at bounding box center [113, 166] width 9 height 9
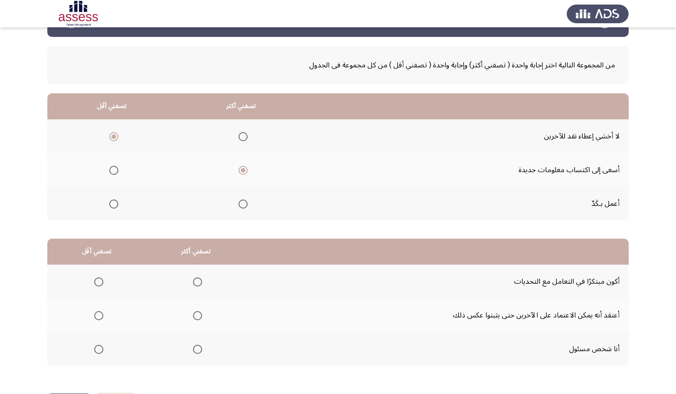
scroll to position [66, 0]
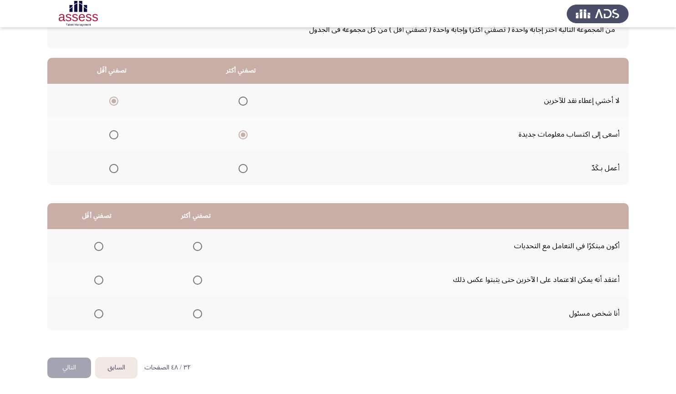
click at [198, 283] on span "Select an option" at bounding box center [197, 279] width 9 height 9
click at [198, 283] on input "Select an option" at bounding box center [197, 279] width 9 height 9
click at [104, 277] on th at bounding box center [96, 280] width 99 height 34
click at [102, 277] on span "Select an option" at bounding box center [98, 279] width 9 height 9
click at [102, 277] on input "Select an option" at bounding box center [98, 279] width 9 height 9
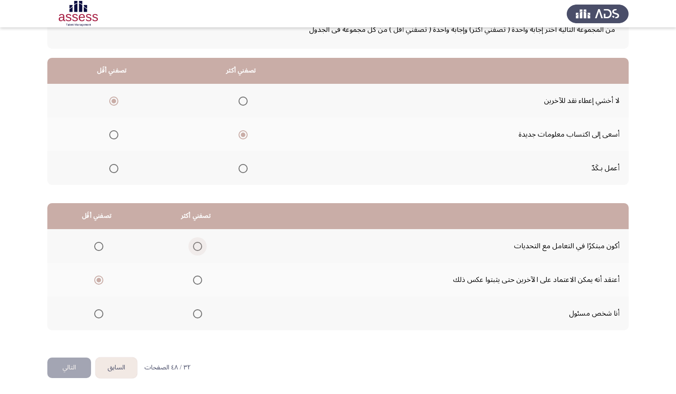
click at [197, 246] on span "Select an option" at bounding box center [197, 246] width 9 height 9
click at [197, 246] on input "Select an option" at bounding box center [197, 246] width 9 height 9
click at [66, 370] on button "التالي" at bounding box center [69, 367] width 44 height 20
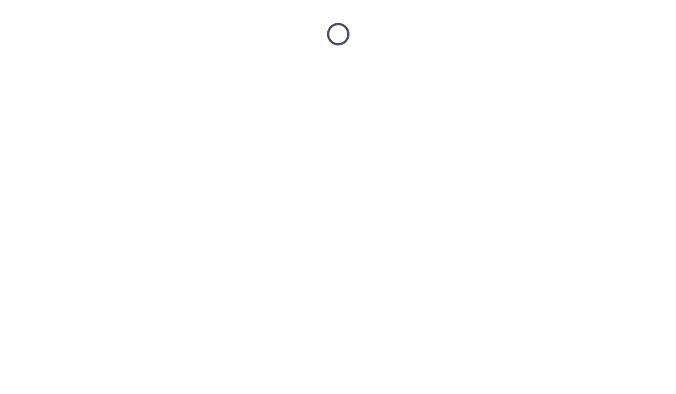
scroll to position [0, 0]
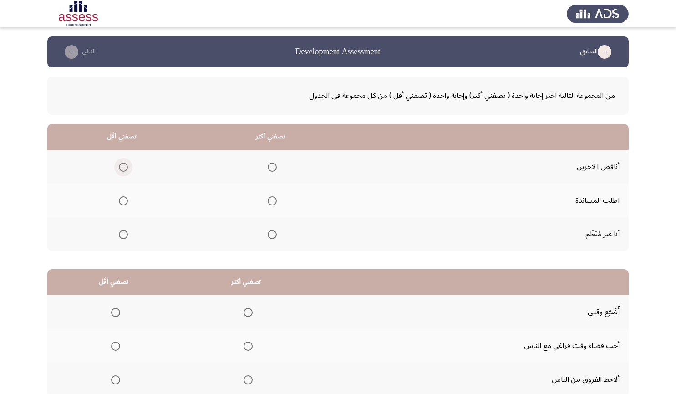
click at [123, 169] on span "Select an option" at bounding box center [123, 166] width 9 height 9
click at [123, 169] on input "Select an option" at bounding box center [123, 166] width 9 height 9
click at [273, 202] on span "Select an option" at bounding box center [272, 200] width 9 height 9
click at [273, 202] on input "Select an option" at bounding box center [272, 200] width 9 height 9
click at [120, 231] on span "Select an option" at bounding box center [123, 234] width 9 height 9
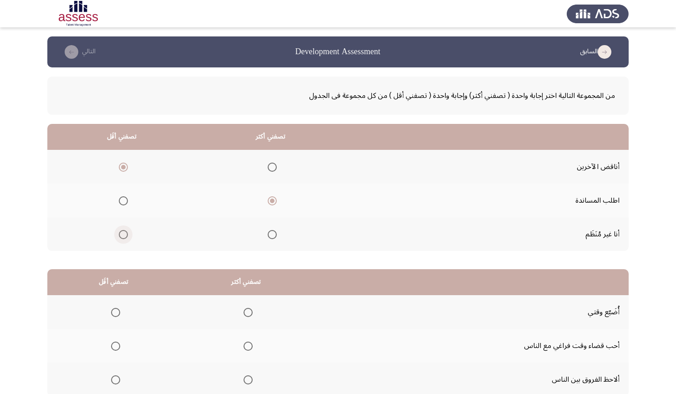
click at [120, 231] on input "Select an option" at bounding box center [123, 234] width 9 height 9
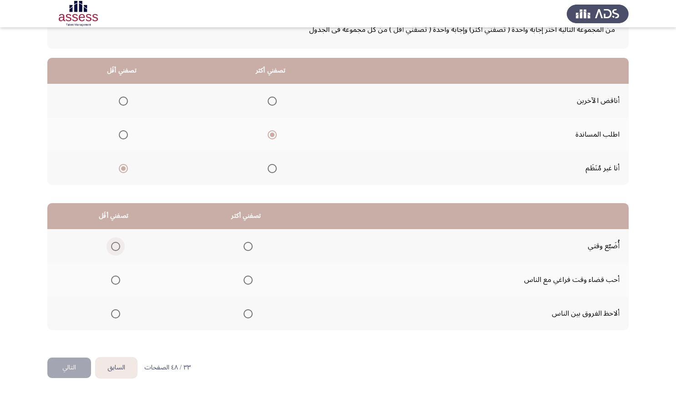
click at [115, 243] on span "Select an option" at bounding box center [115, 246] width 9 height 9
click at [115, 243] on input "Select an option" at bounding box center [115, 246] width 9 height 9
click at [245, 313] on span "Select an option" at bounding box center [247, 313] width 9 height 9
click at [245, 313] on input "Select an option" at bounding box center [247, 313] width 9 height 9
click at [70, 367] on button "التالي" at bounding box center [69, 367] width 44 height 20
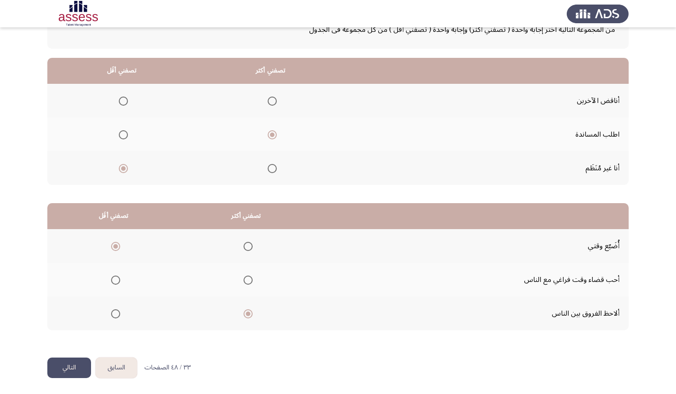
scroll to position [0, 0]
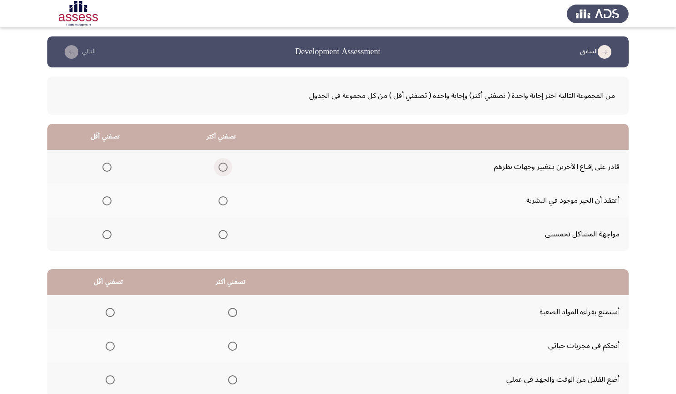
click at [218, 169] on span "Select an option" at bounding box center [222, 166] width 9 height 9
click at [218, 169] on input "Select an option" at bounding box center [222, 166] width 9 height 9
click at [106, 233] on span "Select an option" at bounding box center [106, 234] width 9 height 9
click at [106, 233] on input "Select an option" at bounding box center [106, 234] width 9 height 9
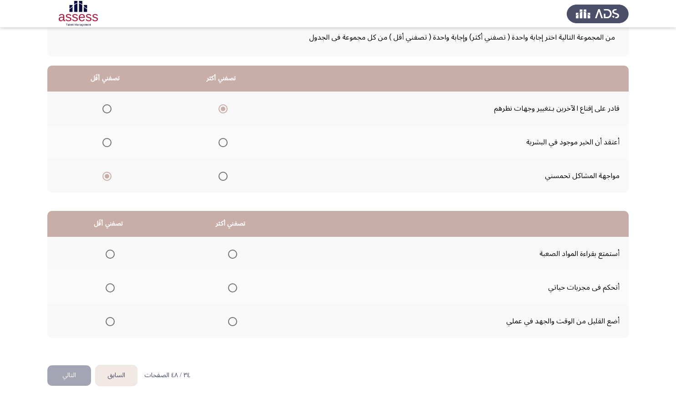
scroll to position [66, 0]
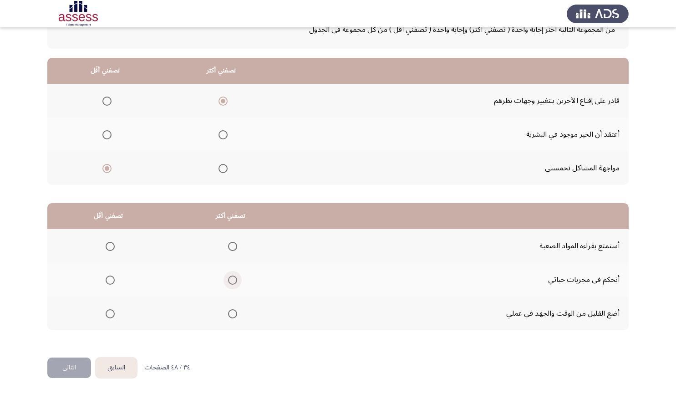
click at [233, 278] on span "Select an option" at bounding box center [232, 279] width 9 height 9
click at [233, 278] on input "Select an option" at bounding box center [232, 279] width 9 height 9
click at [110, 312] on span "Select an option" at bounding box center [110, 313] width 9 height 9
click at [110, 312] on input "Select an option" at bounding box center [110, 313] width 9 height 9
drag, startPoint x: 53, startPoint y: 379, endPoint x: 64, endPoint y: 364, distance: 18.2
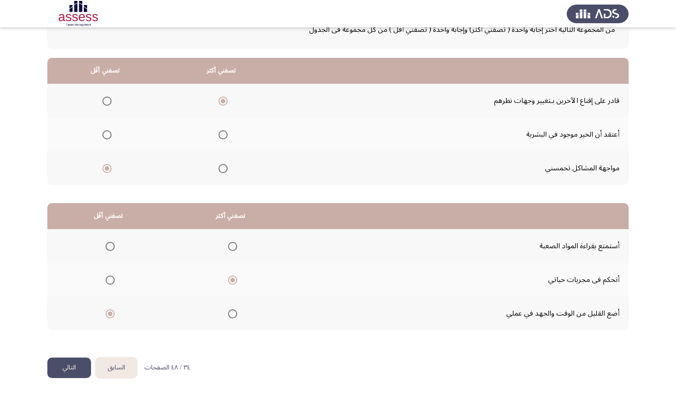
click at [64, 364] on html "السابق Development Assessment التالي من المجموعة التالية اختر إجابة واحدة ( تصف…" at bounding box center [338, 164] width 676 height 460
click at [64, 364] on button "التالي" at bounding box center [69, 367] width 44 height 20
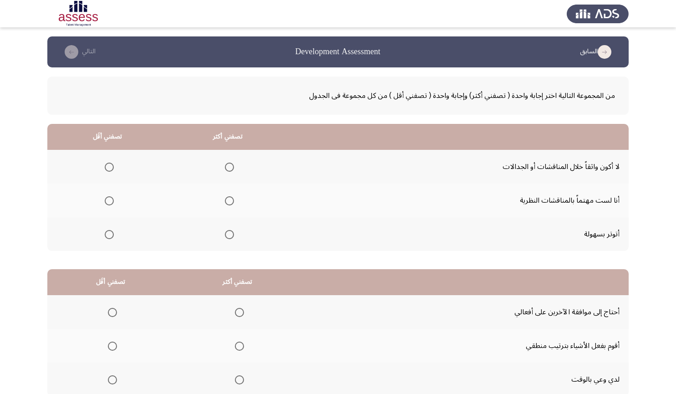
click at [107, 169] on span "Select an option" at bounding box center [109, 166] width 9 height 9
click at [107, 169] on input "Select an option" at bounding box center [109, 166] width 9 height 9
click at [225, 200] on span "Select an option" at bounding box center [229, 200] width 9 height 9
click at [225, 200] on input "Select an option" at bounding box center [229, 200] width 9 height 9
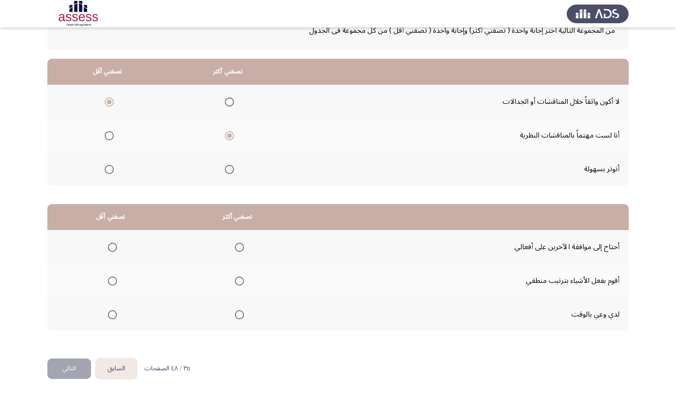
scroll to position [66, 0]
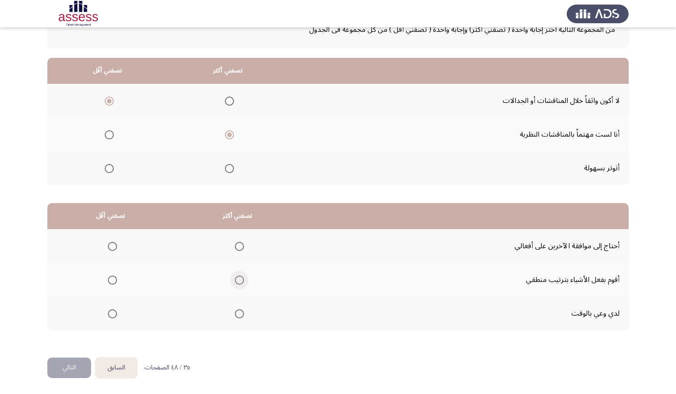
click at [233, 280] on label "Select an option" at bounding box center [237, 279] width 13 height 9
click at [235, 280] on input "Select an option" at bounding box center [239, 279] width 9 height 9
click at [115, 249] on span "Select an option" at bounding box center [112, 246] width 9 height 9
click at [115, 249] on input "Select an option" at bounding box center [112, 246] width 9 height 9
click at [66, 369] on button "التالي" at bounding box center [69, 367] width 44 height 20
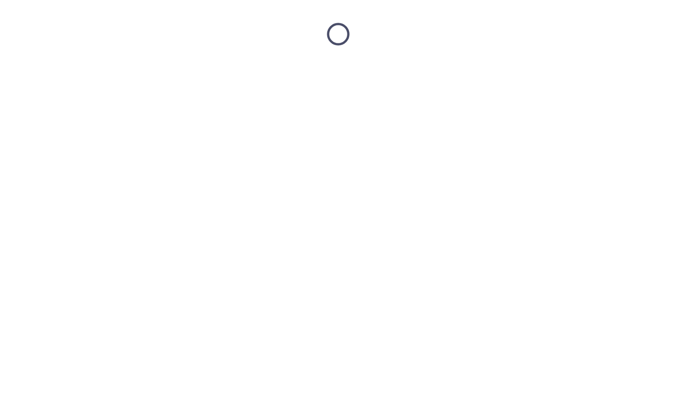
scroll to position [0, 0]
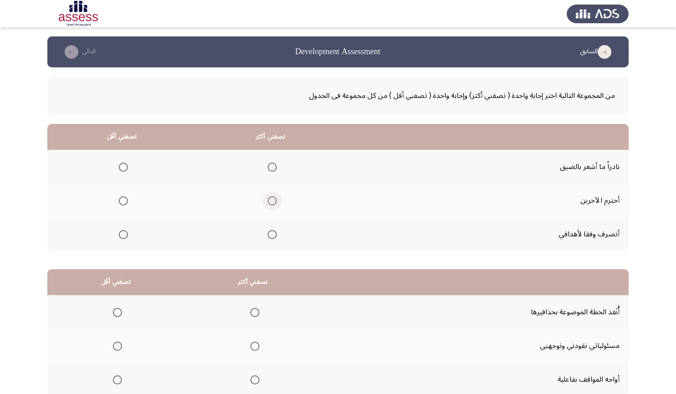
click at [268, 201] on span "Select an option" at bounding box center [272, 200] width 9 height 9
click at [268, 201] on input "Select an option" at bounding box center [272, 200] width 9 height 9
click at [271, 162] on span "Select an option" at bounding box center [272, 166] width 9 height 9
click at [271, 162] on input "Select an option" at bounding box center [272, 166] width 9 height 9
click at [126, 236] on span "Select an option" at bounding box center [123, 234] width 9 height 9
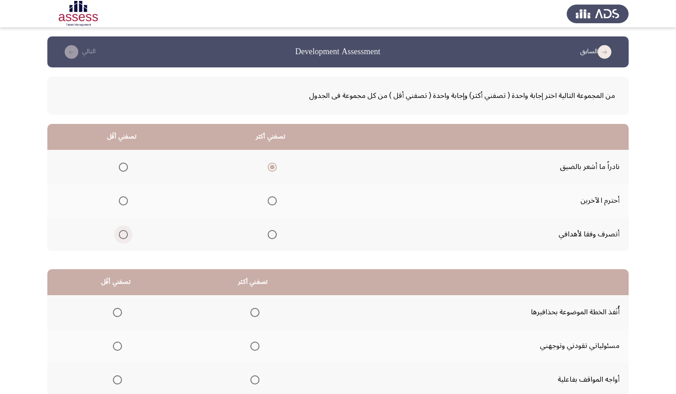
click at [126, 236] on input "Select an option" at bounding box center [123, 234] width 9 height 9
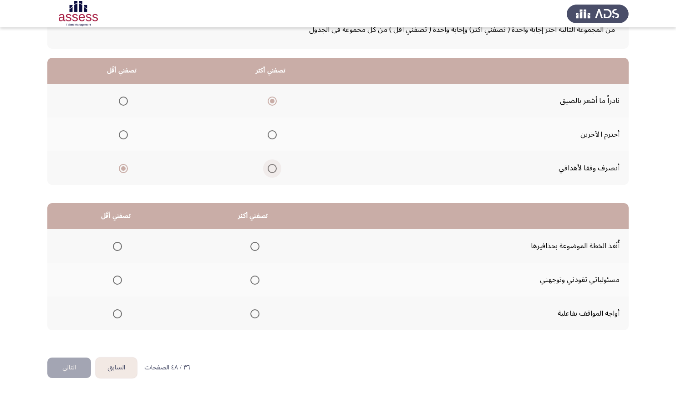
click at [268, 171] on span "Select an option" at bounding box center [272, 168] width 9 height 9
click at [268, 171] on input "Select an option" at bounding box center [272, 168] width 9 height 9
click at [127, 135] on th at bounding box center [121, 134] width 149 height 34
click at [124, 167] on span "Select an option" at bounding box center [123, 168] width 9 height 9
click at [124, 167] on input "Select an option" at bounding box center [123, 168] width 9 height 9
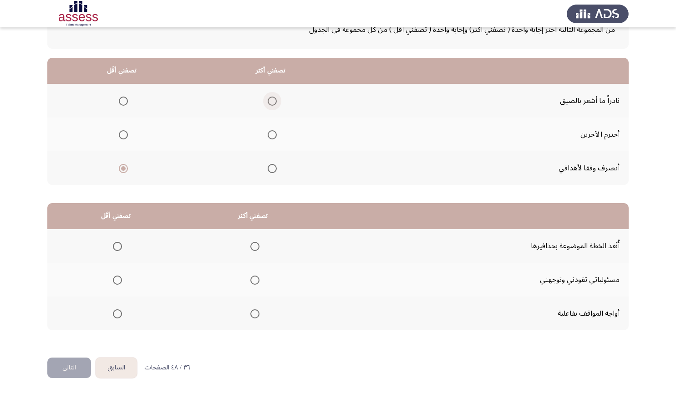
click at [264, 101] on label "Select an option" at bounding box center [270, 100] width 13 height 9
click at [268, 101] on input "Select an option" at bounding box center [272, 100] width 9 height 9
click at [250, 248] on span "Select an option" at bounding box center [254, 246] width 9 height 9
click at [250, 248] on input "Select an option" at bounding box center [254, 246] width 9 height 9
click at [111, 282] on label "Select an option" at bounding box center [115, 279] width 13 height 9
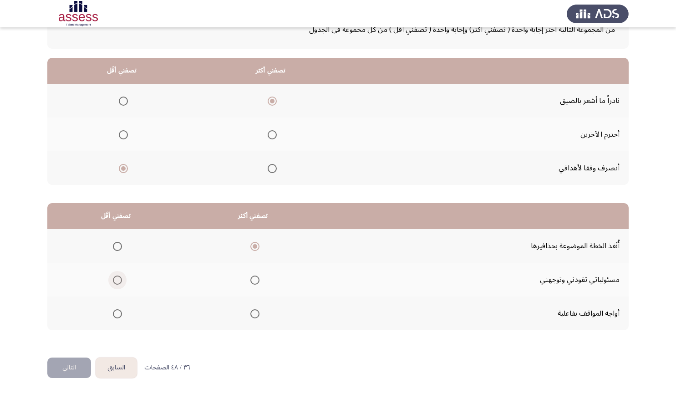
click at [113, 282] on input "Select an option" at bounding box center [117, 279] width 9 height 9
click at [70, 364] on button "التالي" at bounding box center [69, 367] width 44 height 20
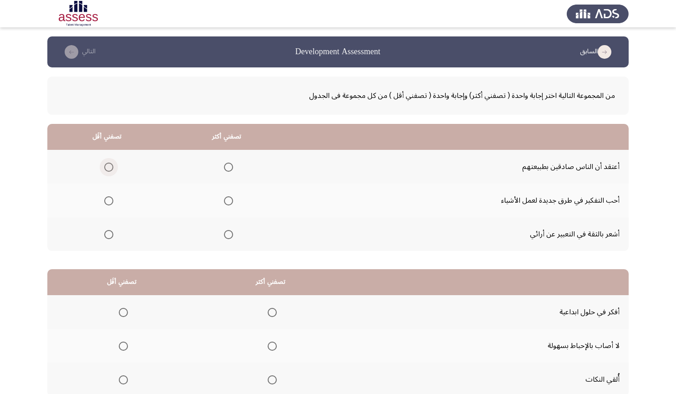
click at [110, 164] on span "Select an option" at bounding box center [108, 166] width 9 height 9
click at [110, 164] on input "Select an option" at bounding box center [108, 166] width 9 height 9
click at [231, 200] on th at bounding box center [227, 200] width 120 height 34
click at [226, 237] on span "Select an option" at bounding box center [228, 234] width 9 height 9
click at [226, 237] on input "Select an option" at bounding box center [228, 234] width 9 height 9
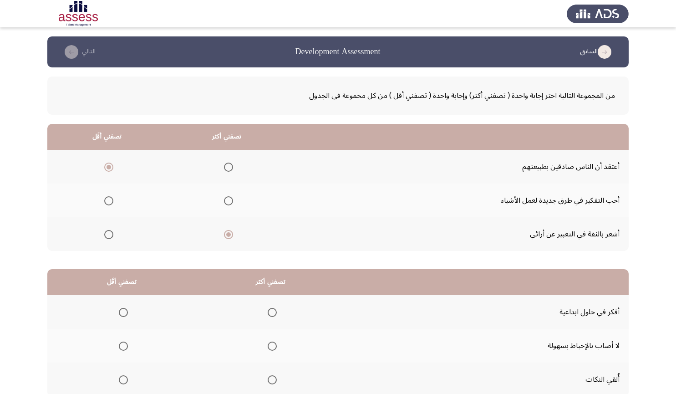
scroll to position [66, 0]
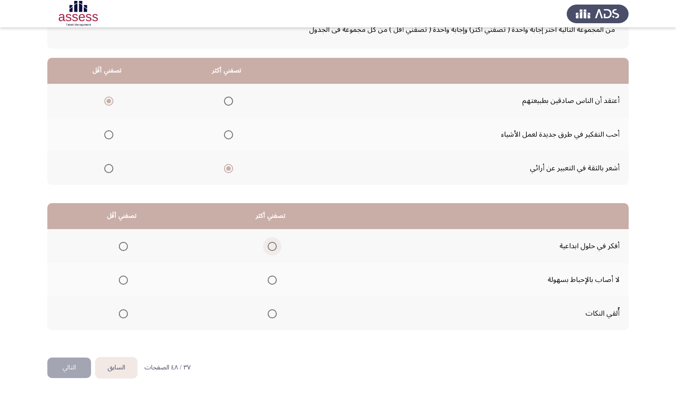
click at [271, 246] on span "Select an option" at bounding box center [272, 246] width 9 height 9
click at [271, 246] on input "Select an option" at bounding box center [272, 246] width 9 height 9
click at [121, 312] on span "Select an option" at bounding box center [123, 313] width 9 height 9
click at [121, 312] on input "Select an option" at bounding box center [123, 313] width 9 height 9
click at [72, 362] on button "التالي" at bounding box center [69, 367] width 44 height 20
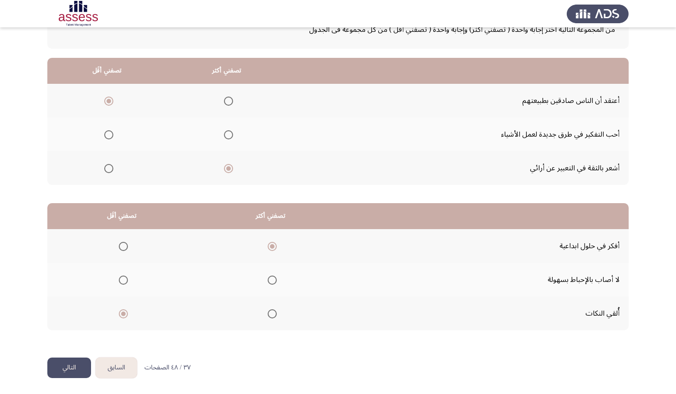
scroll to position [0, 0]
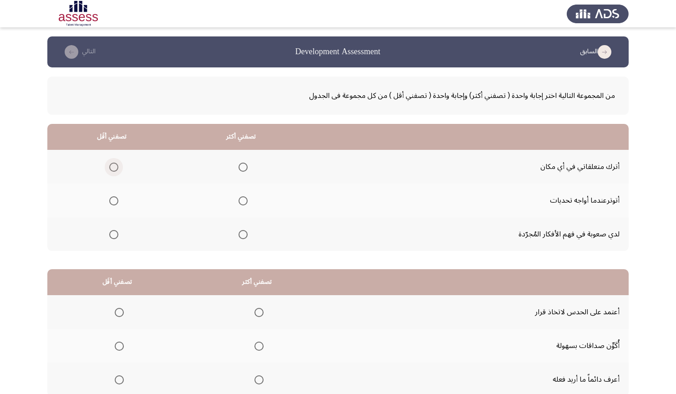
click at [115, 164] on span "Select an option" at bounding box center [113, 166] width 9 height 9
click at [115, 164] on input "Select an option" at bounding box center [113, 166] width 9 height 9
click at [240, 233] on span "Select an option" at bounding box center [242, 234] width 9 height 9
click at [240, 233] on input "Select an option" at bounding box center [242, 234] width 9 height 9
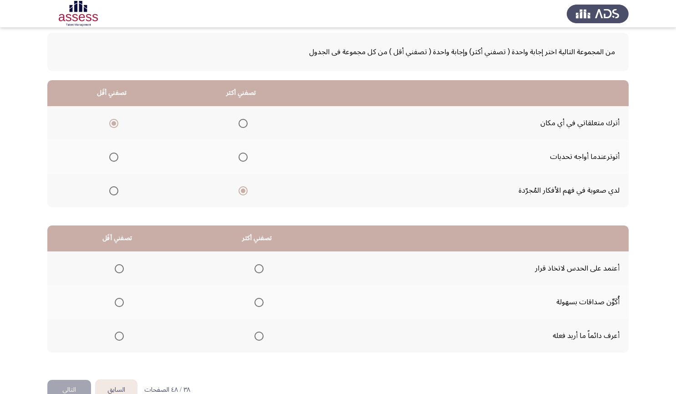
scroll to position [66, 0]
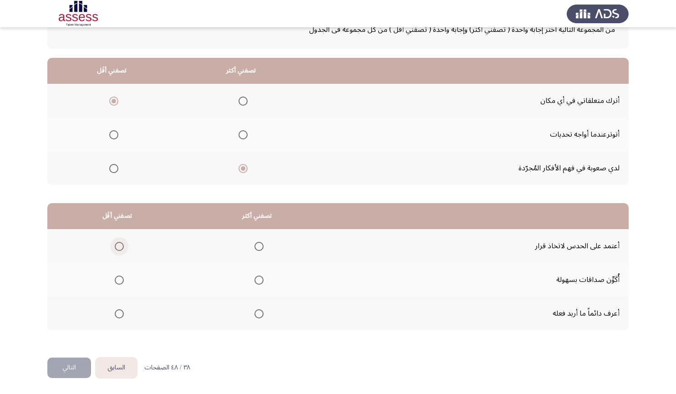
click at [118, 247] on span "Select an option" at bounding box center [119, 246] width 9 height 9
click at [118, 247] on input "Select an option" at bounding box center [119, 246] width 9 height 9
click at [252, 278] on label "Select an option" at bounding box center [257, 279] width 13 height 9
click at [254, 278] on input "Select an option" at bounding box center [258, 279] width 9 height 9
click at [60, 370] on button "التالي" at bounding box center [69, 367] width 44 height 20
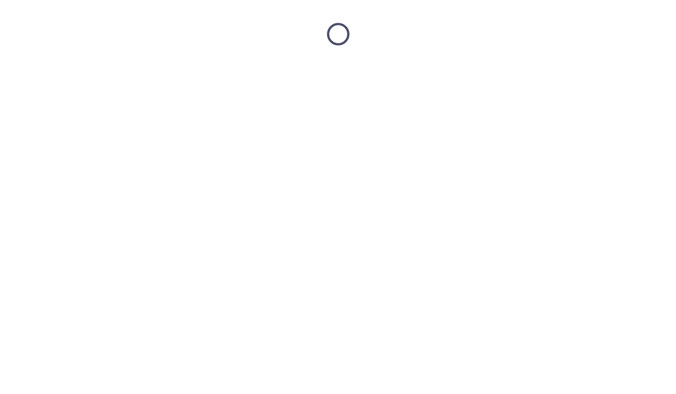
scroll to position [0, 0]
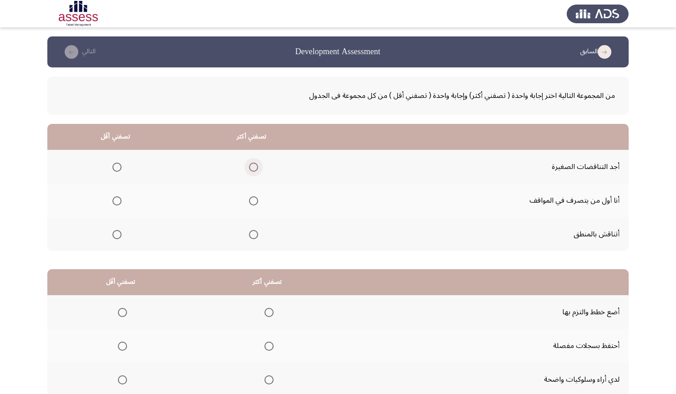
click at [249, 168] on span "Select an option" at bounding box center [253, 166] width 9 height 9
click at [249, 168] on input "Select an option" at bounding box center [253, 166] width 9 height 9
click at [116, 200] on span "Select an option" at bounding box center [116, 200] width 9 height 9
click at [116, 200] on input "Select an option" at bounding box center [116, 200] width 9 height 9
click at [253, 233] on span "Select an option" at bounding box center [253, 234] width 9 height 9
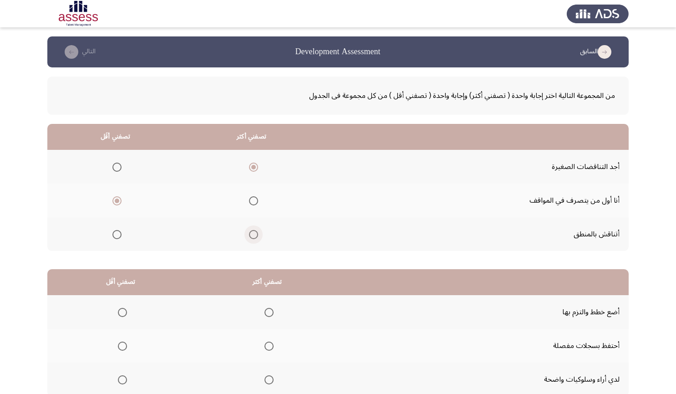
click at [253, 233] on input "Select an option" at bounding box center [253, 234] width 9 height 9
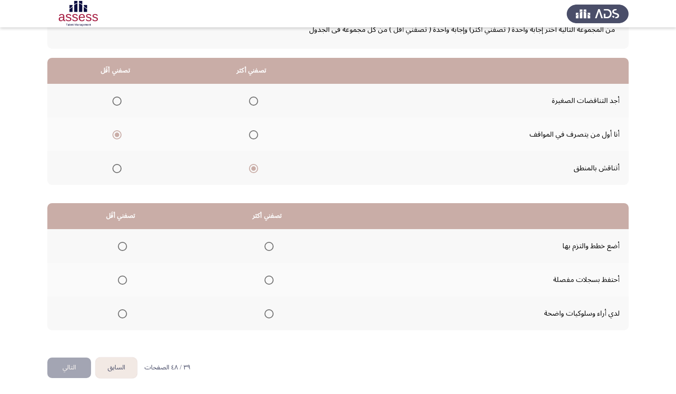
click at [268, 241] on mat-radio-group "Select an option" at bounding box center [267, 245] width 13 height 15
click at [267, 244] on span "Select an option" at bounding box center [268, 246] width 9 height 9
click at [267, 244] on input "Select an option" at bounding box center [268, 246] width 9 height 9
click at [122, 279] on span "Select an option" at bounding box center [122, 279] width 9 height 9
click at [122, 279] on input "Select an option" at bounding box center [122, 279] width 9 height 9
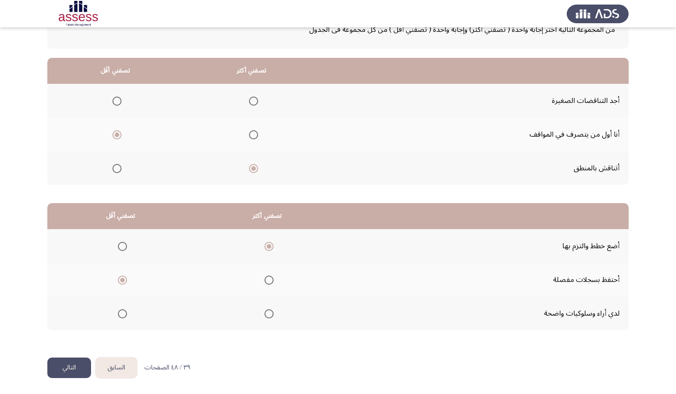
click at [85, 354] on div "من المجموعة التالية اختر إجابة واحدة ( تصفني أكثر) وإجابة واحدة ( تصفني أقل ) م…" at bounding box center [337, 179] width 581 height 356
click at [82, 359] on button "التالي" at bounding box center [69, 367] width 44 height 20
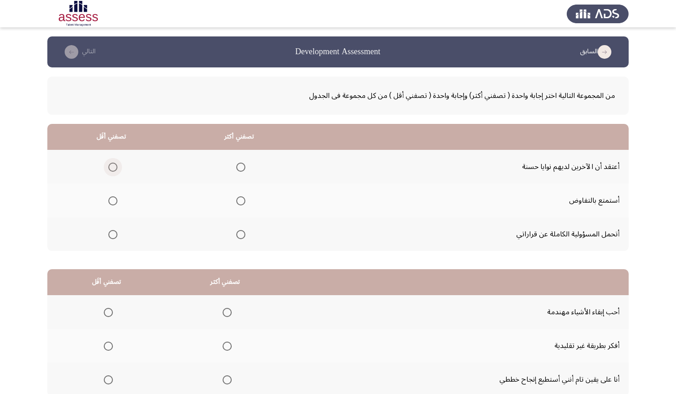
click at [114, 167] on span "Select an option" at bounding box center [112, 166] width 9 height 9
click at [114, 167] on input "Select an option" at bounding box center [112, 166] width 9 height 9
click at [234, 237] on label "Select an option" at bounding box center [239, 234] width 13 height 9
click at [236, 237] on input "Select an option" at bounding box center [240, 234] width 9 height 9
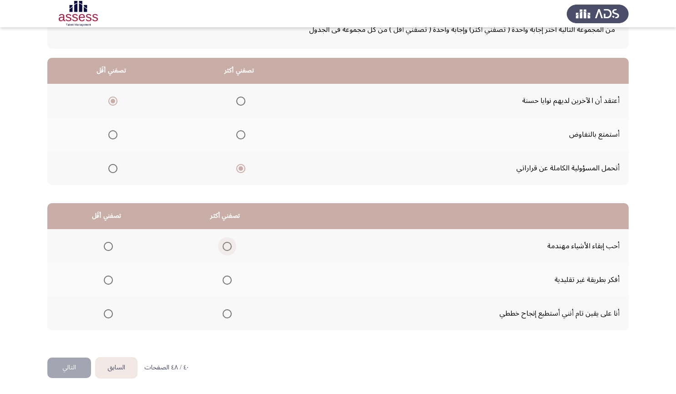
click at [223, 246] on span "Select an option" at bounding box center [227, 246] width 9 height 9
click at [223, 246] on input "Select an option" at bounding box center [227, 246] width 9 height 9
click at [109, 282] on span "Select an option" at bounding box center [108, 279] width 9 height 9
click at [109, 282] on input "Select an option" at bounding box center [108, 279] width 9 height 9
click at [76, 364] on button "التالي" at bounding box center [69, 367] width 44 height 20
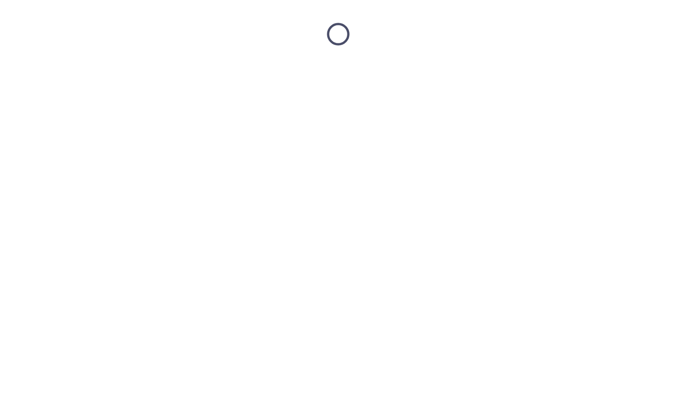
scroll to position [0, 0]
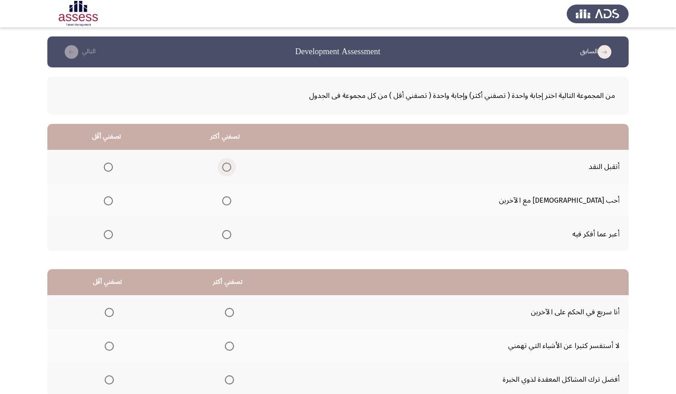
click at [231, 166] on span "Select an option" at bounding box center [226, 166] width 9 height 9
click at [231, 166] on input "Select an option" at bounding box center [226, 166] width 9 height 9
click at [113, 200] on span "Select an option" at bounding box center [108, 200] width 9 height 9
click at [113, 200] on input "Select an option" at bounding box center [108, 200] width 9 height 9
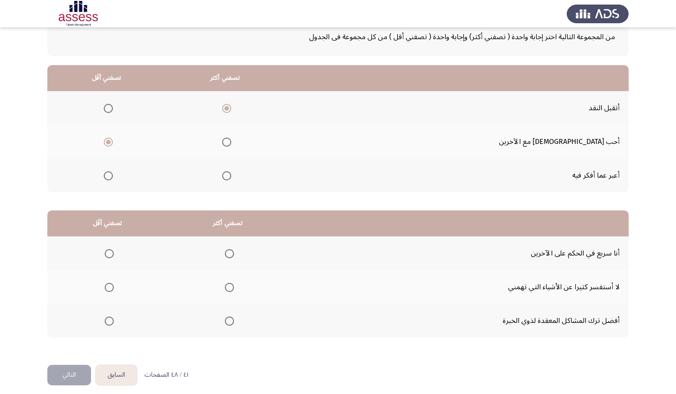
scroll to position [66, 0]
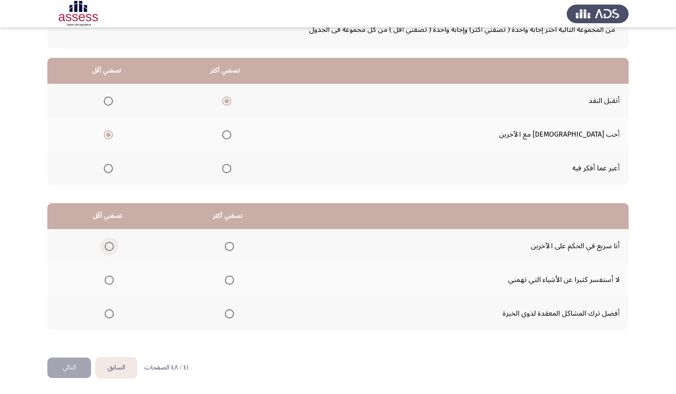
click at [110, 247] on span "Select an option" at bounding box center [109, 246] width 9 height 9
click at [110, 247] on input "Select an option" at bounding box center [109, 246] width 9 height 9
click at [228, 311] on span "Select an option" at bounding box center [229, 313] width 9 height 9
click at [228, 311] on input "Select an option" at bounding box center [229, 313] width 9 height 9
click at [58, 369] on button "التالي" at bounding box center [69, 367] width 44 height 20
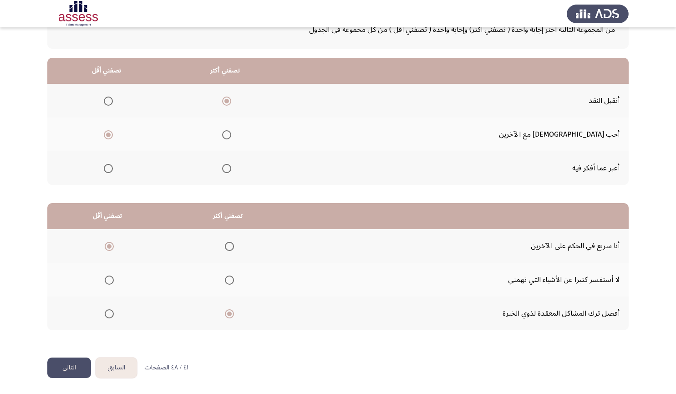
scroll to position [0, 0]
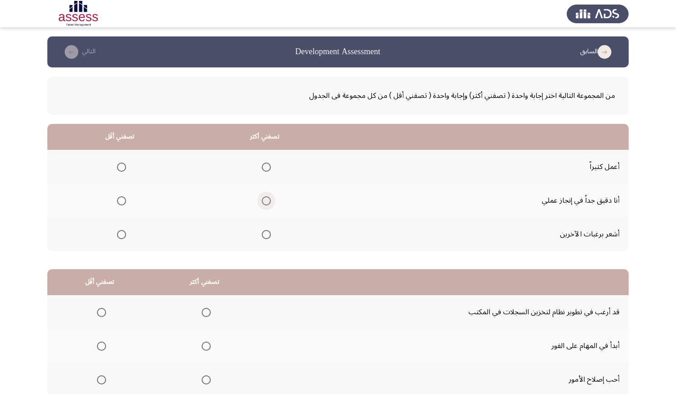
click at [264, 201] on span "Select an option" at bounding box center [266, 200] width 9 height 9
click at [264, 201] on input "Select an option" at bounding box center [266, 200] width 9 height 9
click at [119, 231] on span "Select an option" at bounding box center [121, 234] width 9 height 9
click at [119, 231] on input "Select an option" at bounding box center [121, 234] width 9 height 9
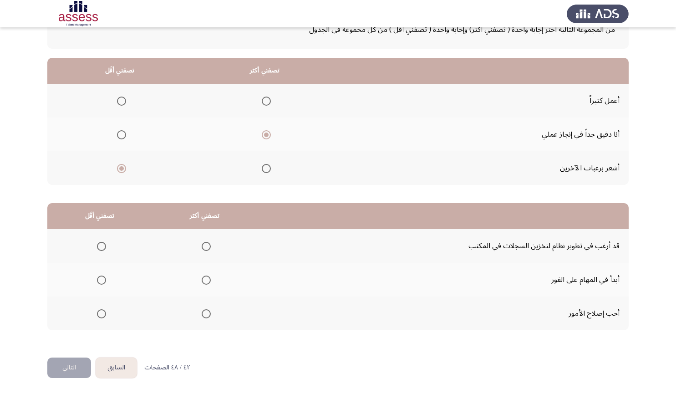
click at [202, 248] on span "Select an option" at bounding box center [206, 246] width 9 height 9
click at [202, 248] on input "Select an option" at bounding box center [206, 246] width 9 height 9
click at [98, 244] on span "Select an option" at bounding box center [101, 246] width 9 height 9
click at [98, 244] on input "Select an option" at bounding box center [101, 246] width 9 height 9
click at [202, 277] on span "Select an option" at bounding box center [206, 279] width 9 height 9
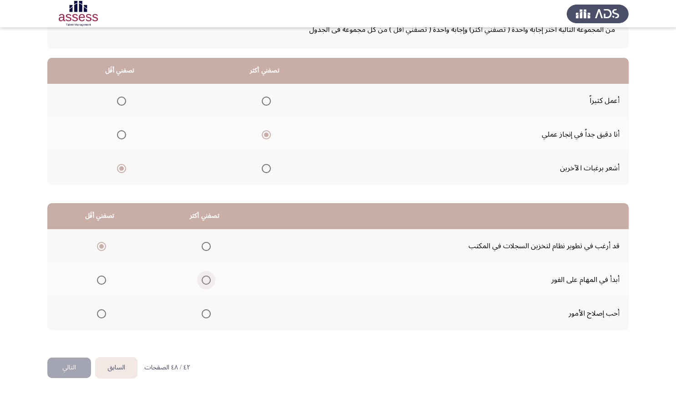
click at [202, 277] on input "Select an option" at bounding box center [206, 279] width 9 height 9
click at [70, 362] on button "التالي" at bounding box center [69, 367] width 44 height 20
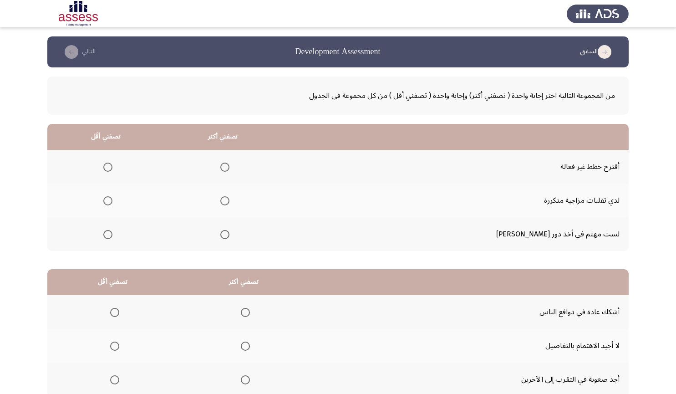
click at [112, 168] on span "Select an option" at bounding box center [107, 166] width 9 height 9
click at [112, 168] on input "Select an option" at bounding box center [107, 166] width 9 height 9
click at [112, 237] on span "Select an option" at bounding box center [107, 234] width 9 height 9
click at [112, 237] on input "Select an option" at bounding box center [107, 234] width 9 height 9
click at [112, 197] on span "Select an option" at bounding box center [107, 200] width 9 height 9
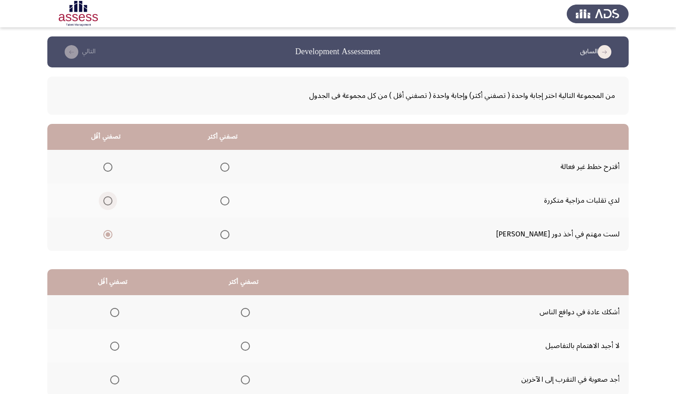
click at [112, 197] on input "Select an option" at bounding box center [107, 200] width 9 height 9
click at [229, 236] on span "Select an option" at bounding box center [224, 234] width 9 height 9
click at [229, 236] on input "Select an option" at bounding box center [224, 234] width 9 height 9
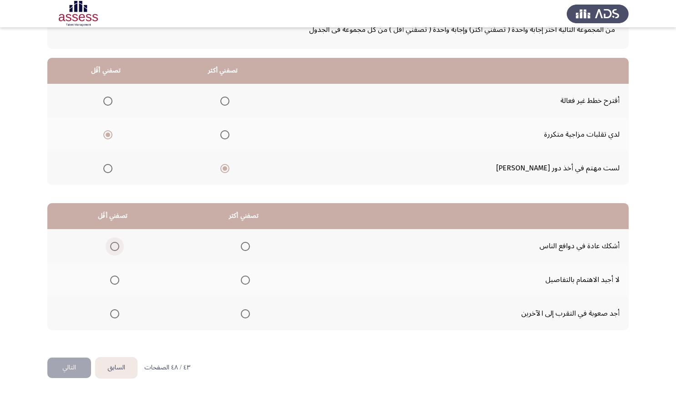
click at [109, 246] on label "Select an option" at bounding box center [112, 246] width 13 height 9
click at [110, 246] on input "Select an option" at bounding box center [114, 246] width 9 height 9
click at [243, 316] on span "Select an option" at bounding box center [245, 313] width 9 height 9
click at [243, 316] on input "Select an option" at bounding box center [245, 313] width 9 height 9
click at [75, 368] on button "التالي" at bounding box center [69, 367] width 44 height 20
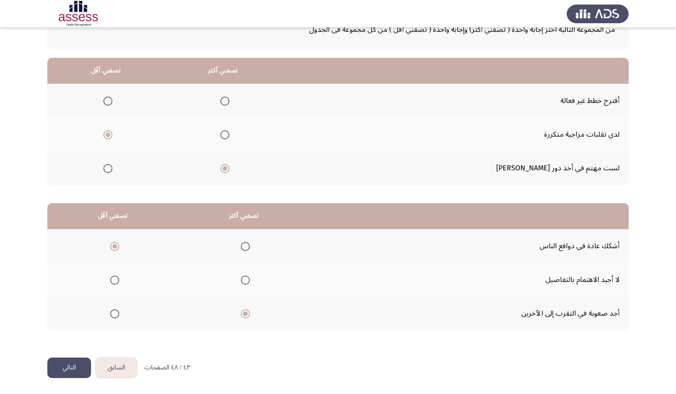
scroll to position [0, 0]
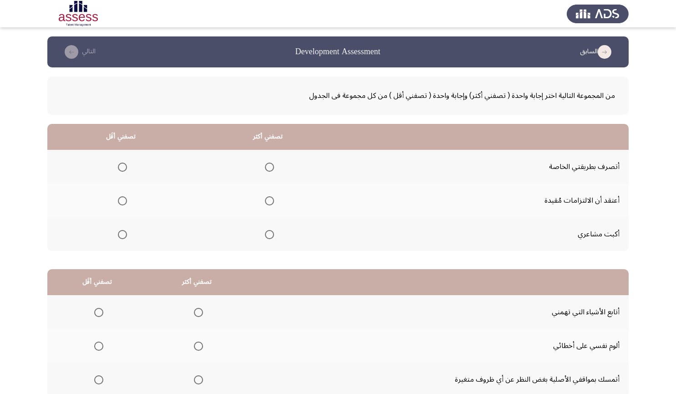
click at [275, 169] on th at bounding box center [267, 167] width 147 height 34
click at [273, 168] on span "Select an option" at bounding box center [269, 166] width 9 height 9
click at [273, 168] on input "Select an option" at bounding box center [269, 166] width 9 height 9
click at [123, 201] on span "Select an option" at bounding box center [122, 200] width 9 height 9
click at [123, 201] on input "Select an option" at bounding box center [122, 200] width 9 height 9
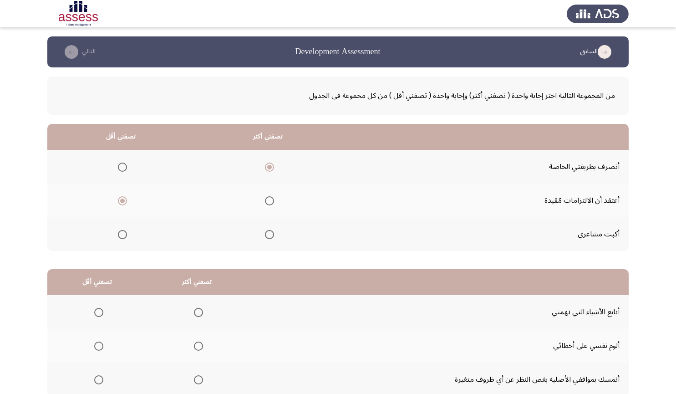
scroll to position [66, 0]
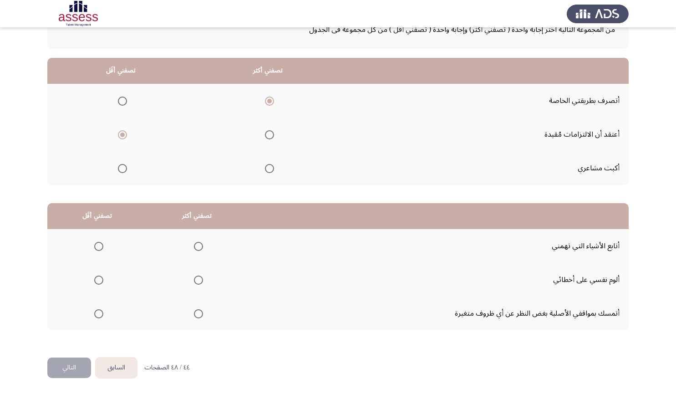
click at [200, 279] on span "Select an option" at bounding box center [198, 279] width 9 height 9
click at [200, 279] on input "Select an option" at bounding box center [198, 279] width 9 height 9
click at [101, 311] on span "Select an option" at bounding box center [98, 313] width 9 height 9
click at [101, 311] on input "Select an option" at bounding box center [98, 313] width 9 height 9
click at [66, 366] on button "التالي" at bounding box center [69, 367] width 44 height 20
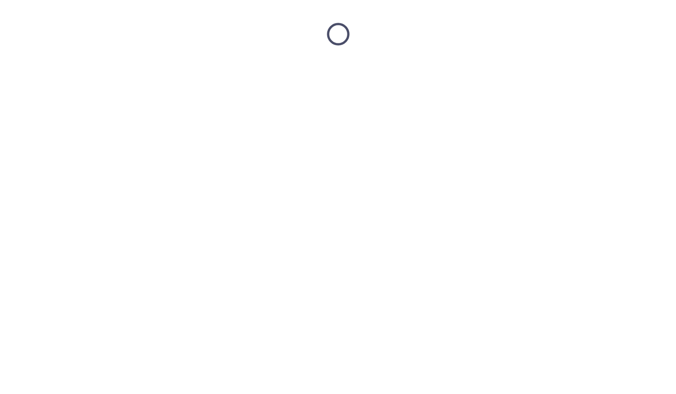
scroll to position [0, 0]
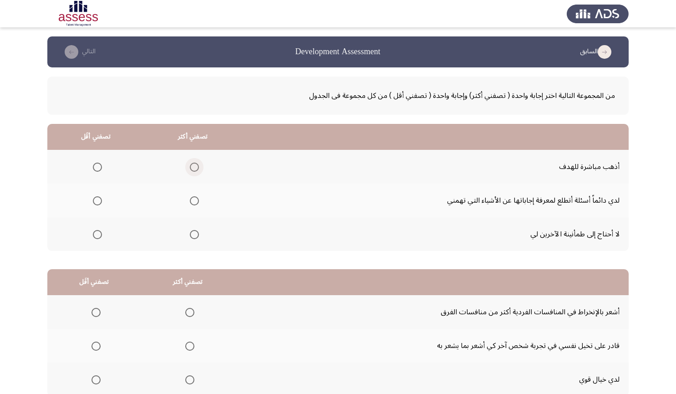
click at [190, 168] on span "Select an option" at bounding box center [194, 166] width 9 height 9
click at [190, 168] on input "Select an option" at bounding box center [194, 166] width 9 height 9
click at [99, 232] on span "Select an option" at bounding box center [97, 234] width 9 height 9
click at [99, 232] on input "Select an option" at bounding box center [97, 234] width 9 height 9
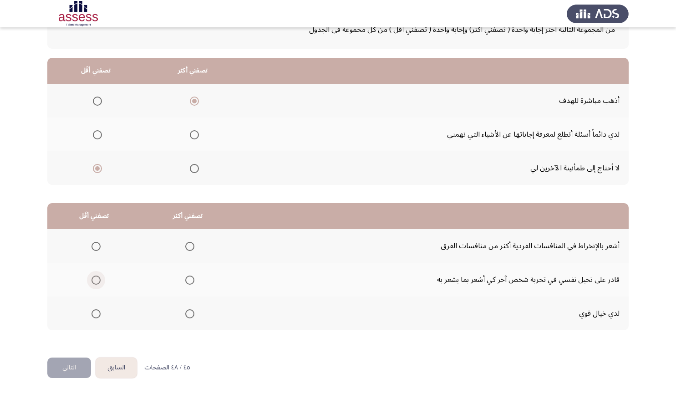
click at [93, 282] on span "Select an option" at bounding box center [95, 279] width 9 height 9
click at [93, 282] on input "Select an option" at bounding box center [95, 279] width 9 height 9
click at [187, 243] on span "Select an option" at bounding box center [189, 246] width 9 height 9
click at [187, 243] on input "Select an option" at bounding box center [189, 246] width 9 height 9
click at [67, 363] on button "التالي" at bounding box center [69, 367] width 44 height 20
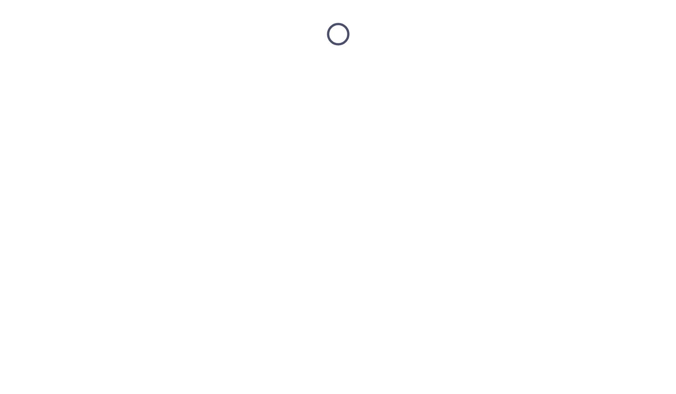
scroll to position [0, 0]
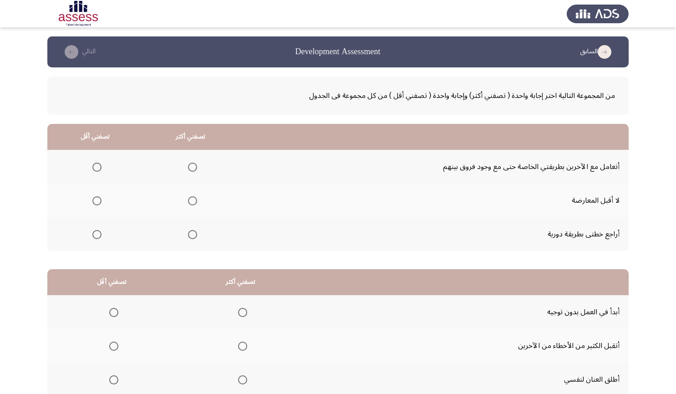
click at [95, 197] on span "Select an option" at bounding box center [96, 200] width 9 height 9
click at [95, 197] on input "Select an option" at bounding box center [96, 200] width 9 height 9
click at [192, 235] on span "Select an option" at bounding box center [192, 234] width 9 height 9
click at [192, 235] on input "Select an option" at bounding box center [192, 234] width 9 height 9
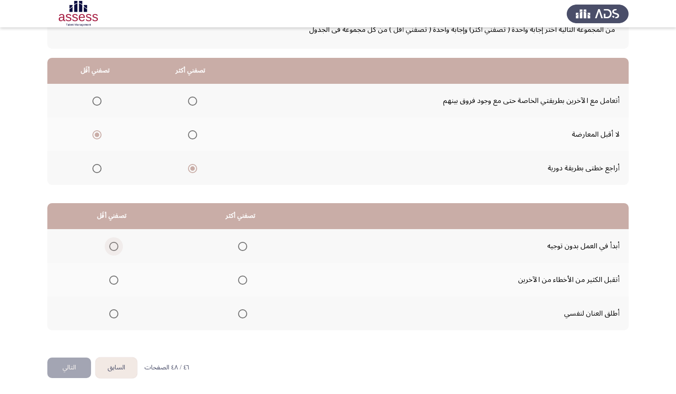
click at [114, 248] on span "Select an option" at bounding box center [113, 246] width 9 height 9
click at [114, 248] on input "Select an option" at bounding box center [113, 246] width 9 height 9
click at [243, 283] on span "Select an option" at bounding box center [242, 279] width 9 height 9
click at [243, 283] on input "Select an option" at bounding box center [242, 279] width 9 height 9
click at [77, 367] on button "التالي" at bounding box center [69, 367] width 44 height 20
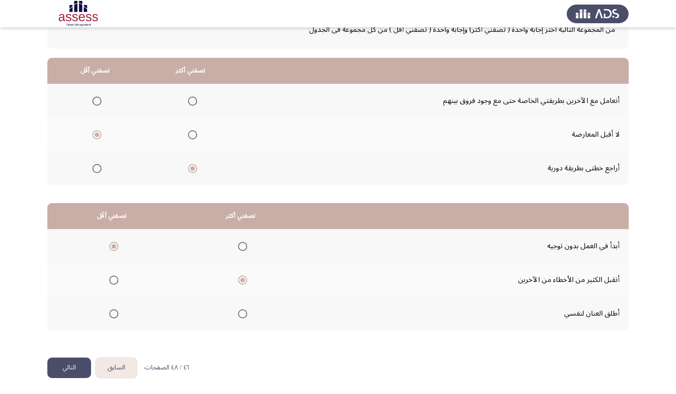
scroll to position [0, 0]
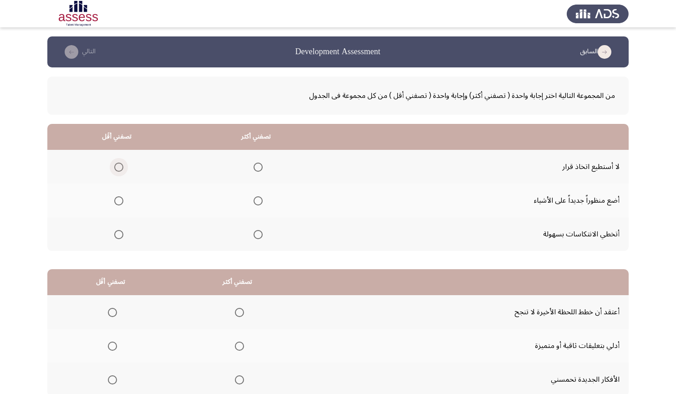
click at [122, 165] on span "Select an option" at bounding box center [118, 166] width 9 height 9
click at [122, 165] on input "Select an option" at bounding box center [118, 166] width 9 height 9
click at [258, 204] on span "Select an option" at bounding box center [257, 200] width 9 height 9
click at [258, 204] on input "Select an option" at bounding box center [257, 200] width 9 height 9
click at [256, 232] on span "Select an option" at bounding box center [257, 234] width 9 height 9
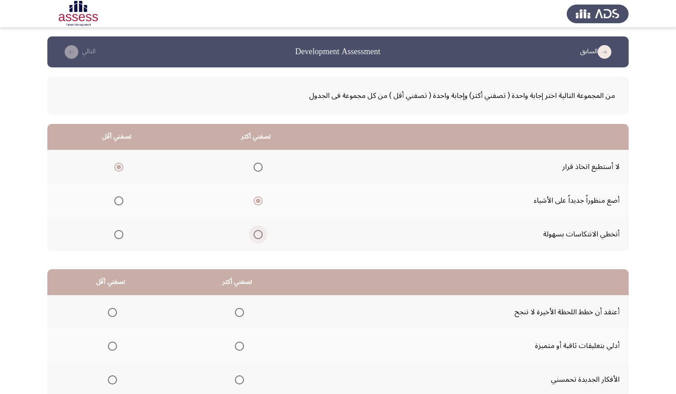
click at [256, 232] on input "Select an option" at bounding box center [257, 234] width 9 height 9
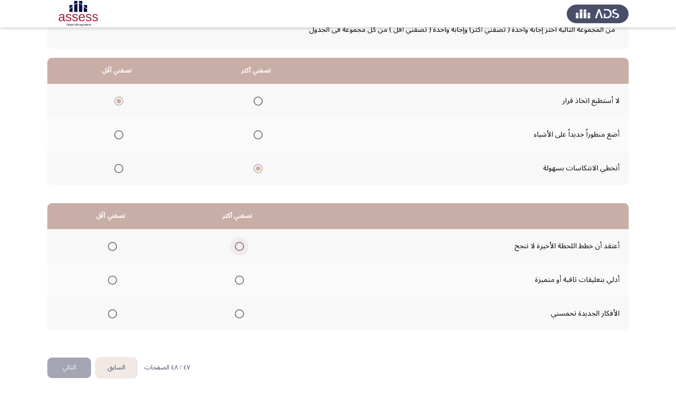
click at [238, 248] on span "Select an option" at bounding box center [239, 246] width 9 height 9
click at [238, 248] on input "Select an option" at bounding box center [239, 246] width 9 height 9
click at [238, 276] on span "Select an option" at bounding box center [239, 279] width 9 height 9
click at [238, 276] on input "Select an option" at bounding box center [239, 279] width 9 height 9
click at [109, 246] on span "Select an option" at bounding box center [112, 246] width 9 height 9
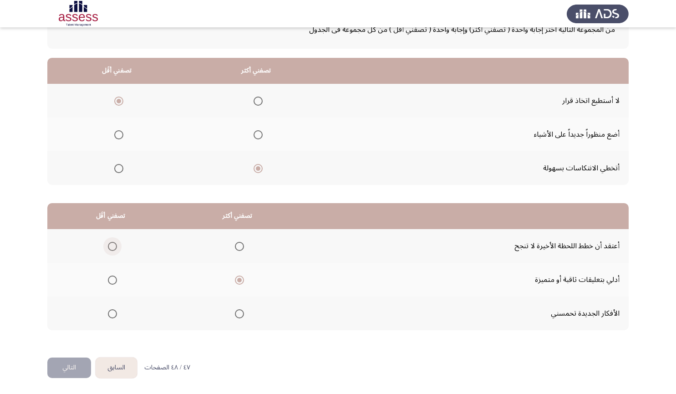
click at [109, 246] on input "Select an option" at bounding box center [112, 246] width 9 height 9
click at [66, 373] on button "التالي" at bounding box center [69, 367] width 44 height 20
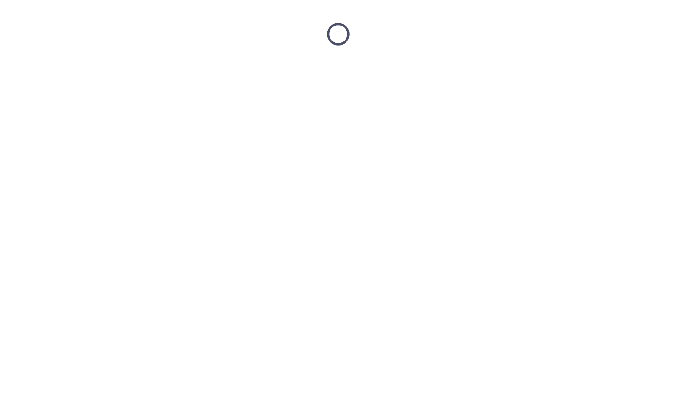
scroll to position [0, 0]
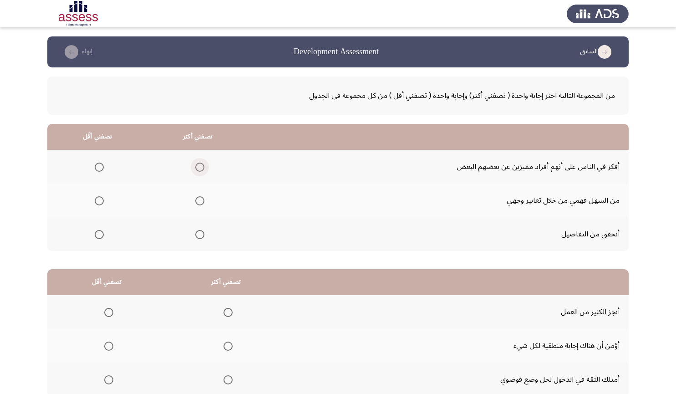
click at [192, 167] on label "Select an option" at bounding box center [198, 166] width 13 height 9
click at [195, 167] on input "Select an option" at bounding box center [199, 166] width 9 height 9
click at [192, 167] on label "Select an option" at bounding box center [198, 166] width 13 height 9
click at [195, 167] on input "Select an option" at bounding box center [199, 166] width 9 height 9
click at [192, 167] on label "Select an option" at bounding box center [198, 166] width 13 height 9
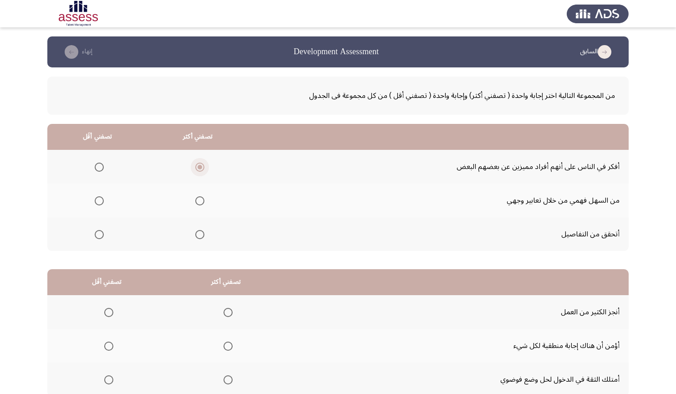
click at [195, 167] on input "Select an option" at bounding box center [199, 166] width 9 height 9
click at [199, 199] on span "Select an option" at bounding box center [199, 200] width 9 height 9
click at [199, 199] on input "Select an option" at bounding box center [199, 200] width 9 height 9
click at [103, 163] on span "Select an option" at bounding box center [99, 166] width 9 height 9
click at [103, 163] on input "Select an option" at bounding box center [99, 166] width 9 height 9
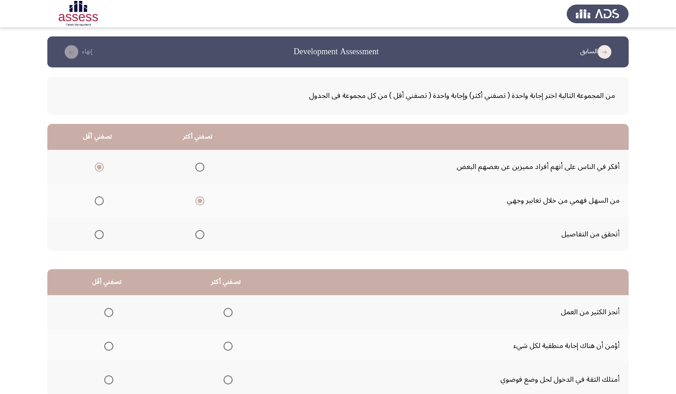
scroll to position [66, 0]
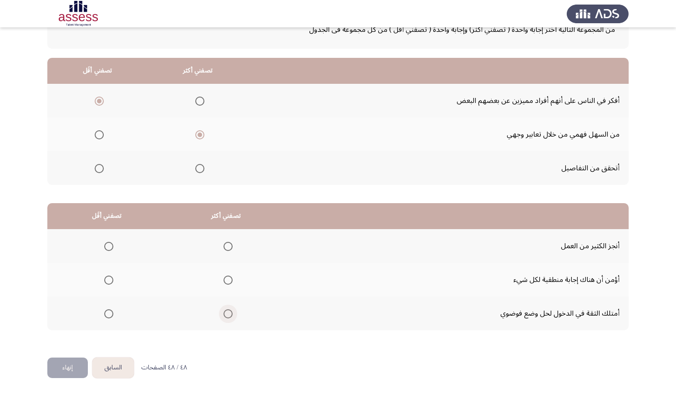
click at [230, 310] on span "Select an option" at bounding box center [227, 313] width 9 height 9
click at [230, 310] on input "Select an option" at bounding box center [227, 313] width 9 height 9
click at [102, 279] on label "Select an option" at bounding box center [107, 279] width 13 height 9
click at [104, 279] on input "Select an option" at bounding box center [108, 279] width 9 height 9
click at [102, 279] on label "Select an option" at bounding box center [107, 279] width 13 height 9
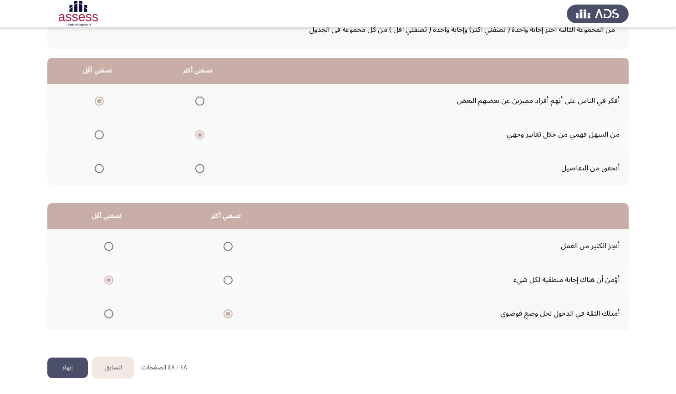
click at [50, 372] on button "إنهاء" at bounding box center [67, 367] width 40 height 20
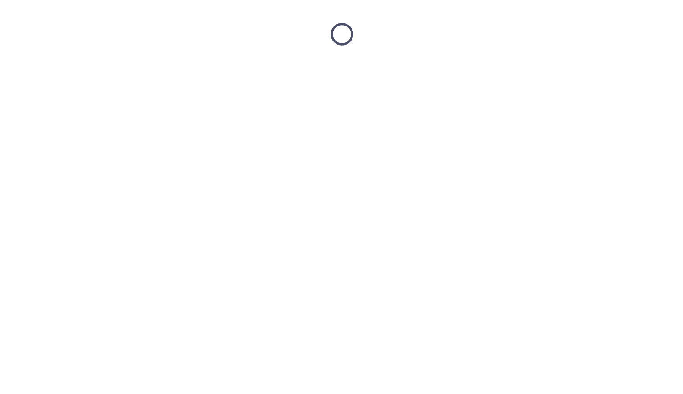
scroll to position [0, 0]
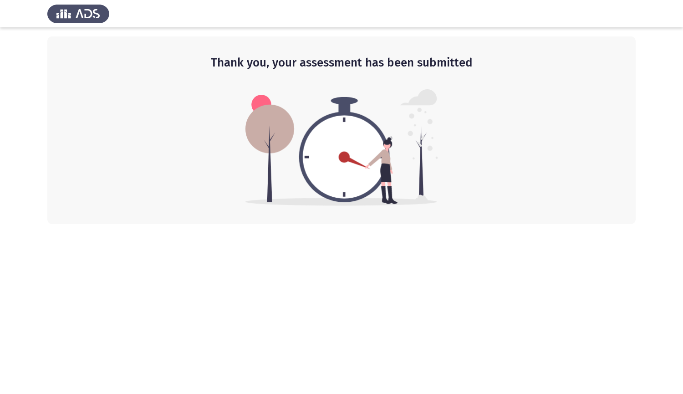
click at [246, 177] on img at bounding box center [341, 147] width 192 height 116
